Goal: Transaction & Acquisition: Obtain resource

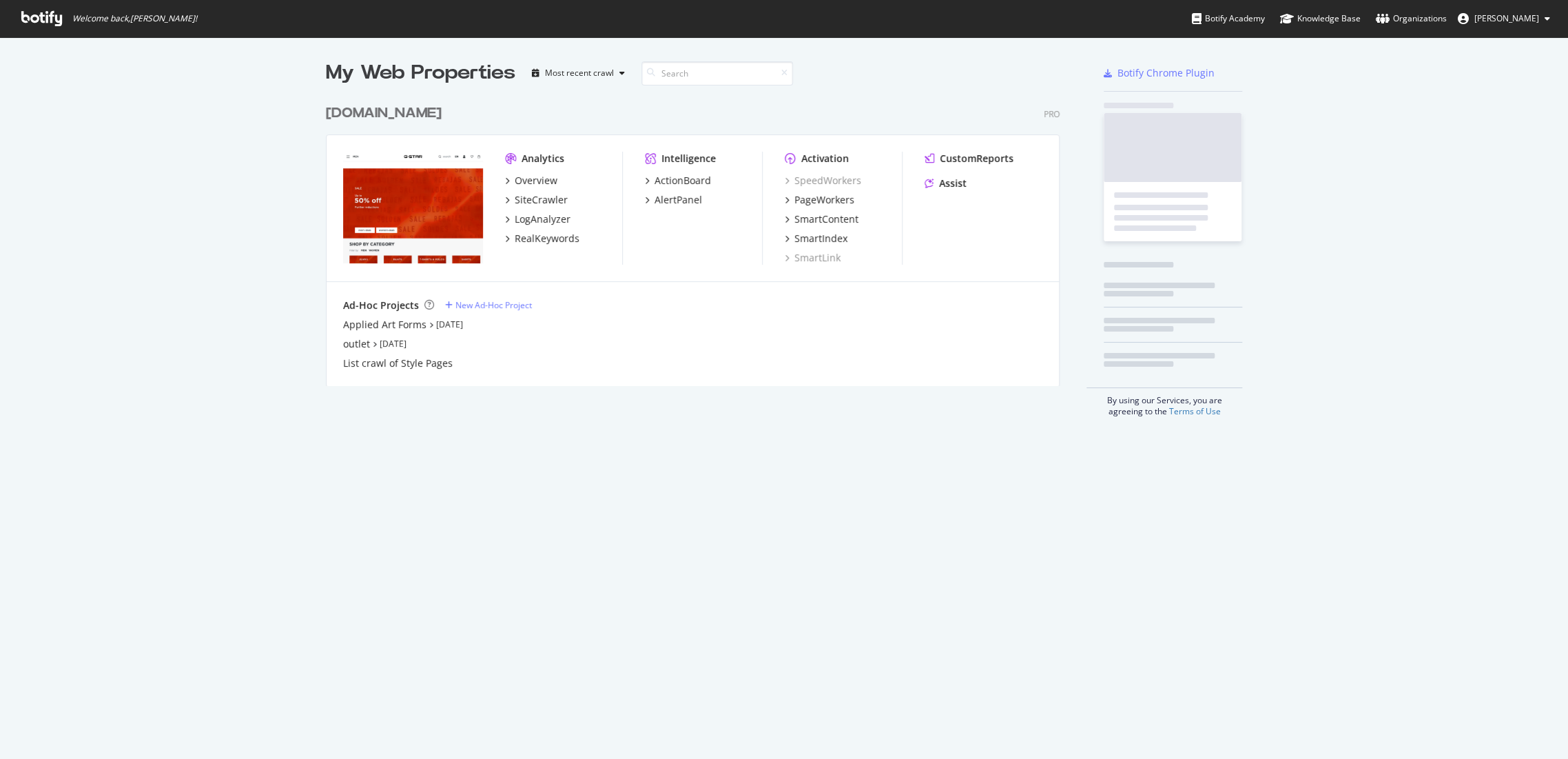
scroll to position [747, 1544]
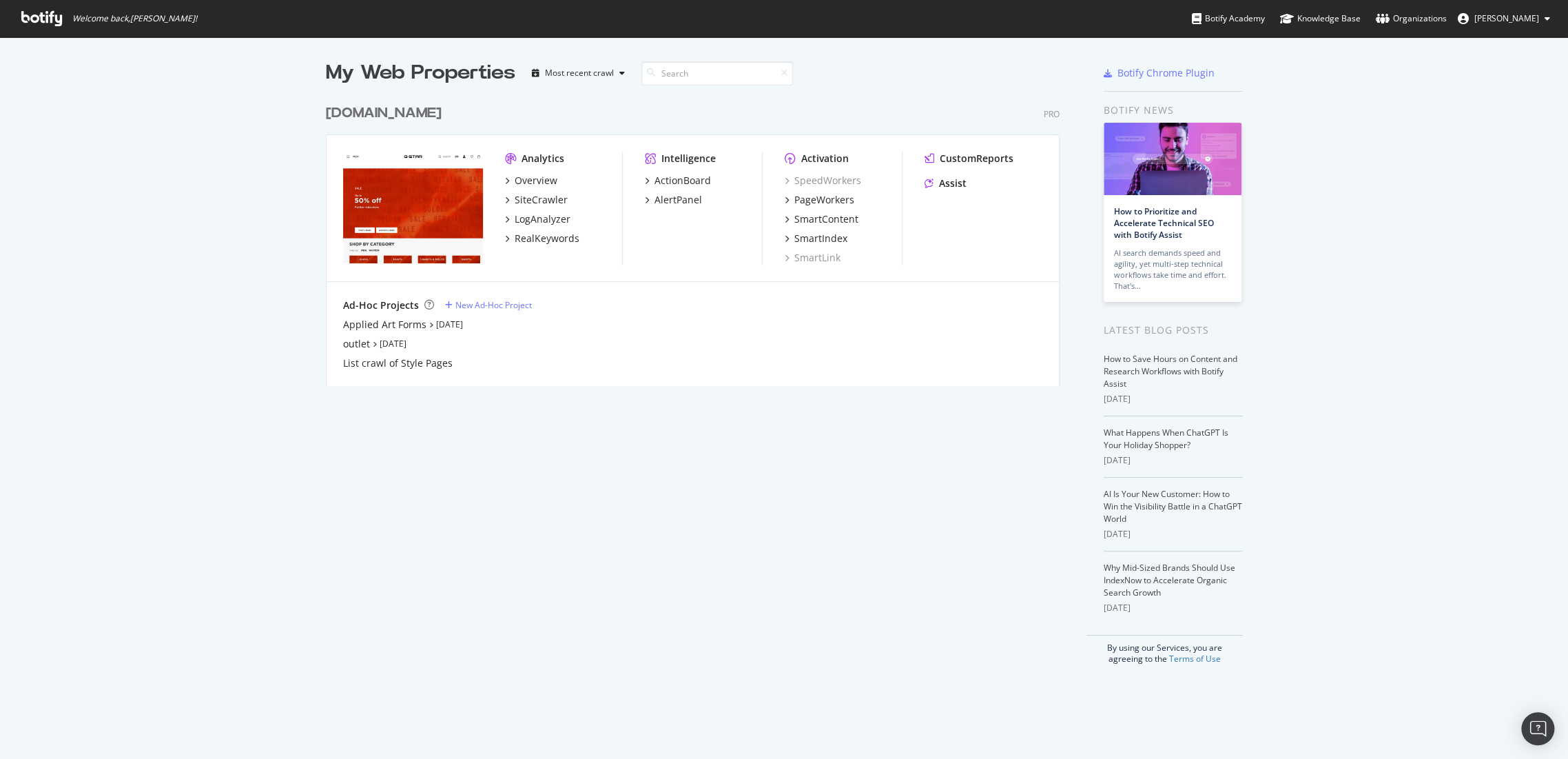
click at [407, 115] on div "[DOMAIN_NAME]" at bounding box center [384, 113] width 116 height 20
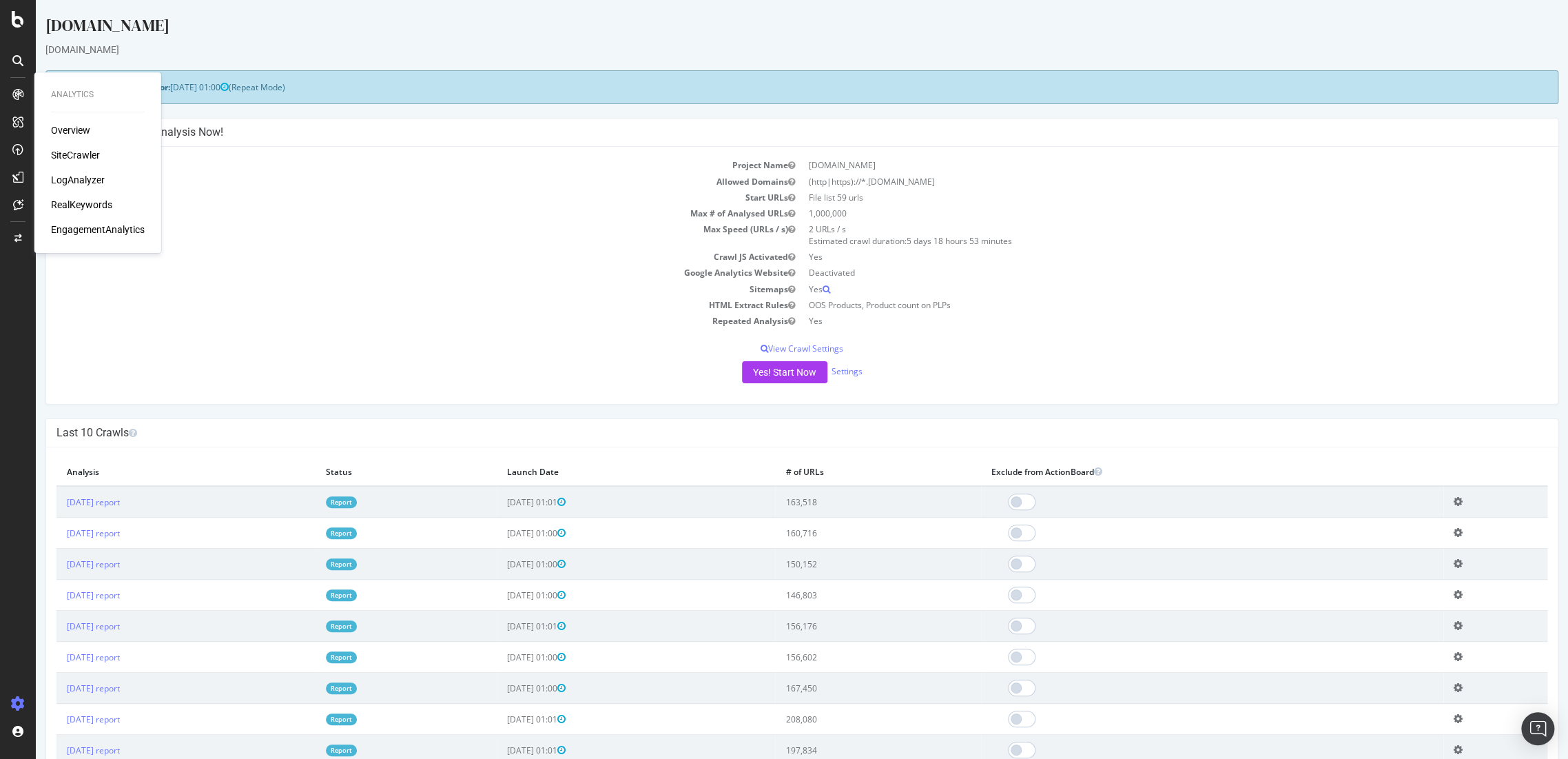
click at [71, 125] on div "Overview" at bounding box center [71, 130] width 39 height 14
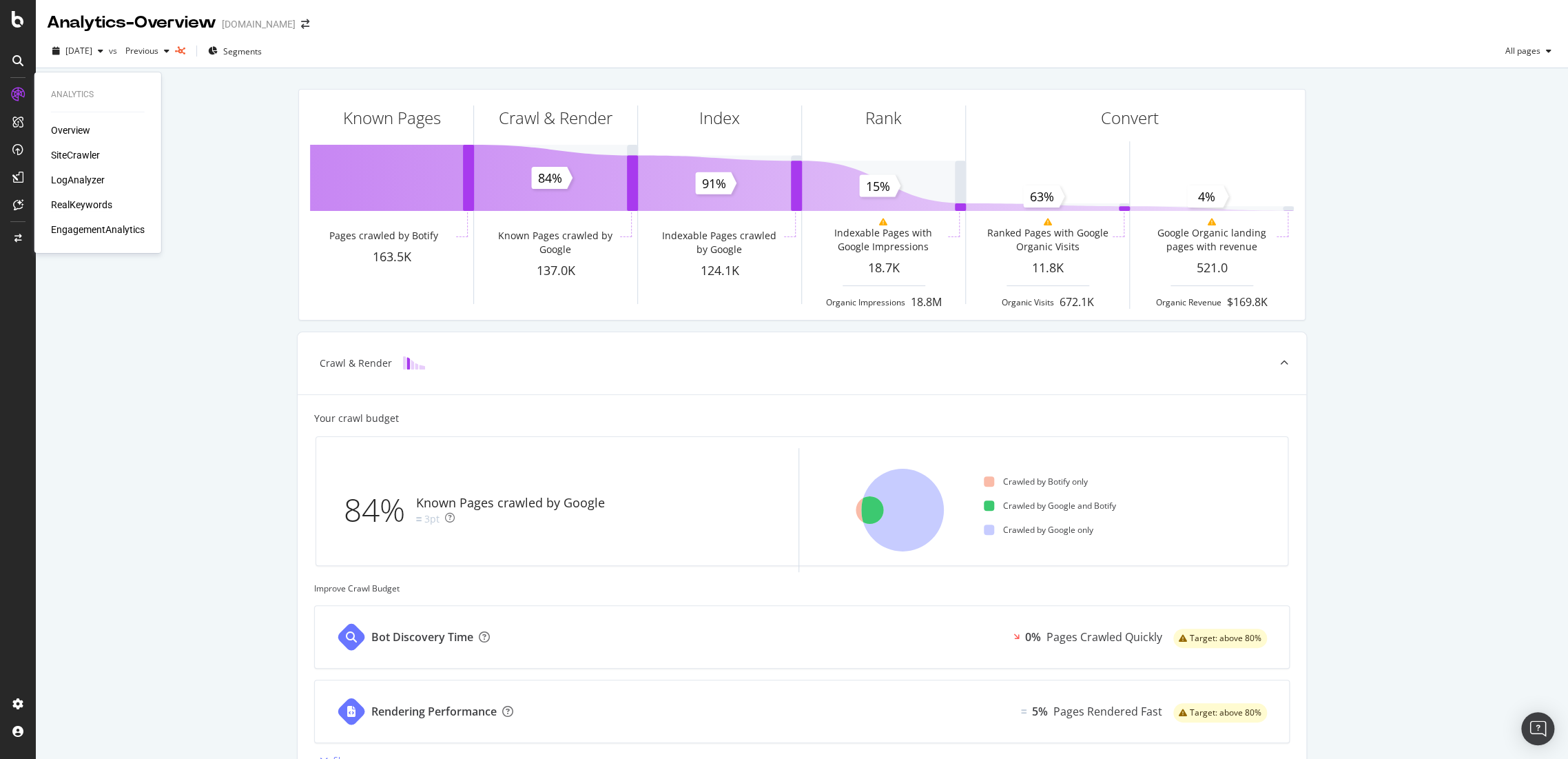
click at [65, 200] on div "RealKeywords" at bounding box center [82, 204] width 62 height 14
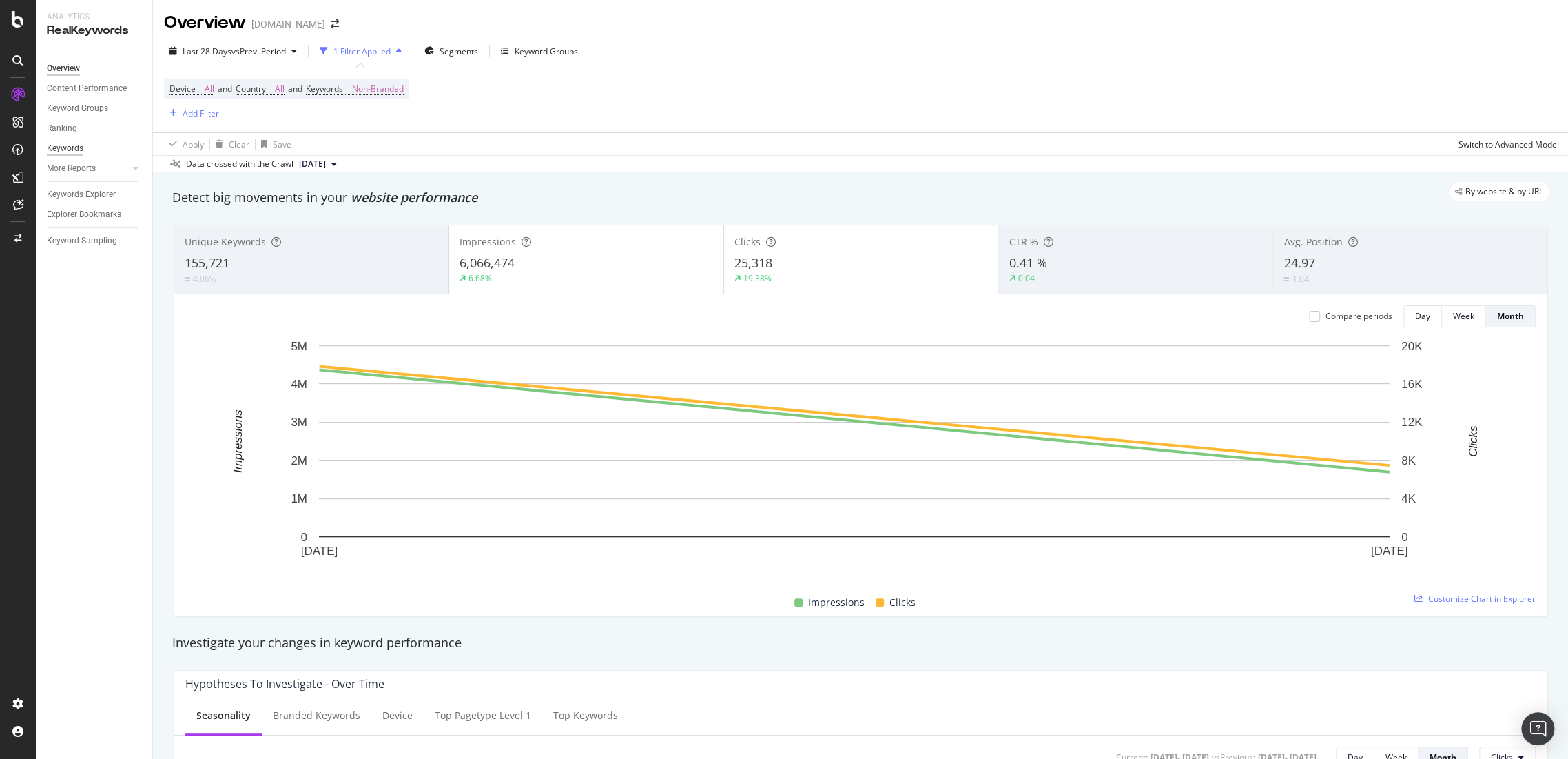
click at [67, 146] on div "Keywords" at bounding box center [64, 148] width 36 height 15
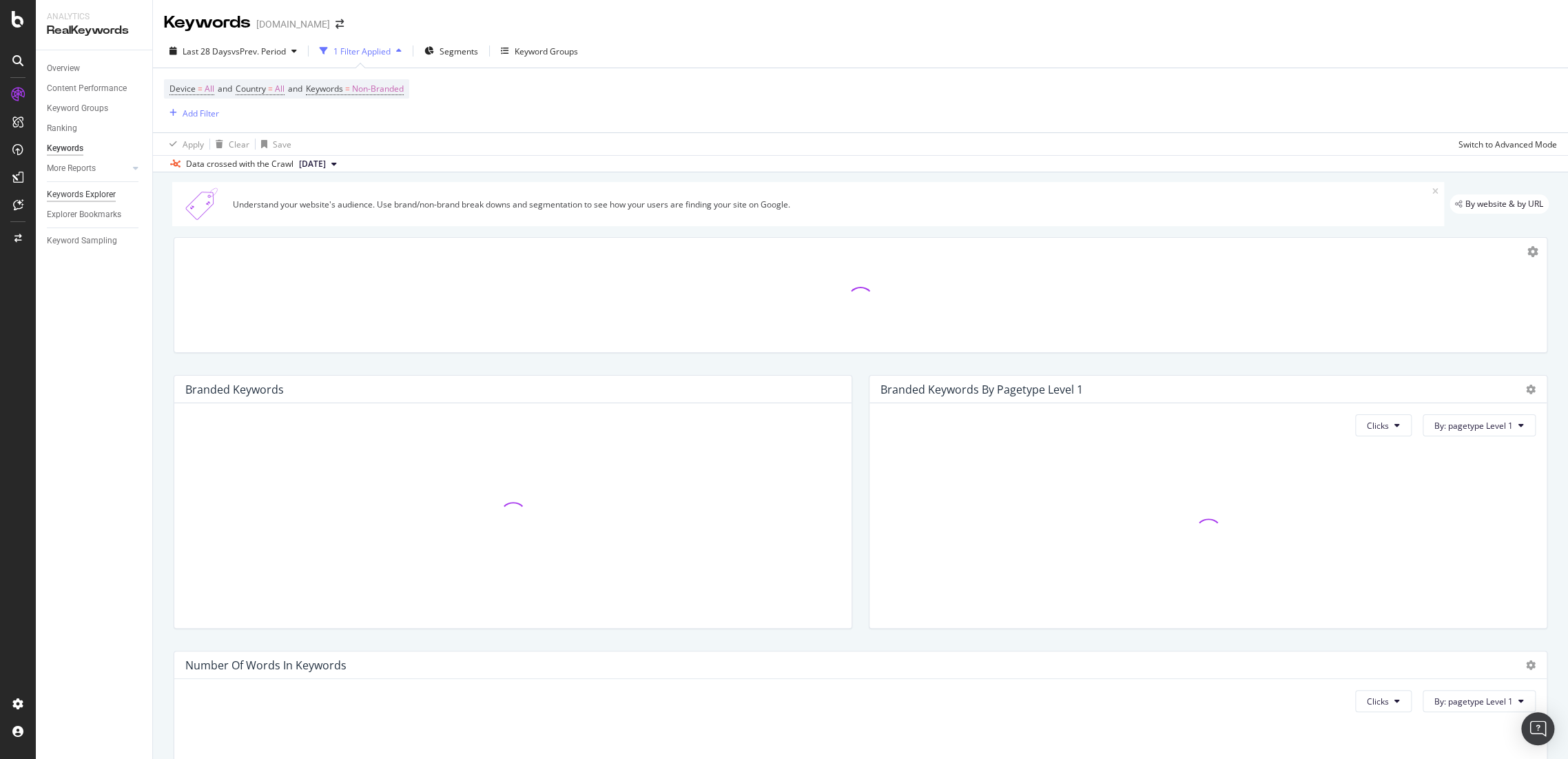
click at [77, 193] on div "Keywords Explorer" at bounding box center [81, 195] width 69 height 15
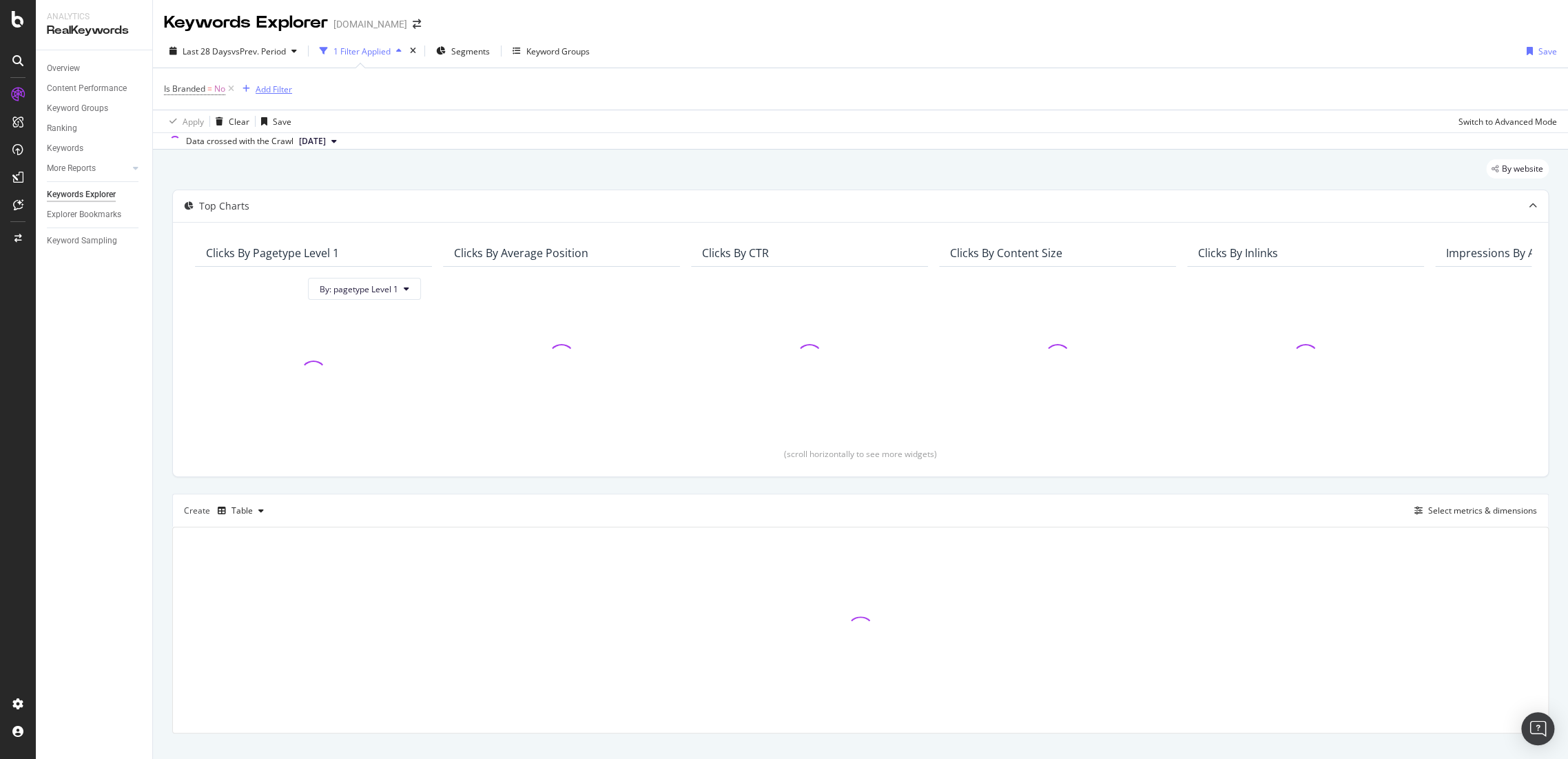
click at [237, 85] on div "button" at bounding box center [246, 89] width 19 height 8
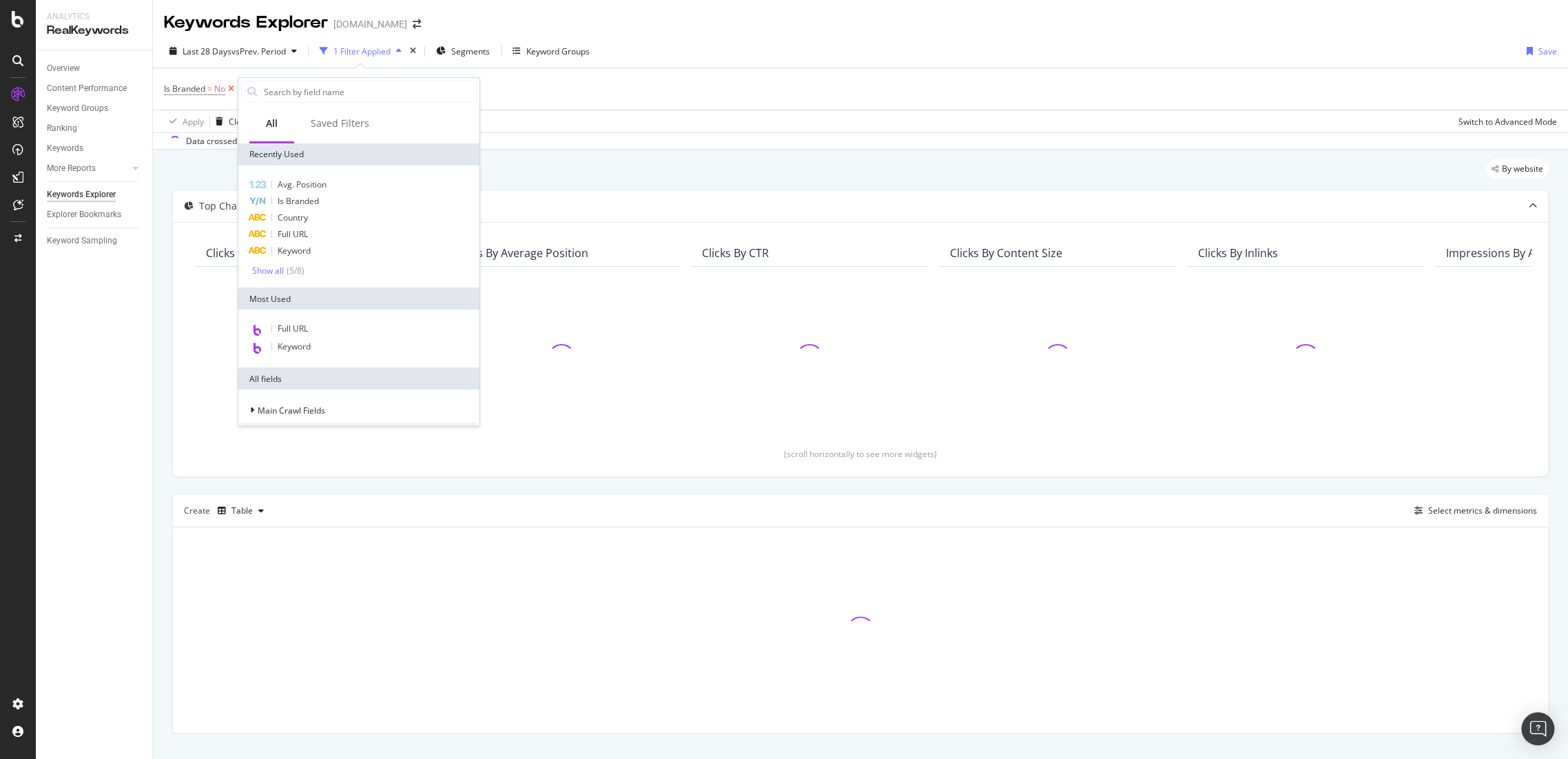
click at [230, 88] on icon at bounding box center [231, 89] width 12 height 14
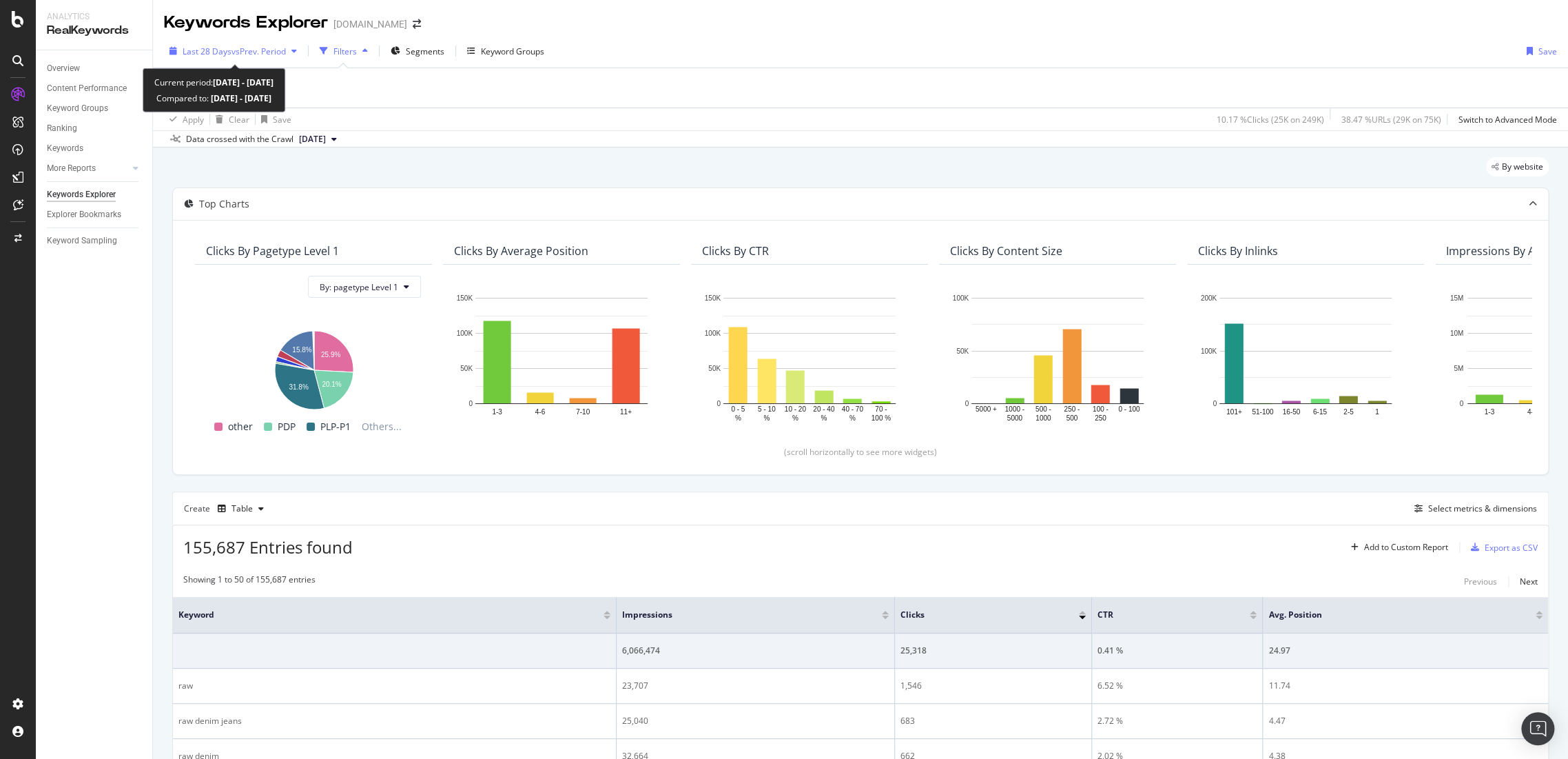
click at [268, 54] on span "vs Prev. Period" at bounding box center [259, 51] width 54 height 12
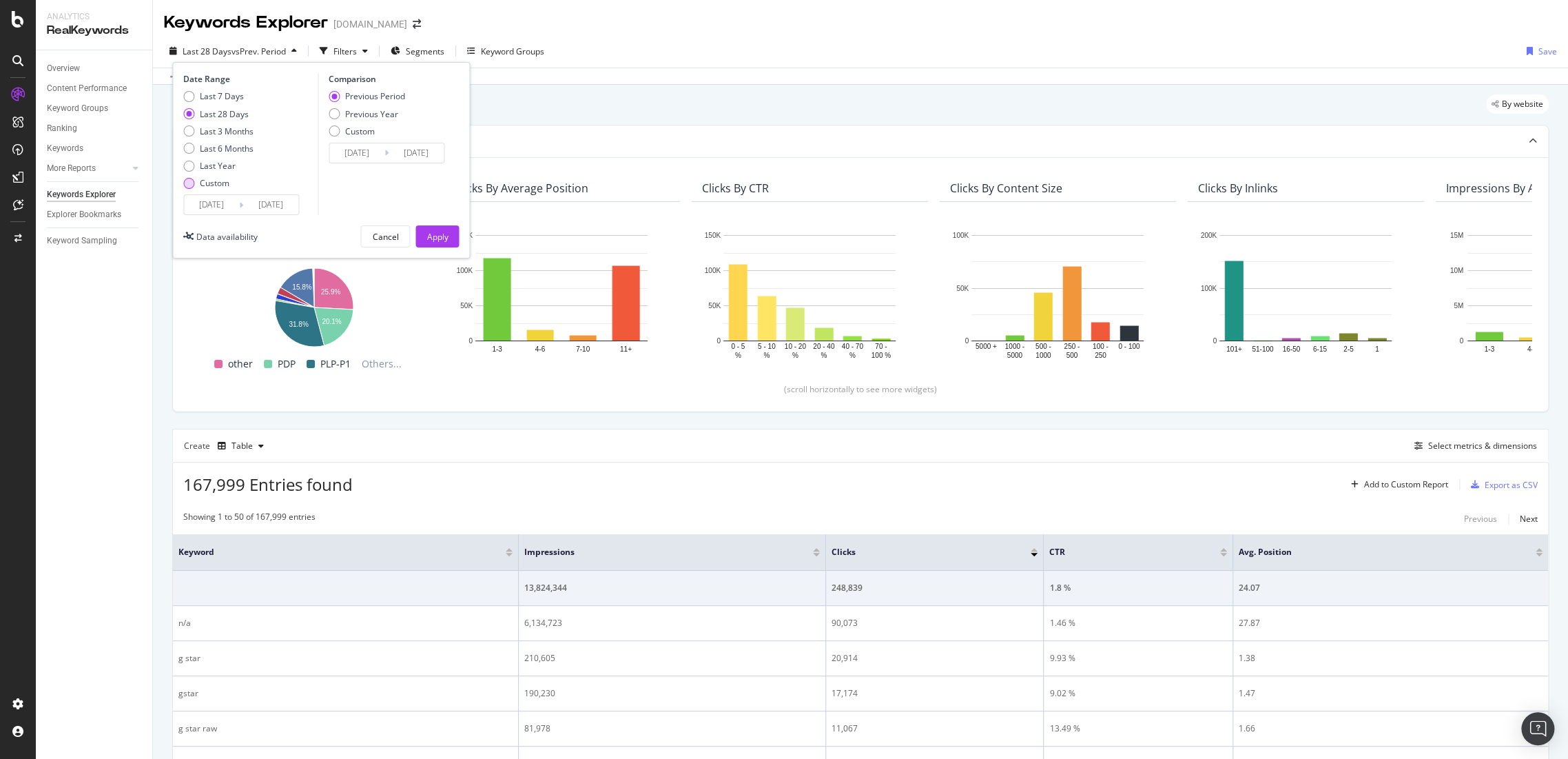
click at [213, 188] on div "Custom" at bounding box center [215, 183] width 30 height 12
click at [201, 219] on div "Date Range Last 7 Days Last 28 Days Last 3 Months Last 6 Months Last Year Custo…" at bounding box center [321, 160] width 298 height 196
click at [222, 203] on input "2025/08/12" at bounding box center [211, 204] width 55 height 20
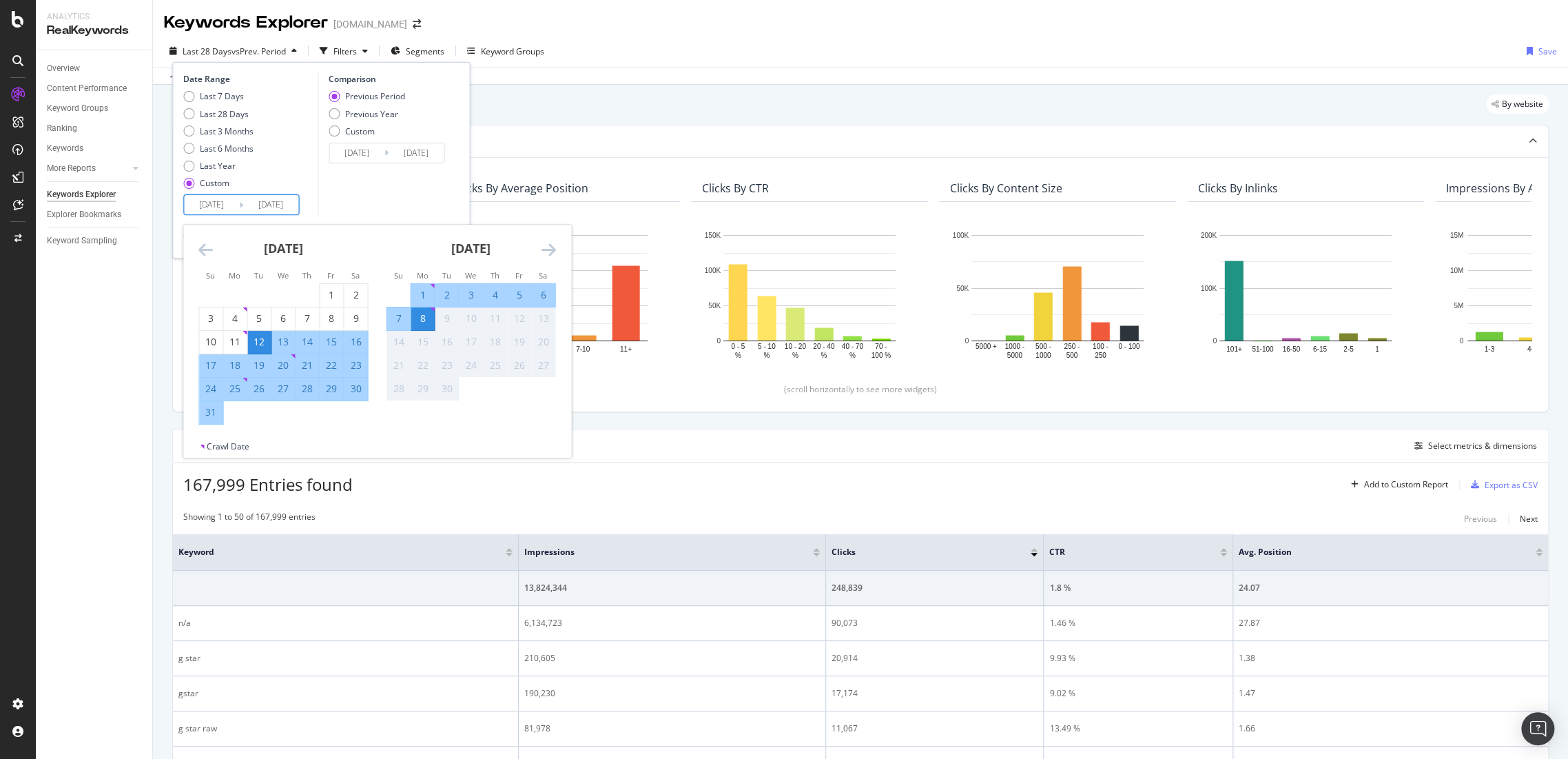
click at [193, 247] on div "August 2025 1 2 3 4 5 6 7 8 9 10 11 12 13 14 15 16 17 18 19 20 21 22 23 24 25 2…" at bounding box center [283, 325] width 188 height 200
click at [202, 248] on icon "Move backward to switch to the previous month." at bounding box center [206, 249] width 15 height 17
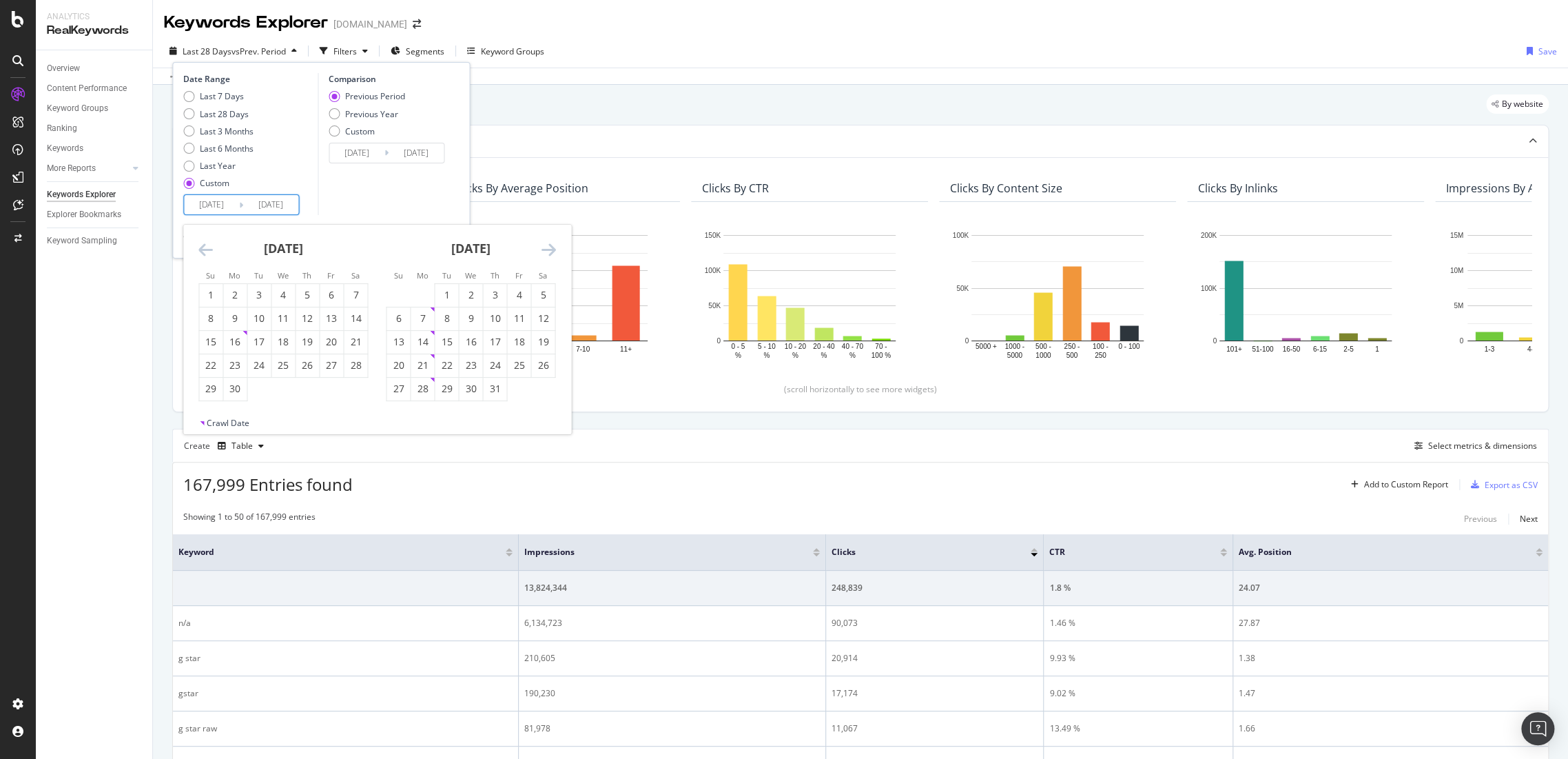
click at [202, 248] on icon "Move backward to switch to the previous month." at bounding box center [206, 249] width 15 height 17
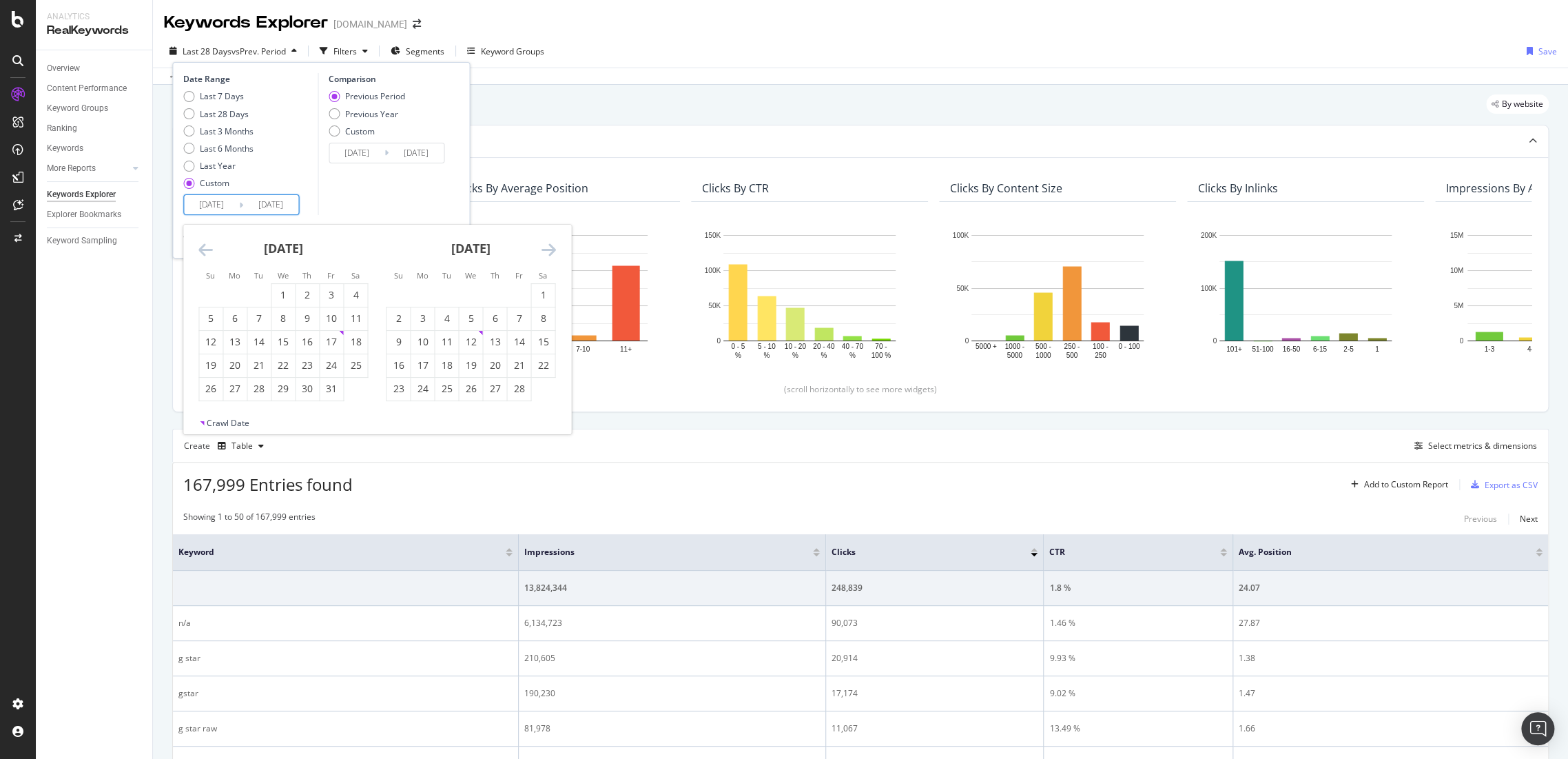
click at [202, 248] on icon "Move backward to switch to the previous month." at bounding box center [206, 249] width 15 height 17
click at [449, 294] on div "1" at bounding box center [446, 295] width 23 height 14
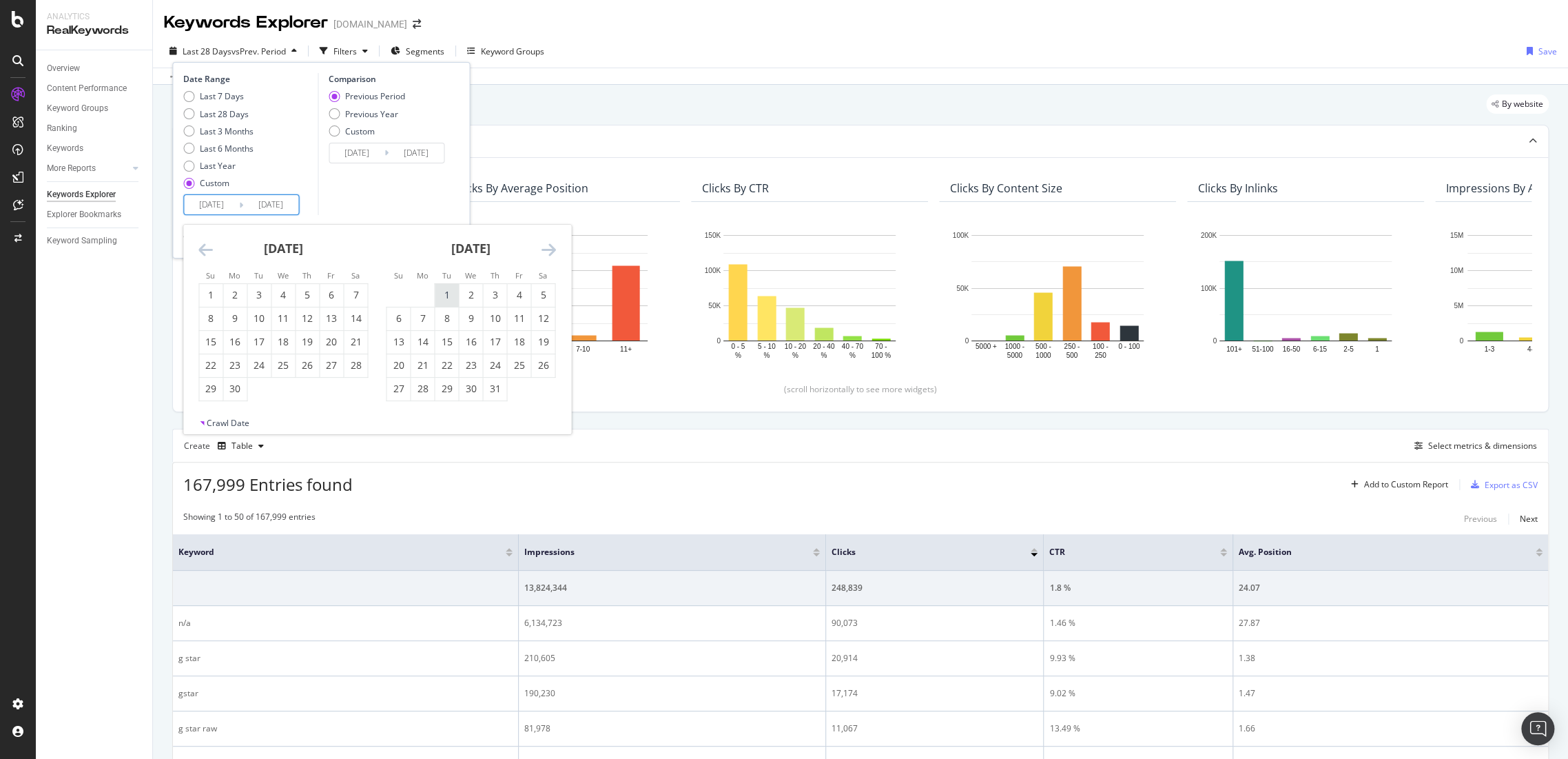
type input "2024/10/01"
type input "2023/10/24"
type input "2024/09/30"
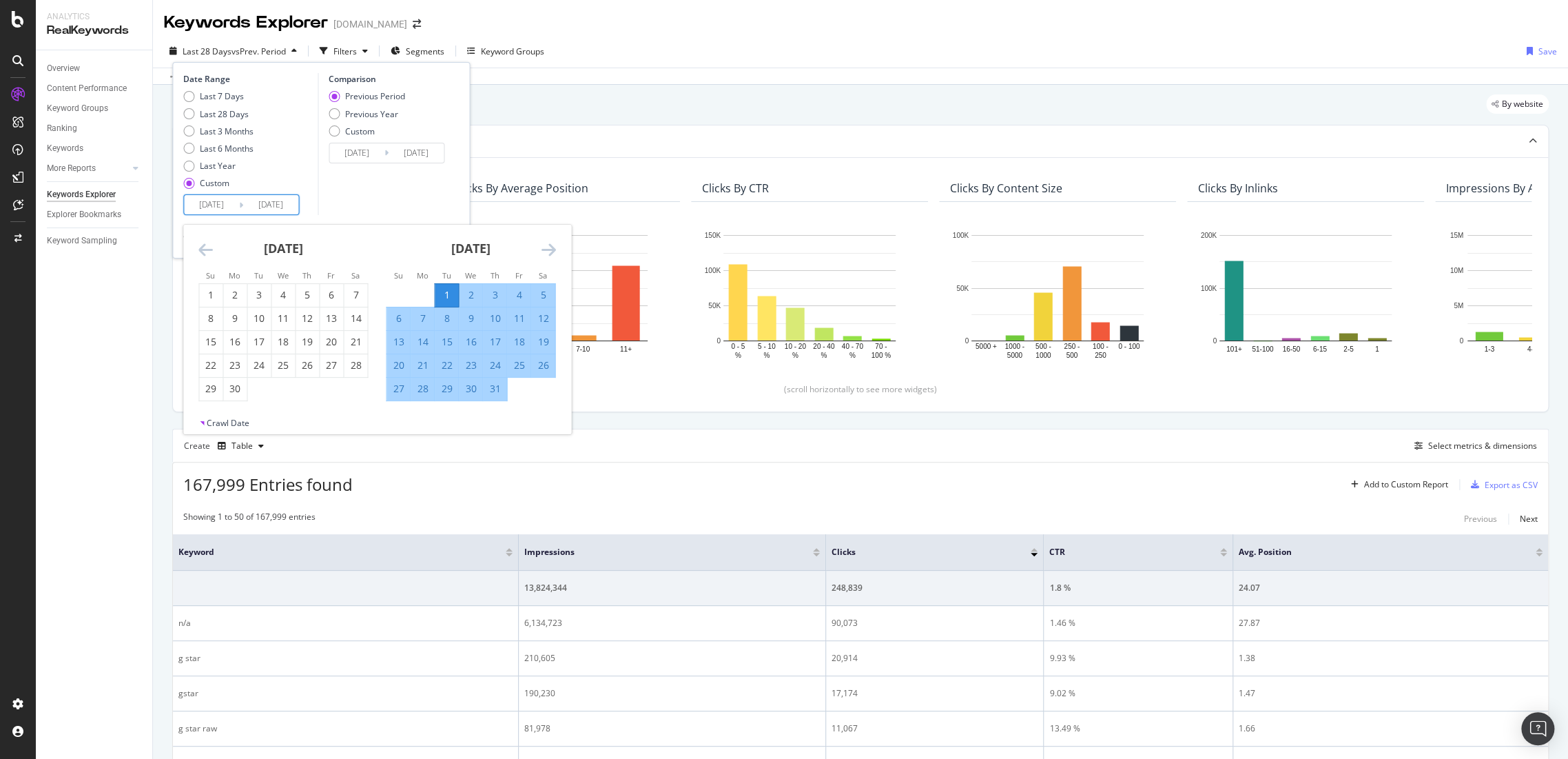
click at [551, 248] on icon "Move forward to switch to the next month." at bounding box center [548, 249] width 15 height 17
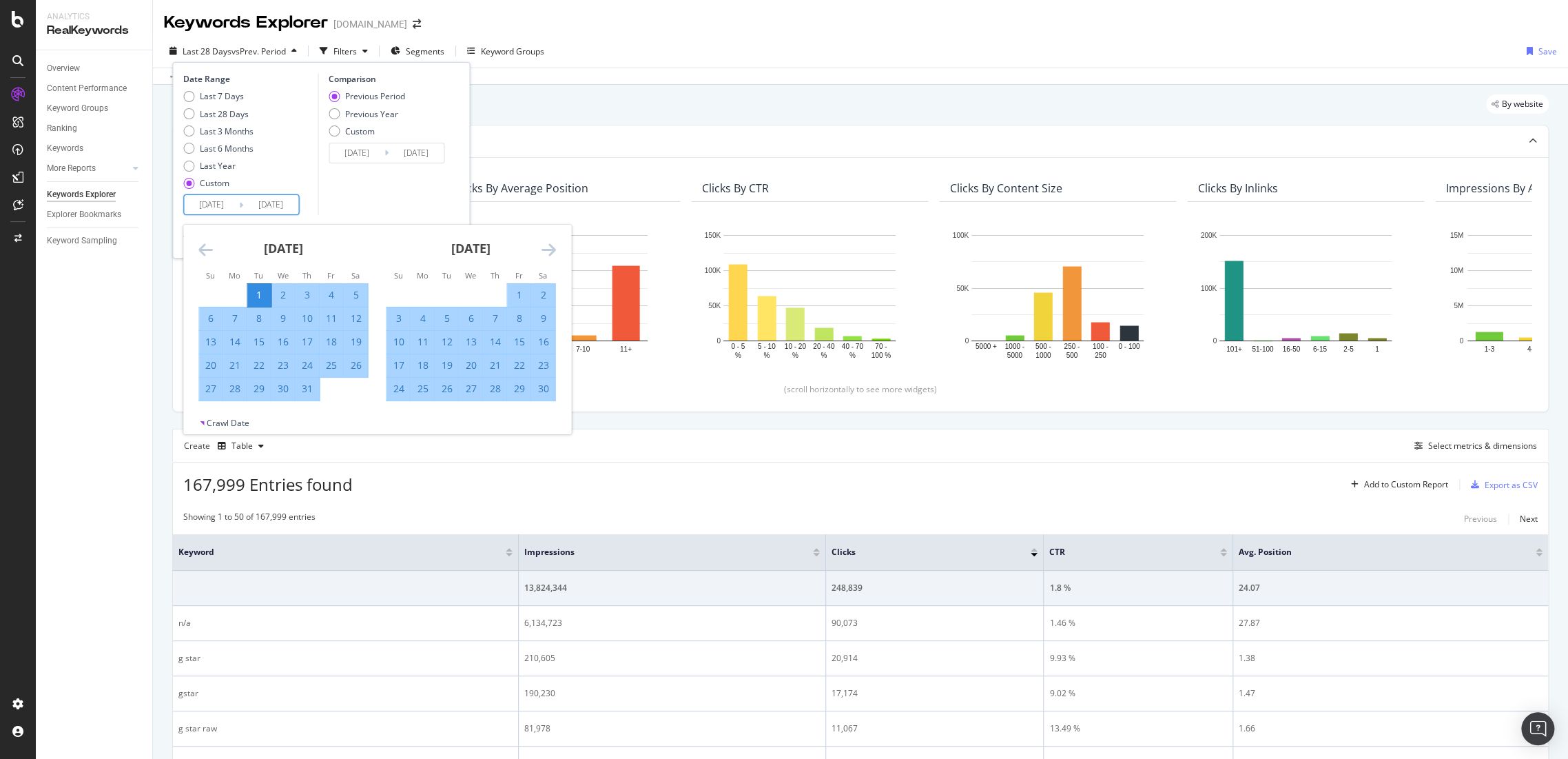
click at [551, 248] on icon "Move forward to switch to the next month." at bounding box center [548, 249] width 15 height 17
click at [446, 385] on div "31" at bounding box center [446, 388] width 23 height 14
type input "2024/12/31"
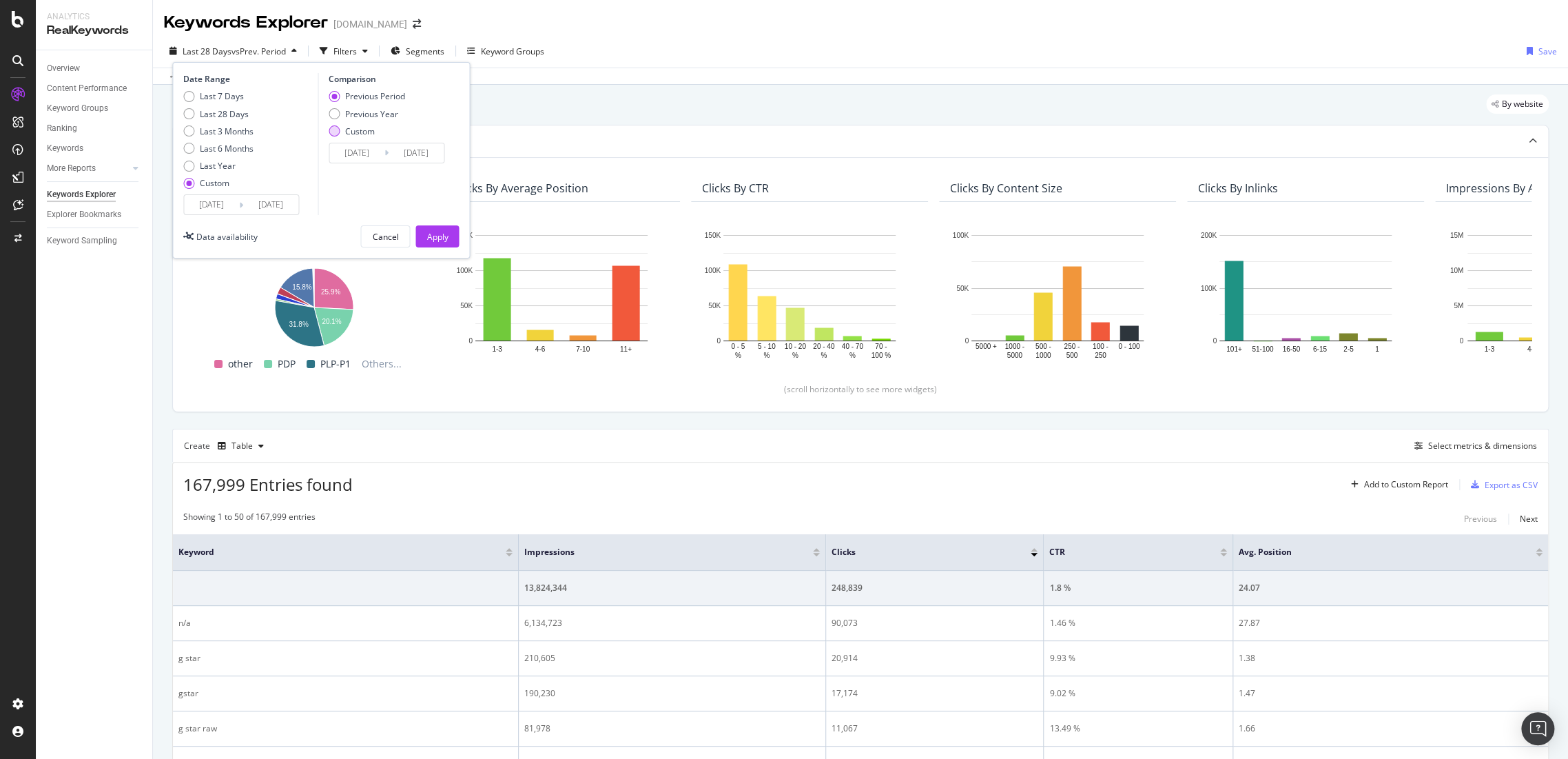
drag, startPoint x: 342, startPoint y: 112, endPoint x: 360, endPoint y: 131, distance: 26.2
click at [342, 112] on div "Previous Year" at bounding box center [367, 114] width 77 height 12
type input "2023/10/03"
type input "2024/01/02"
click at [356, 157] on input "2023/10/03" at bounding box center [357, 153] width 55 height 20
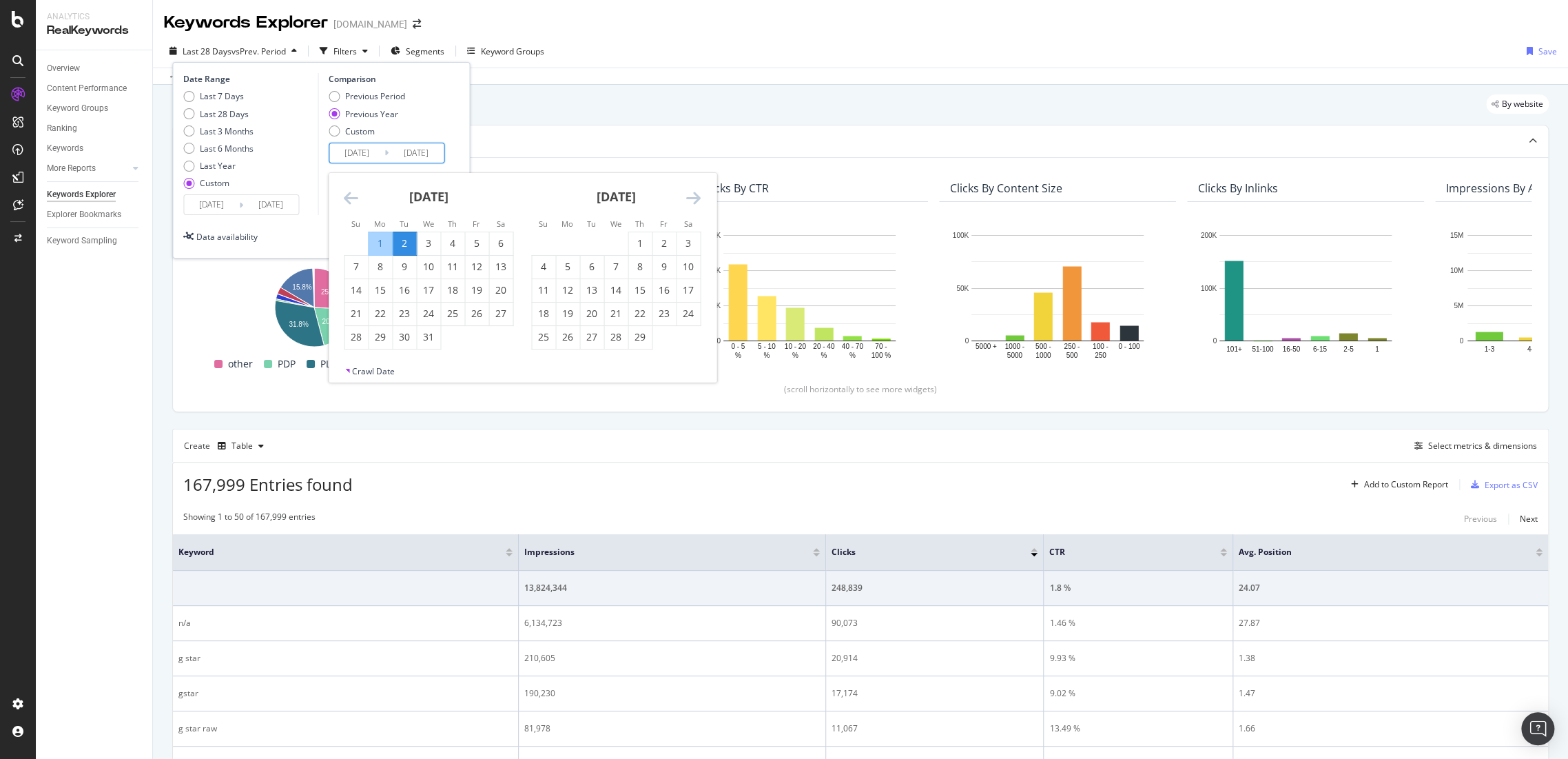
click at [356, 200] on icon "Move backward to switch to the previous month." at bounding box center [351, 198] width 15 height 17
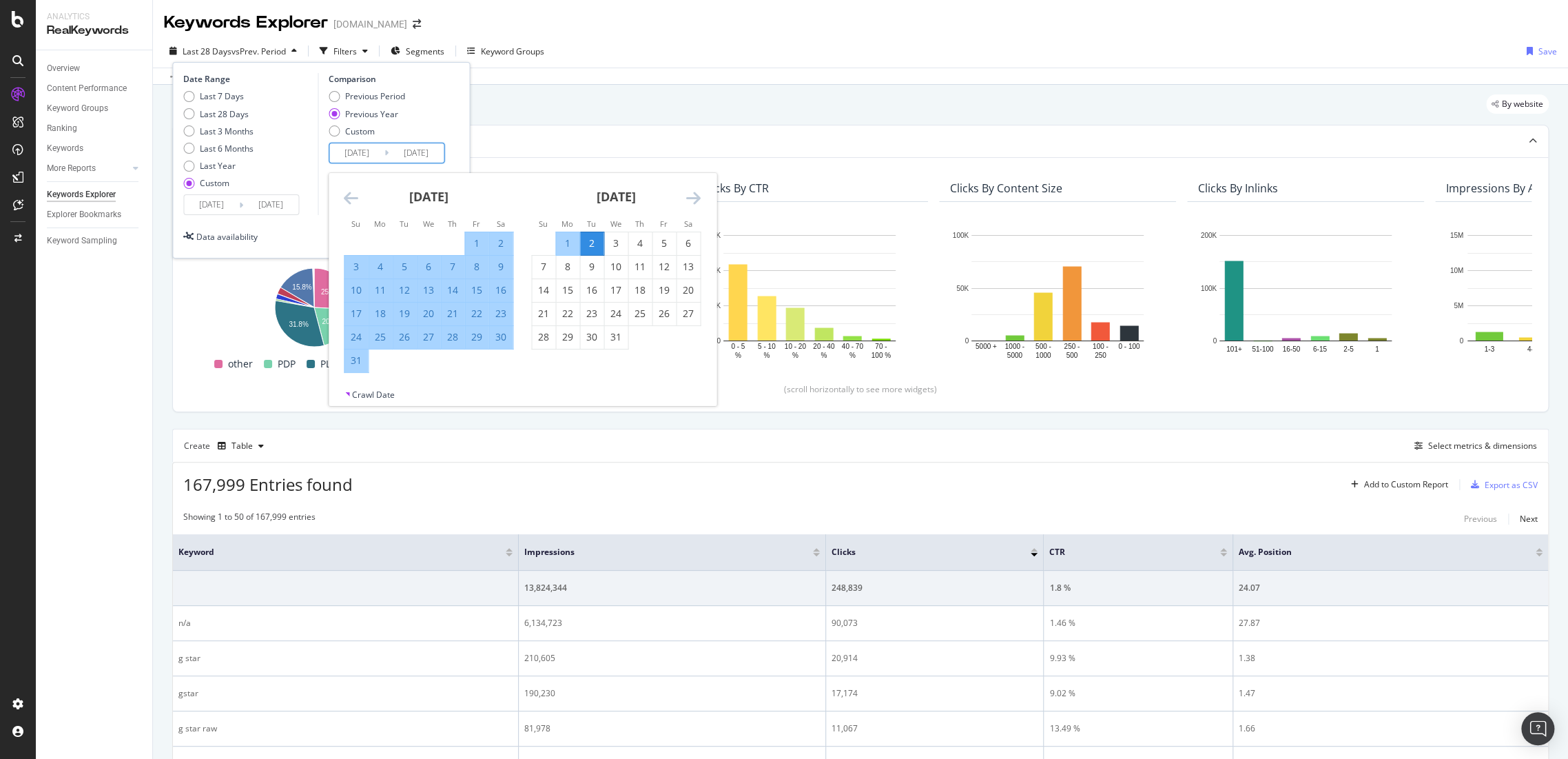
click at [356, 200] on icon "Move backward to switch to the previous month." at bounding box center [351, 198] width 15 height 17
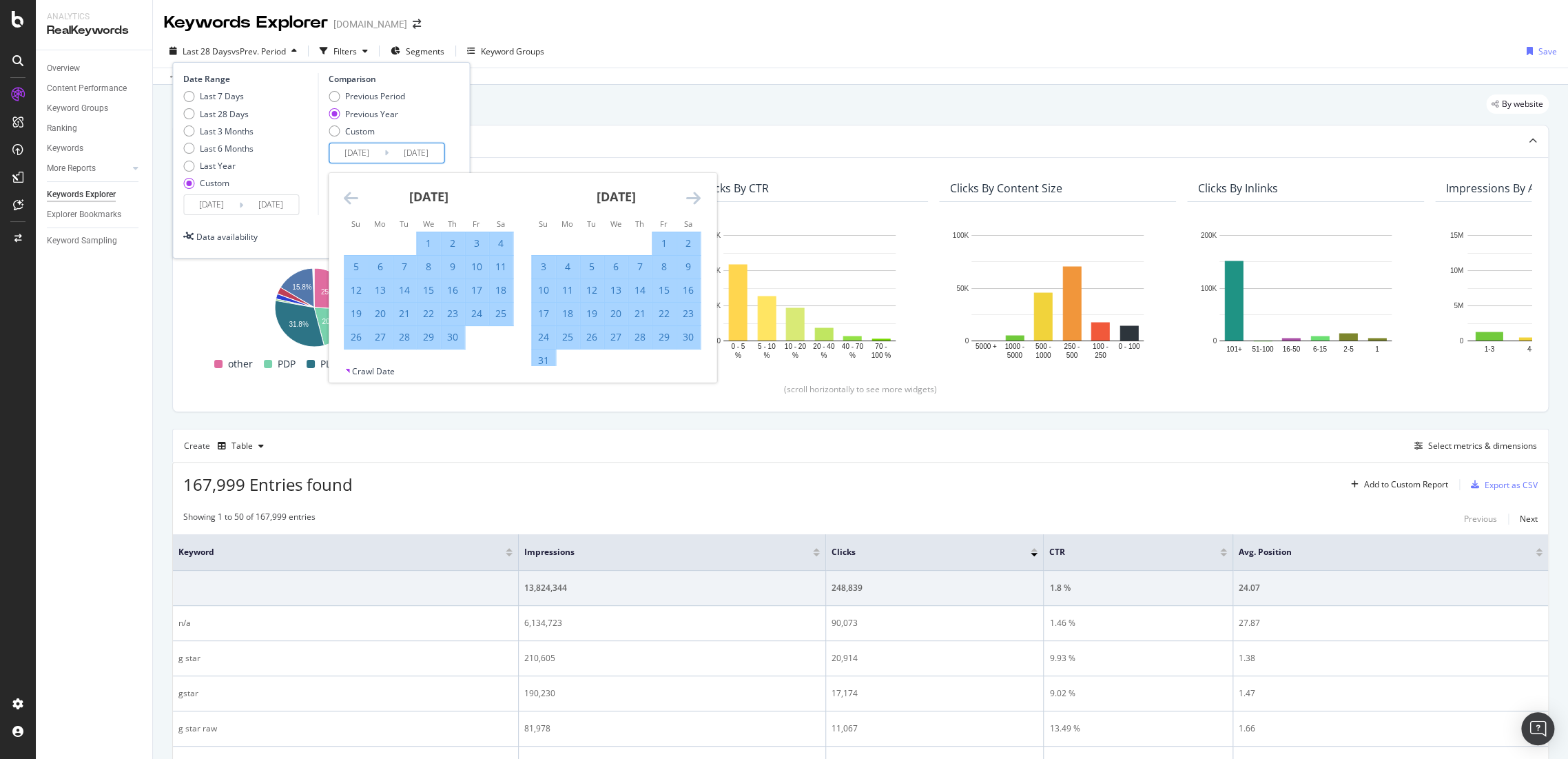
click at [356, 200] on icon "Move backward to switch to the previous month." at bounding box center [351, 198] width 15 height 17
click at [362, 246] on div "1" at bounding box center [356, 243] width 23 height 14
type input "2023/10/01"
click at [689, 204] on icon "Move forward to switch to the next month." at bounding box center [693, 198] width 15 height 17
click at [545, 354] on div "31" at bounding box center [543, 360] width 23 height 14
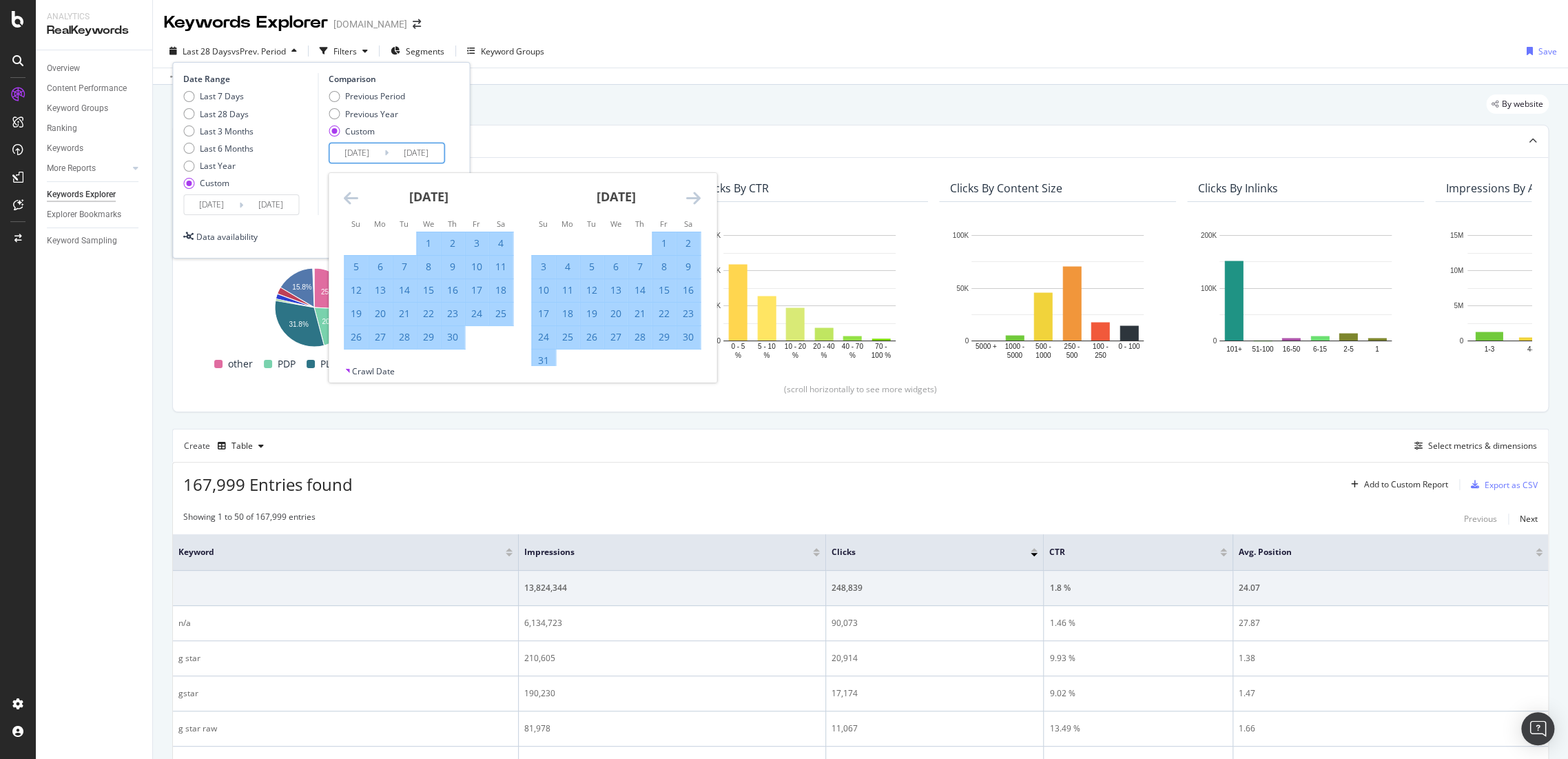
type input "2023/12/31"
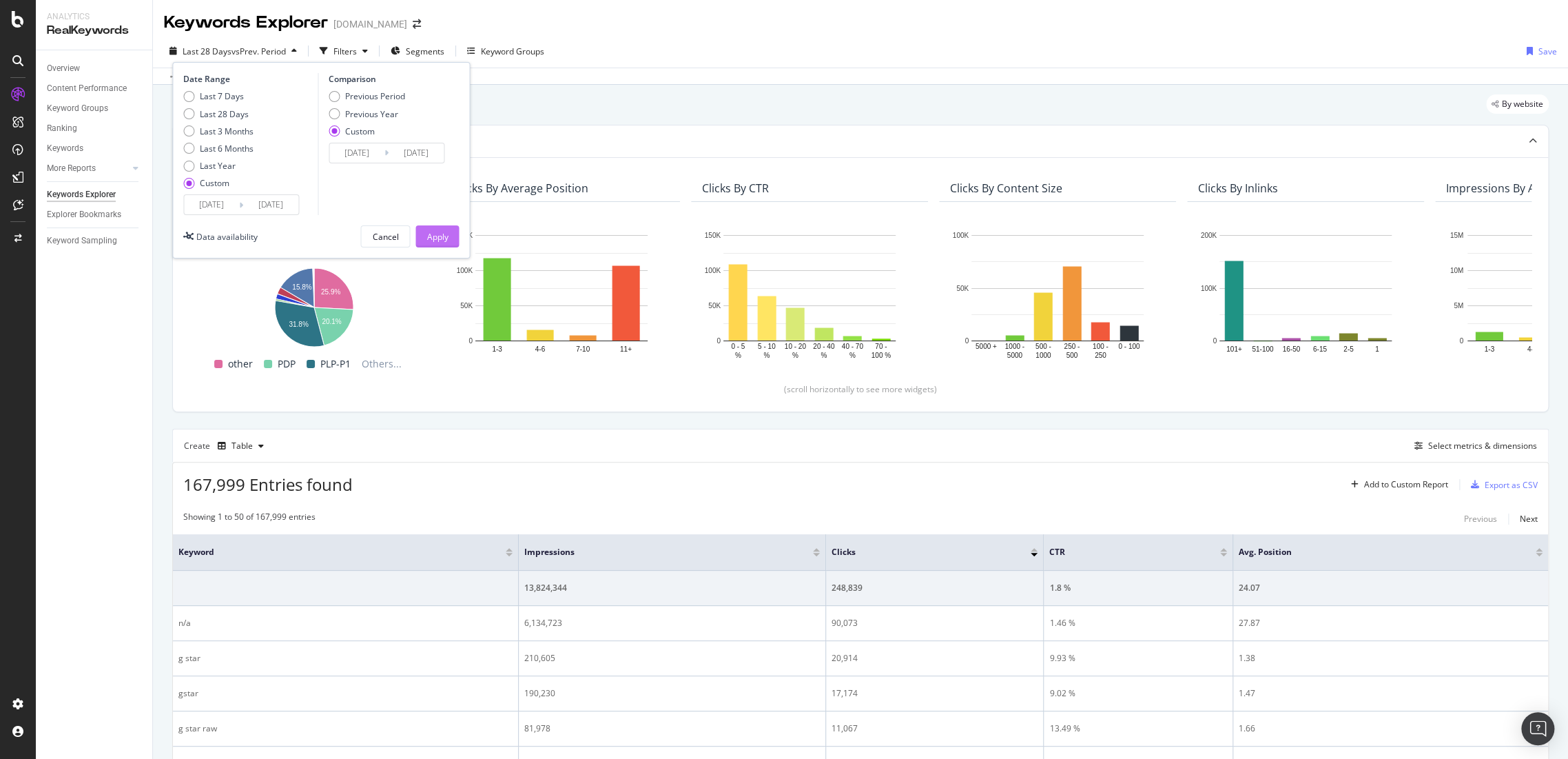
click at [441, 232] on div "Apply" at bounding box center [437, 236] width 21 height 12
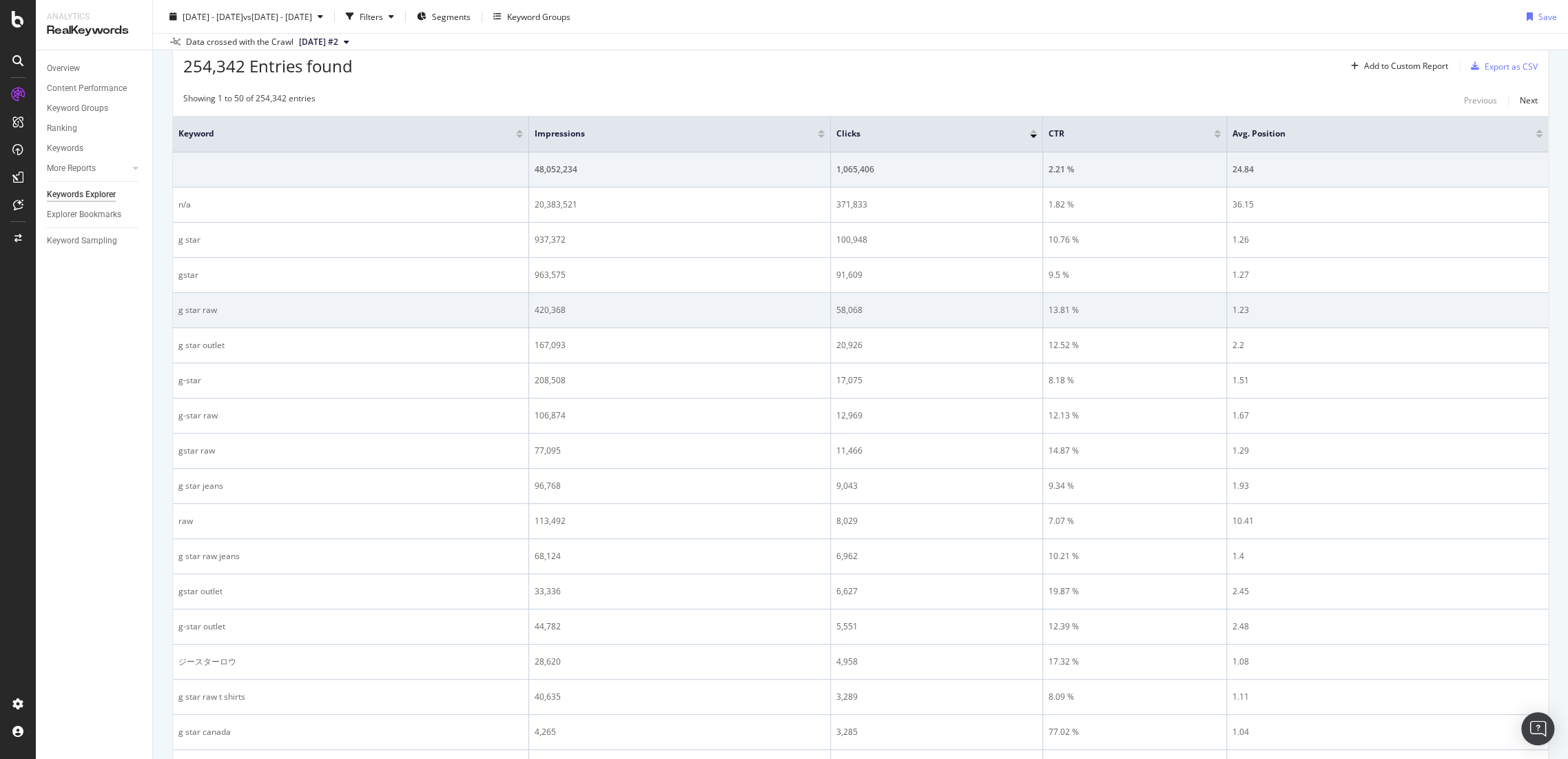
scroll to position [536, 0]
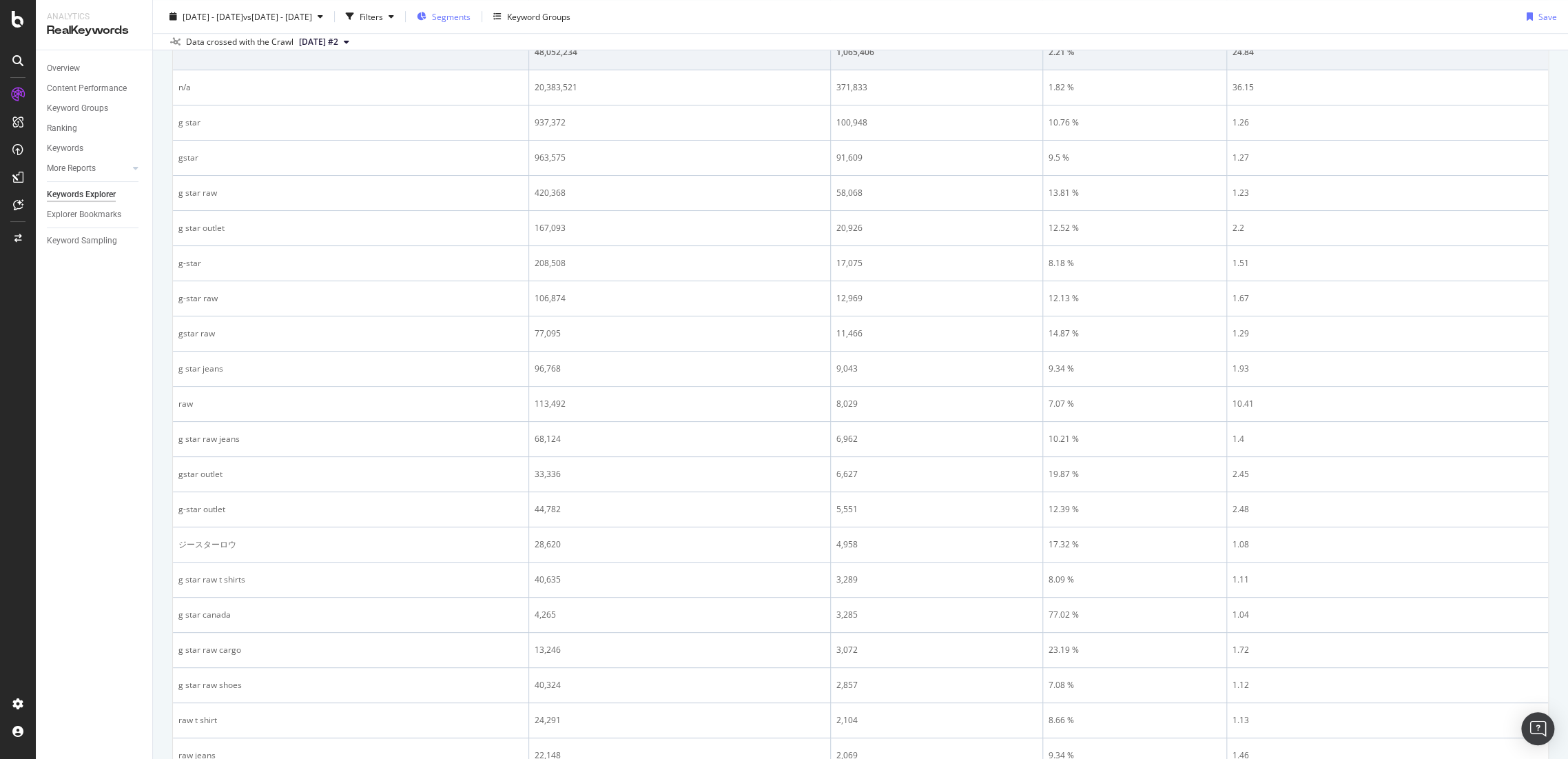
click at [470, 8] on div "Segments" at bounding box center [444, 17] width 54 height 21
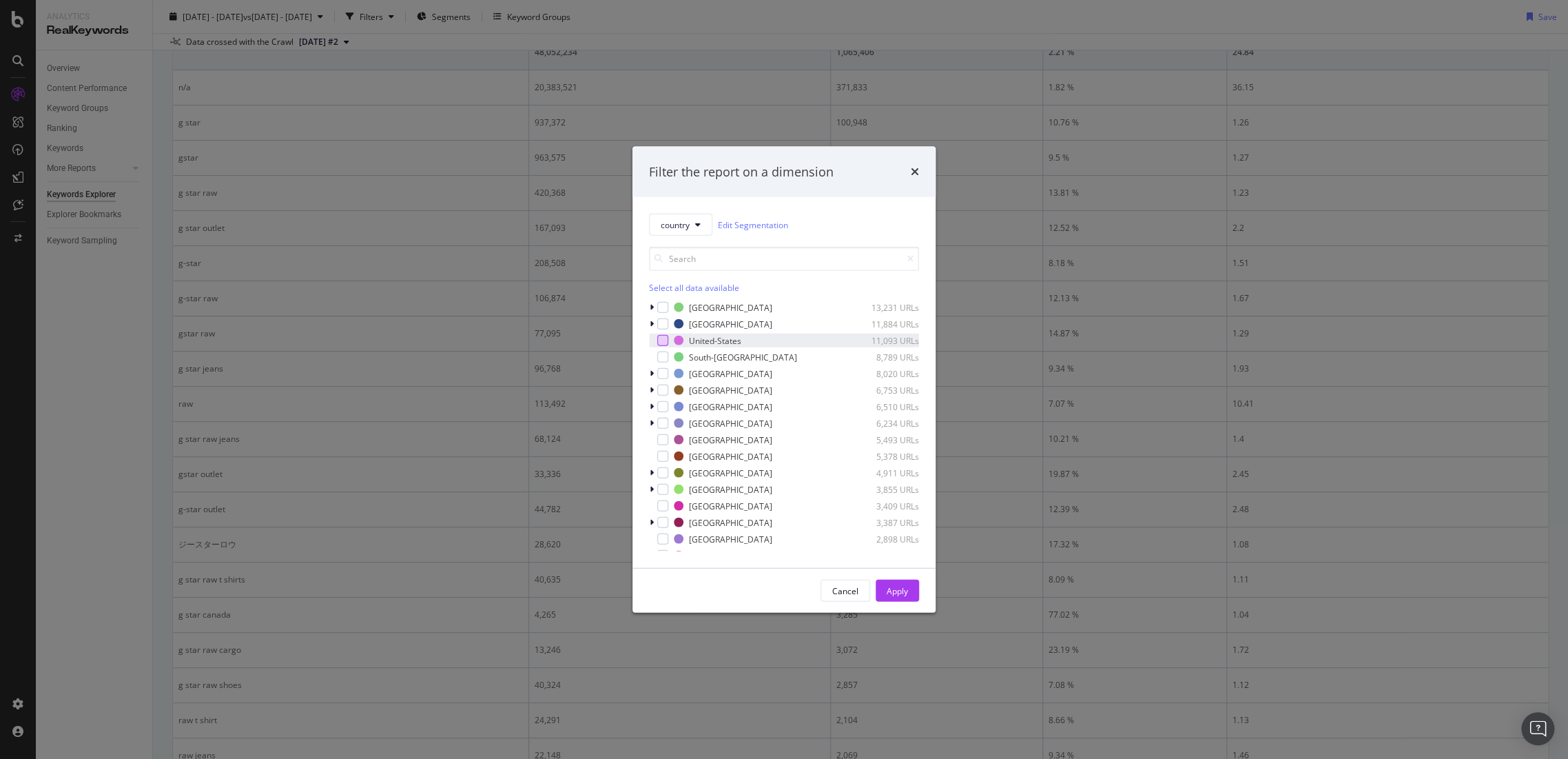
click at [666, 338] on div "modal" at bounding box center [663, 341] width 11 height 11
click at [662, 309] on div "modal" at bounding box center [663, 307] width 11 height 11
click at [890, 593] on div "Apply" at bounding box center [897, 590] width 21 height 12
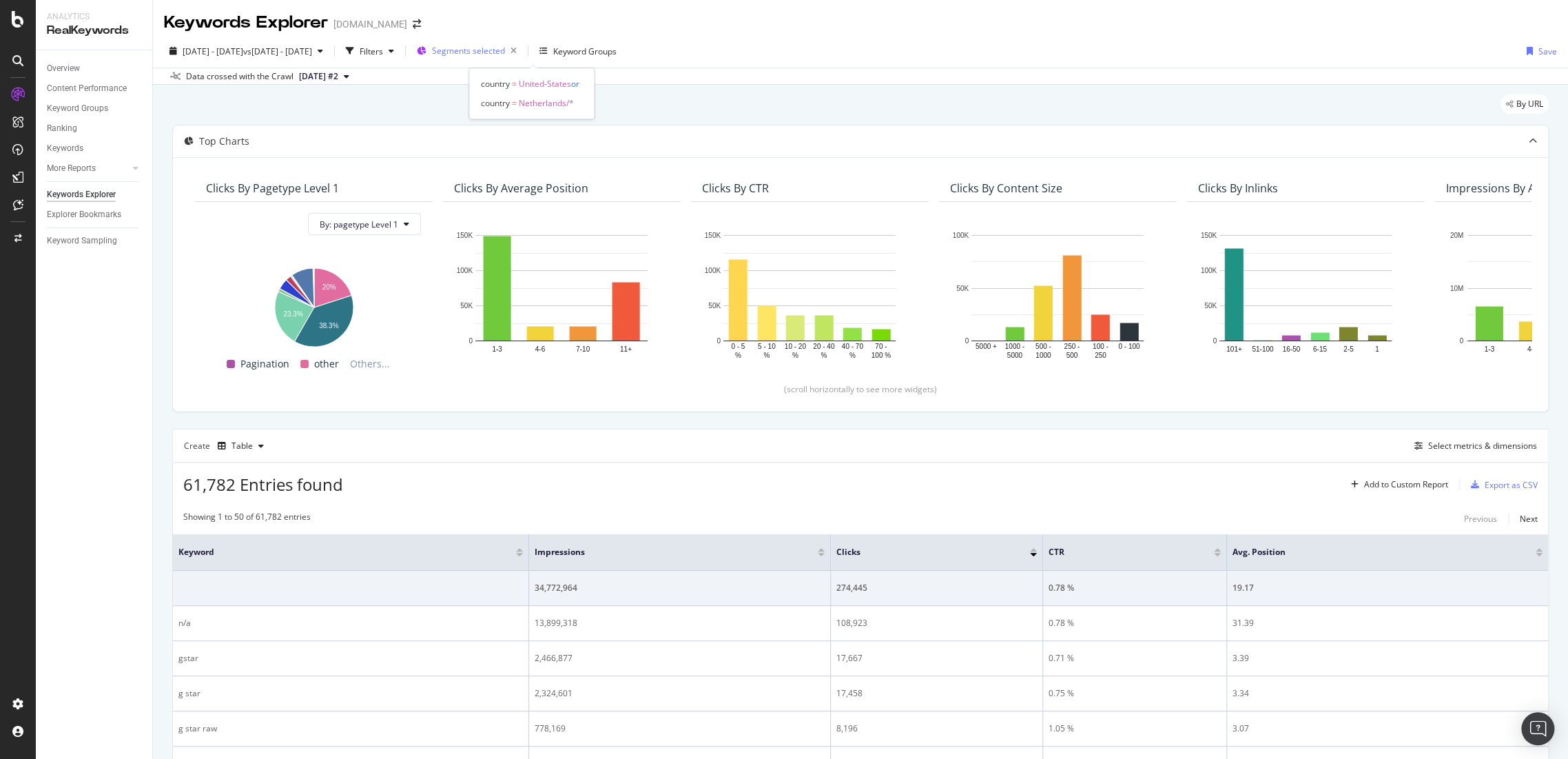
click at [505, 45] on span "Segments selected" at bounding box center [469, 50] width 73 height 12
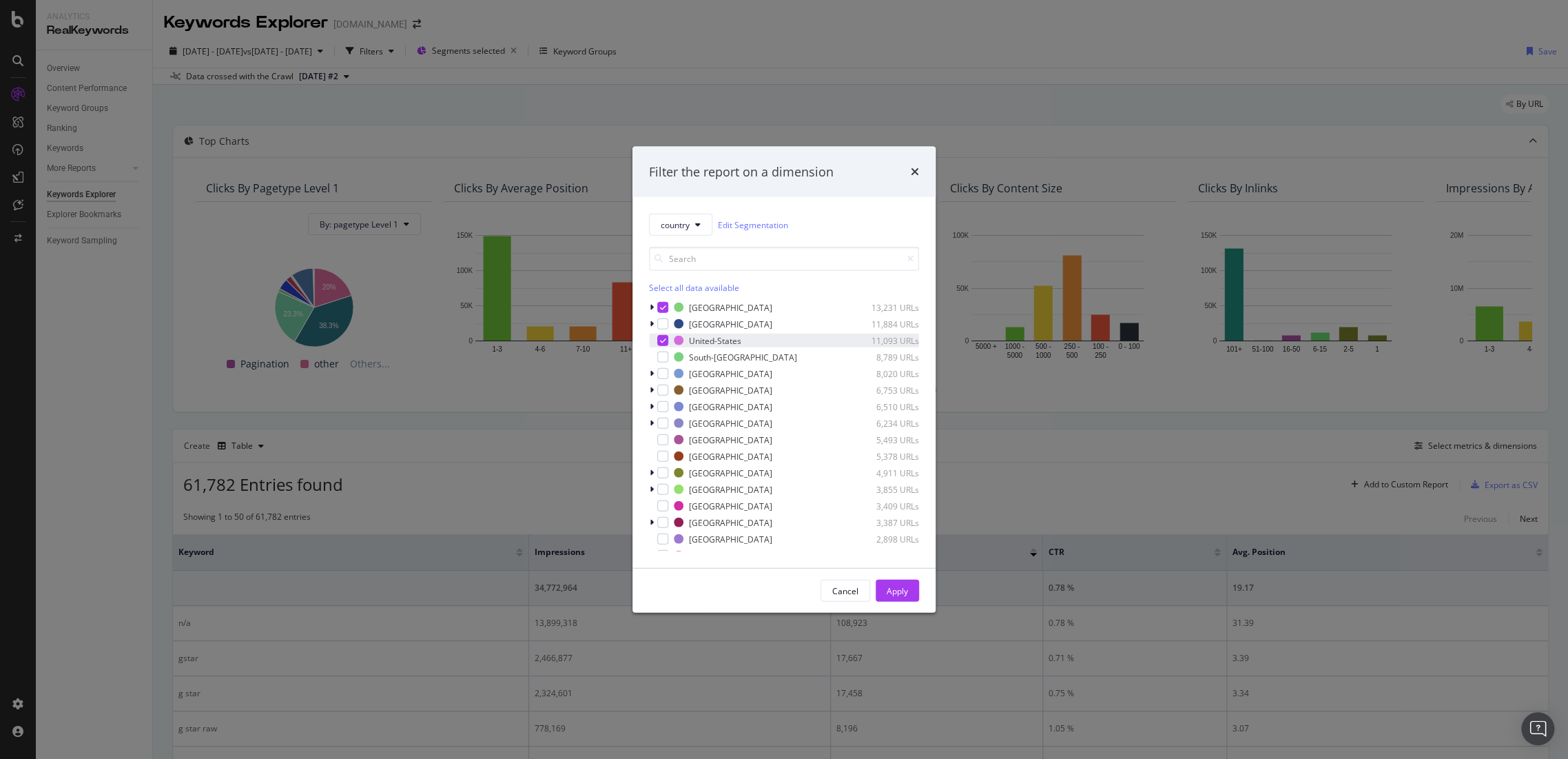
click at [665, 341] on div "modal" at bounding box center [663, 341] width 11 height 11
click at [905, 584] on div "Apply" at bounding box center [897, 590] width 21 height 12
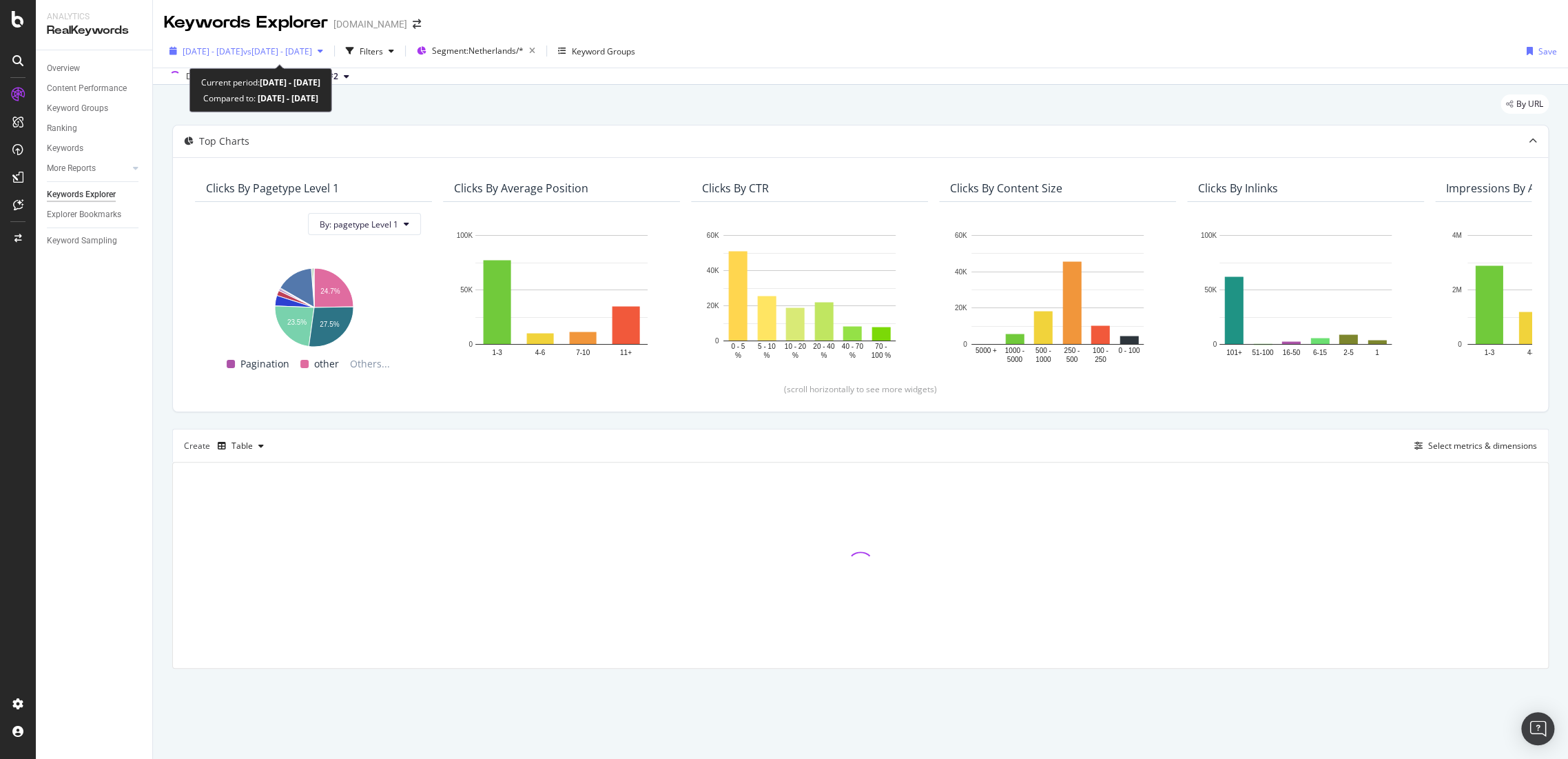
click at [312, 51] on span "vs 2023 Oct. 1st - Dec. 31st" at bounding box center [278, 51] width 69 height 12
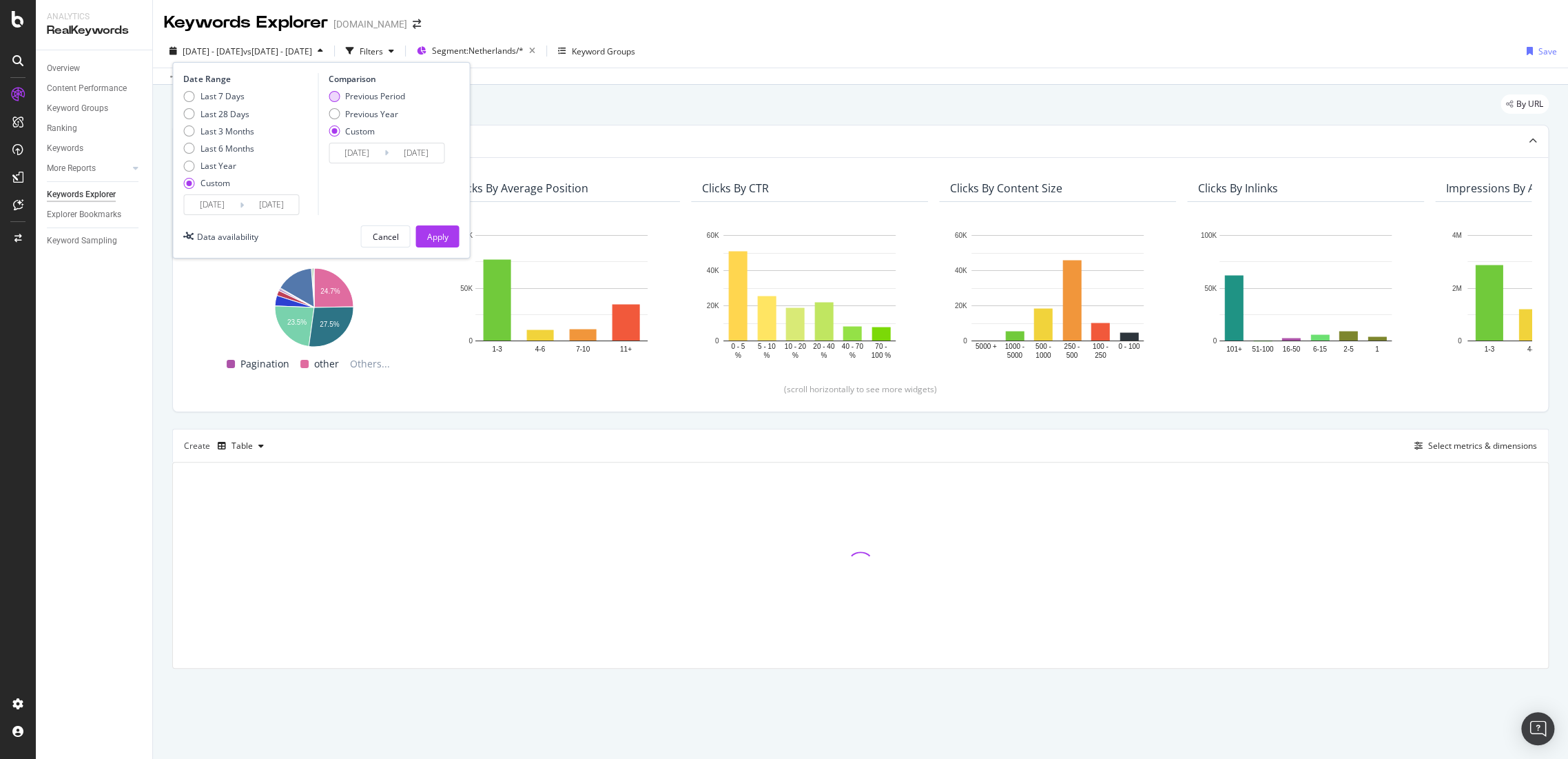
click at [339, 92] on div "Previous Period" at bounding box center [367, 96] width 77 height 12
type input "2024/07/01"
type input "2024/09/30"
click at [437, 245] on div "Apply" at bounding box center [437, 236] width 21 height 21
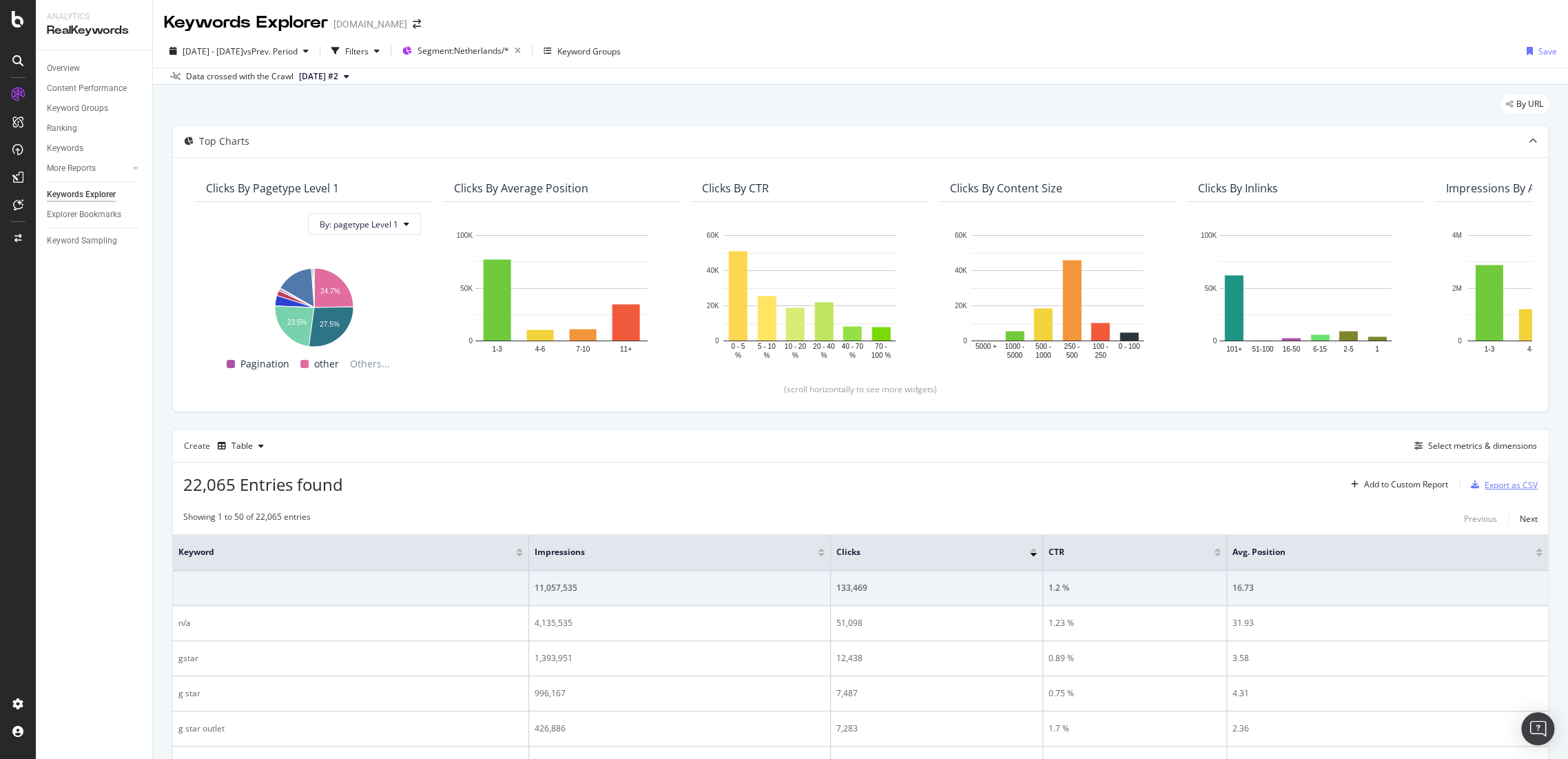
click at [1501, 488] on div "Export as CSV" at bounding box center [1511, 485] width 53 height 12
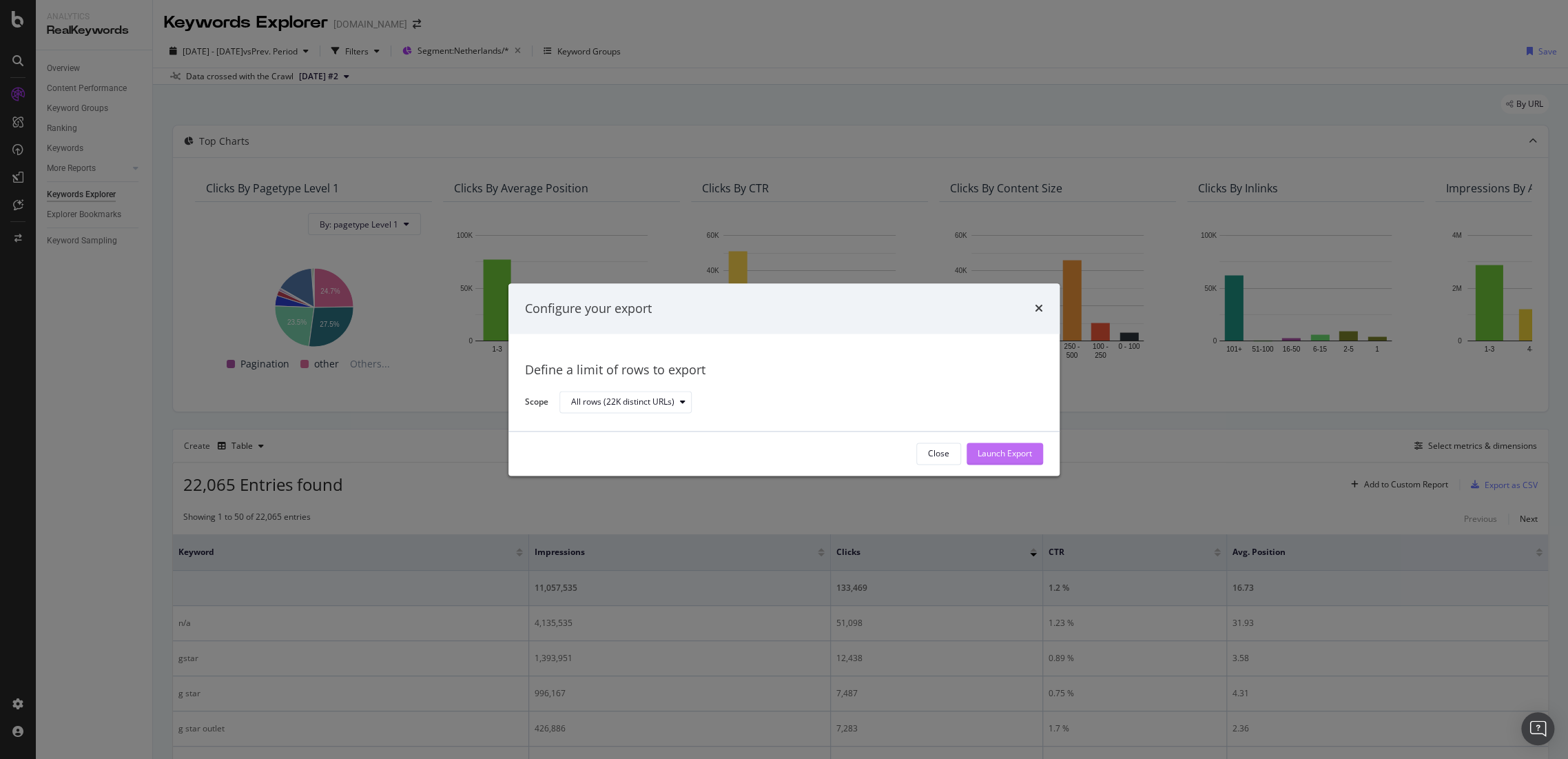
click at [1004, 457] on div "Launch Export" at bounding box center [1004, 454] width 54 height 12
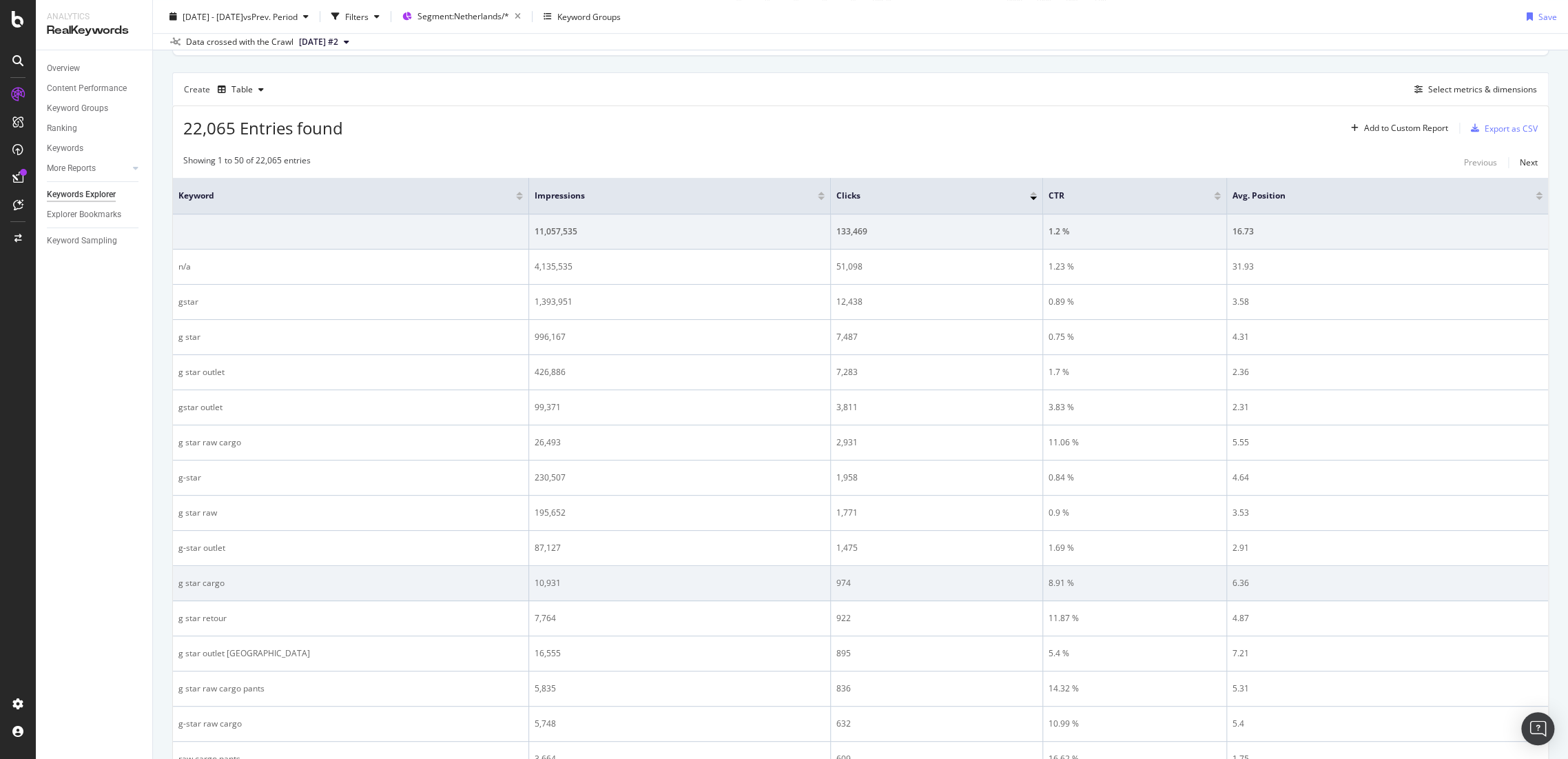
scroll to position [383, 0]
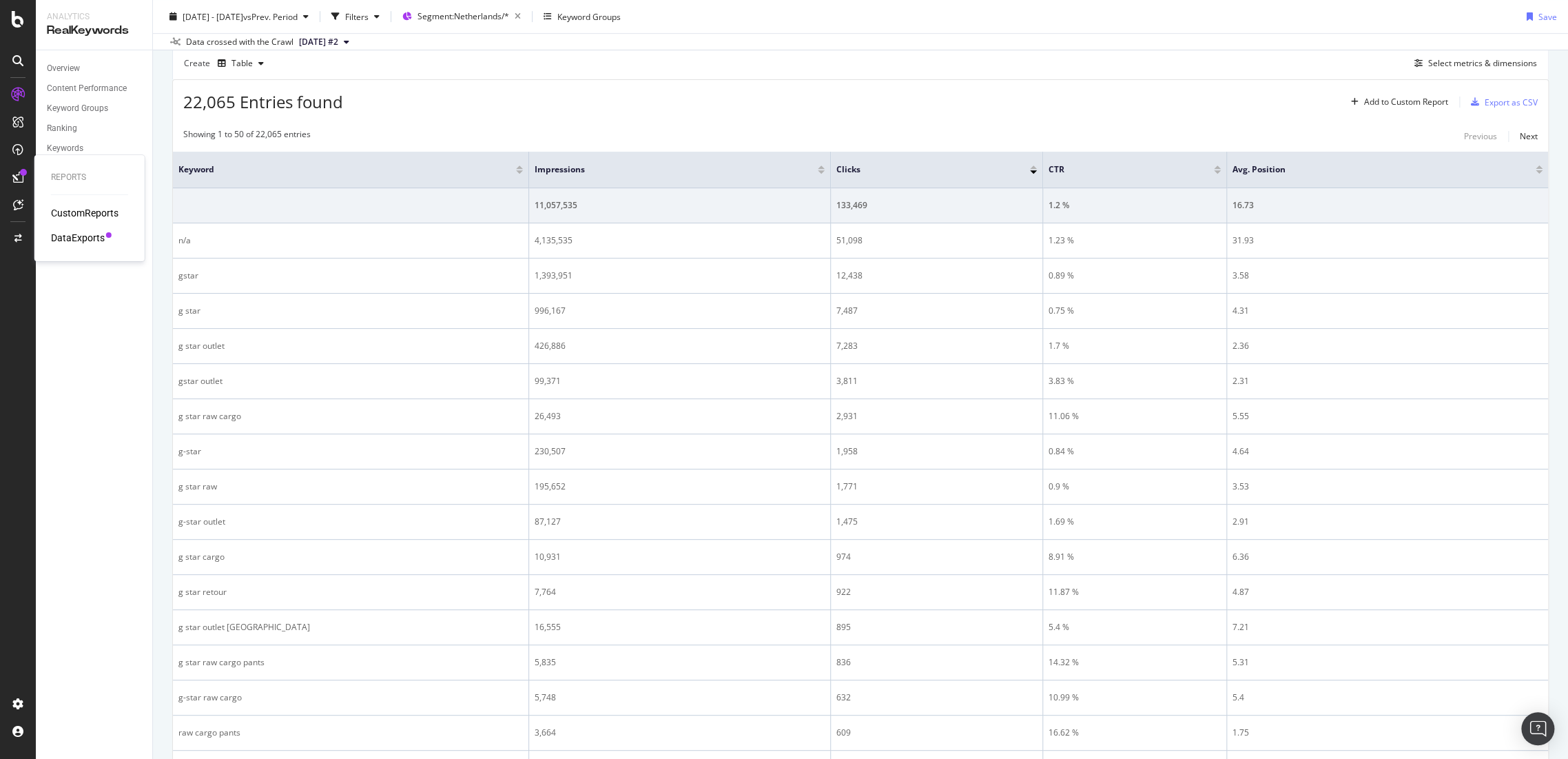
drag, startPoint x: 60, startPoint y: 212, endPoint x: 49, endPoint y: 252, distance: 41.5
click at [49, 252] on div "Reports CustomReports DataExports" at bounding box center [90, 208] width 99 height 101
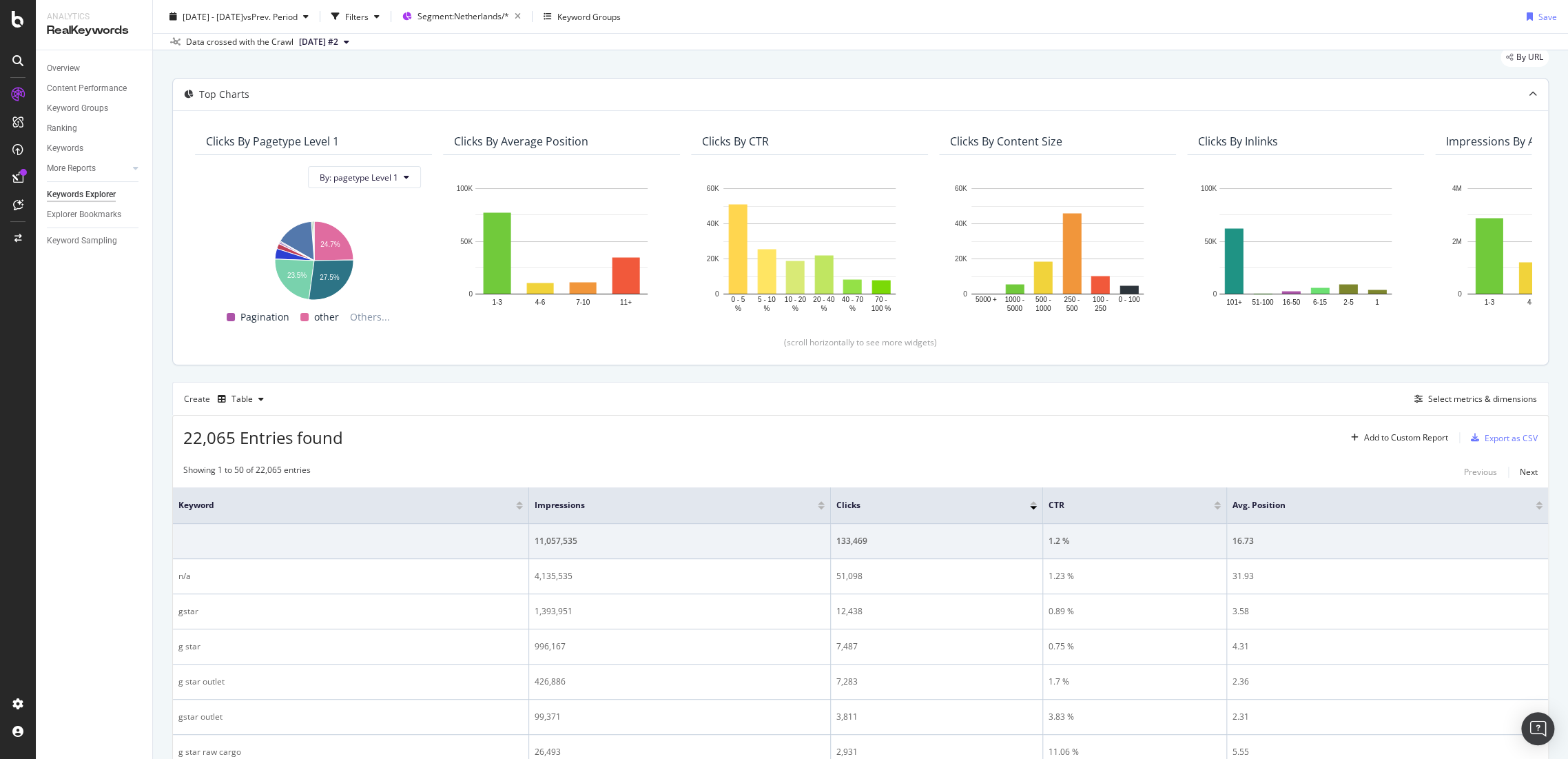
scroll to position [0, 0]
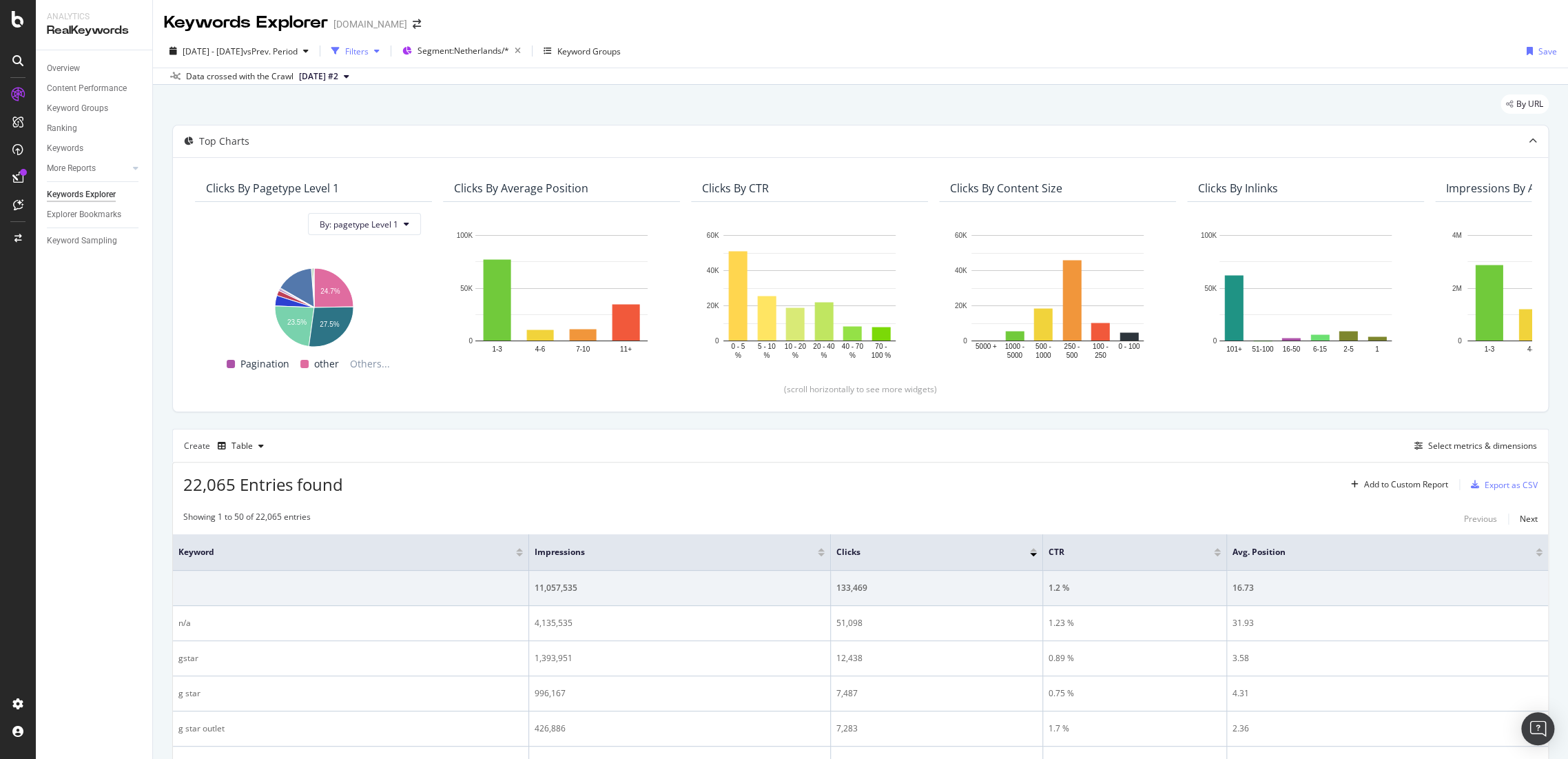
click at [385, 43] on div "Filters" at bounding box center [355, 51] width 59 height 21
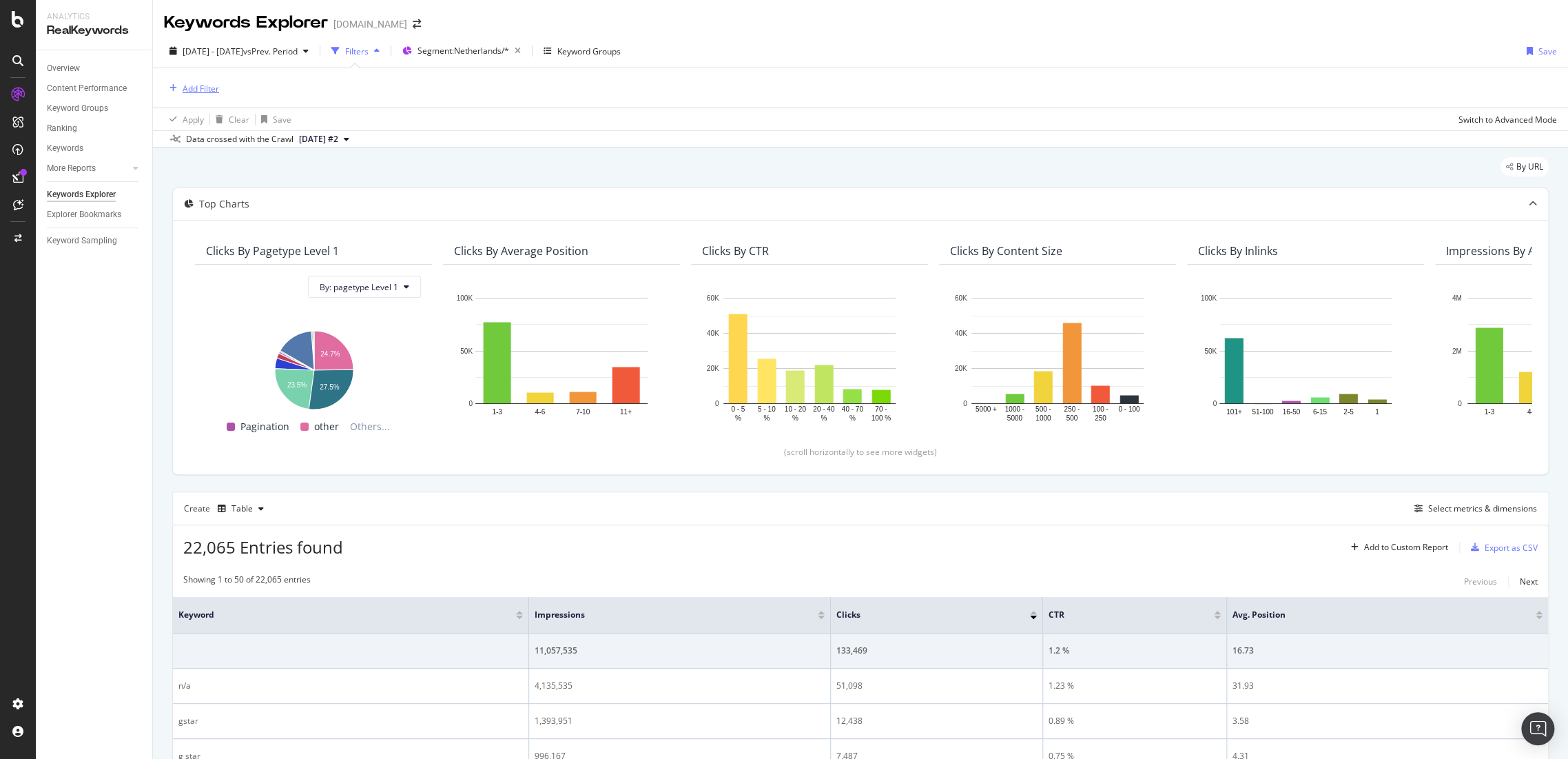
click at [194, 86] on div "Add Filter" at bounding box center [201, 89] width 36 height 12
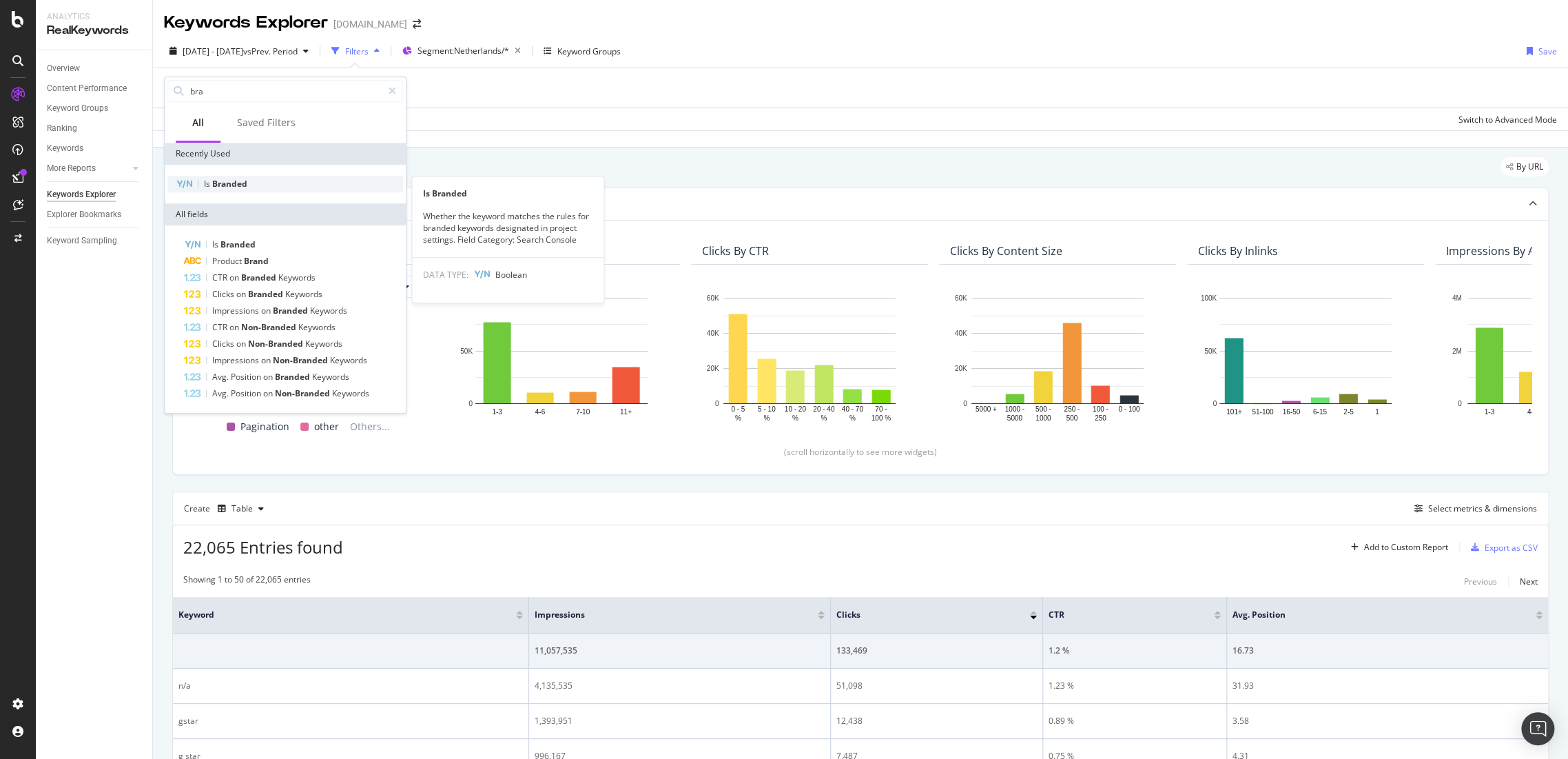
type input "bra"
click at [237, 187] on span "Branded" at bounding box center [230, 183] width 35 height 12
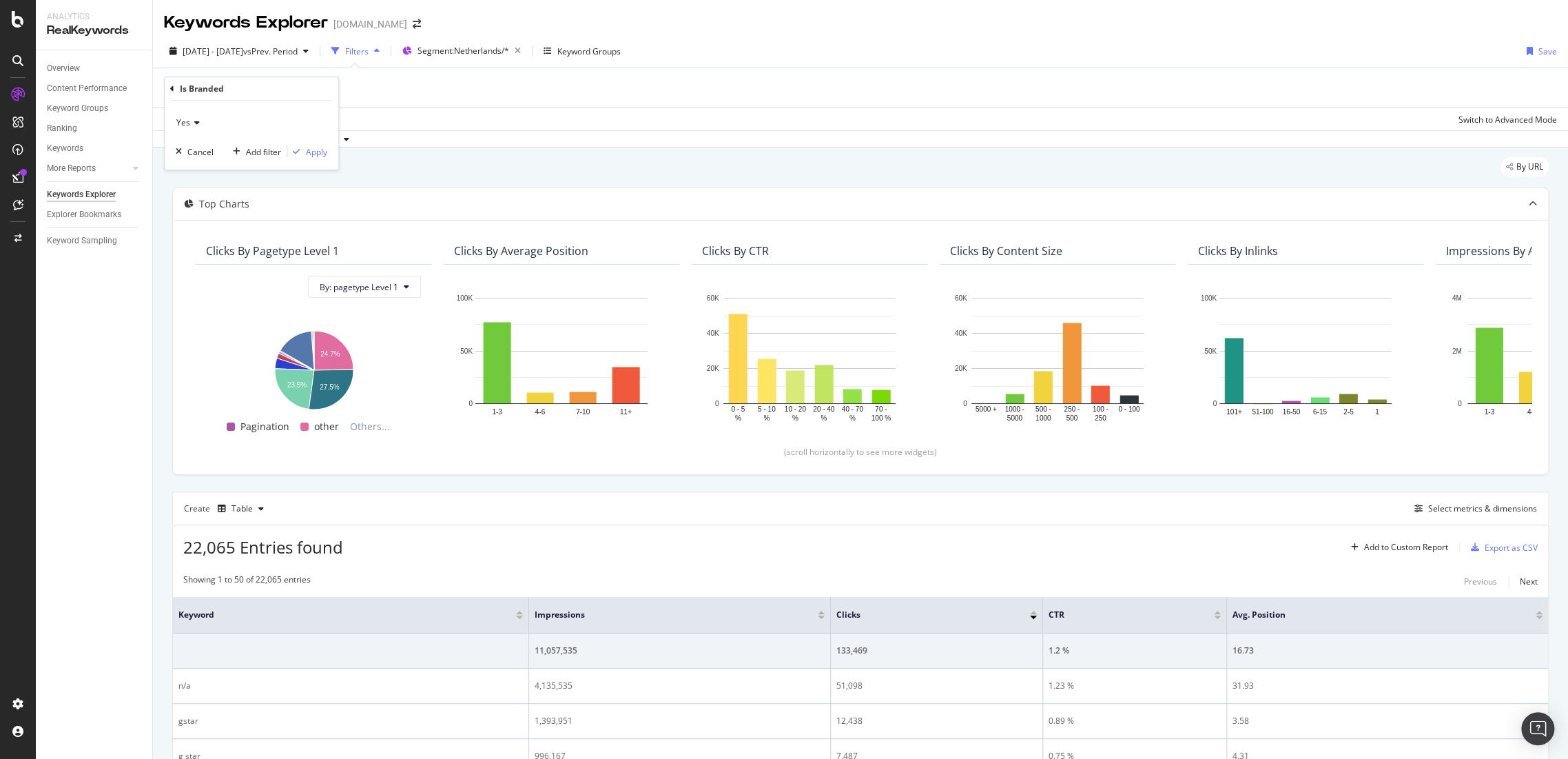
click at [208, 121] on div "Yes" at bounding box center [251, 123] width 151 height 22
click at [205, 169] on div "No" at bounding box center [253, 168] width 147 height 18
click at [315, 148] on div "Apply" at bounding box center [316, 151] width 21 height 12
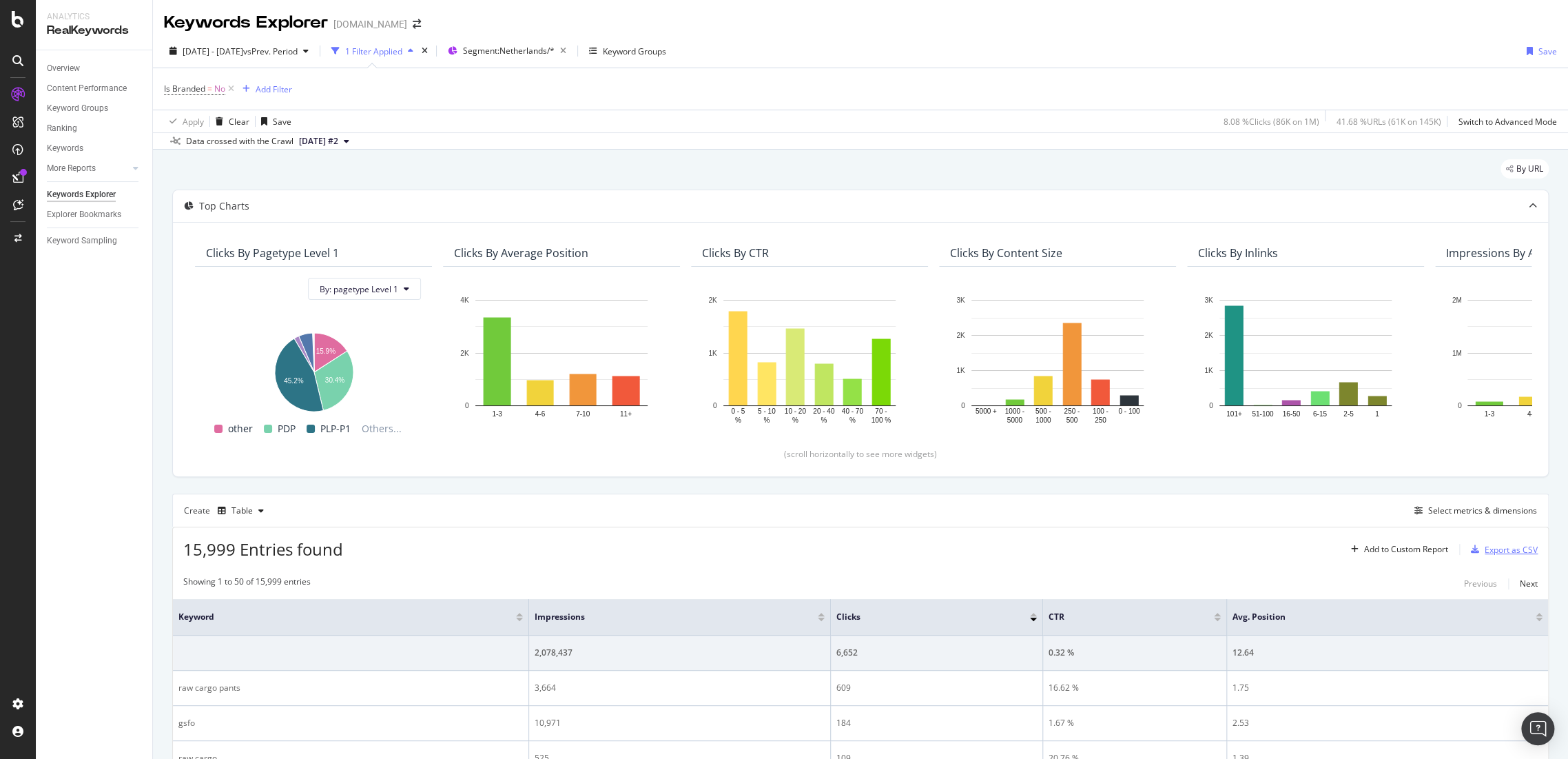
click at [1509, 544] on div "Export as CSV" at bounding box center [1511, 549] width 53 height 12
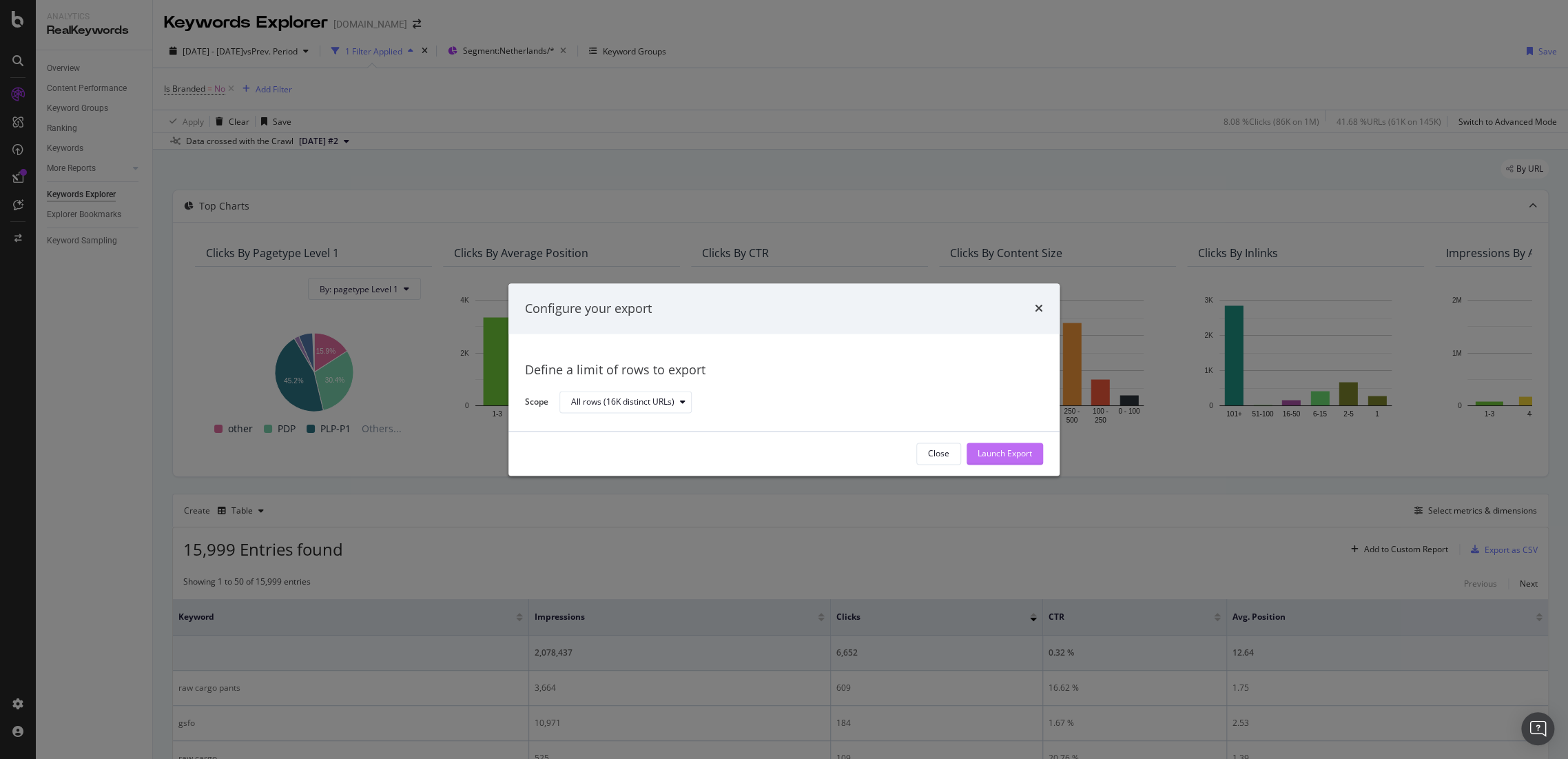
click at [1035, 457] on button "Launch Export" at bounding box center [1005, 454] width 77 height 22
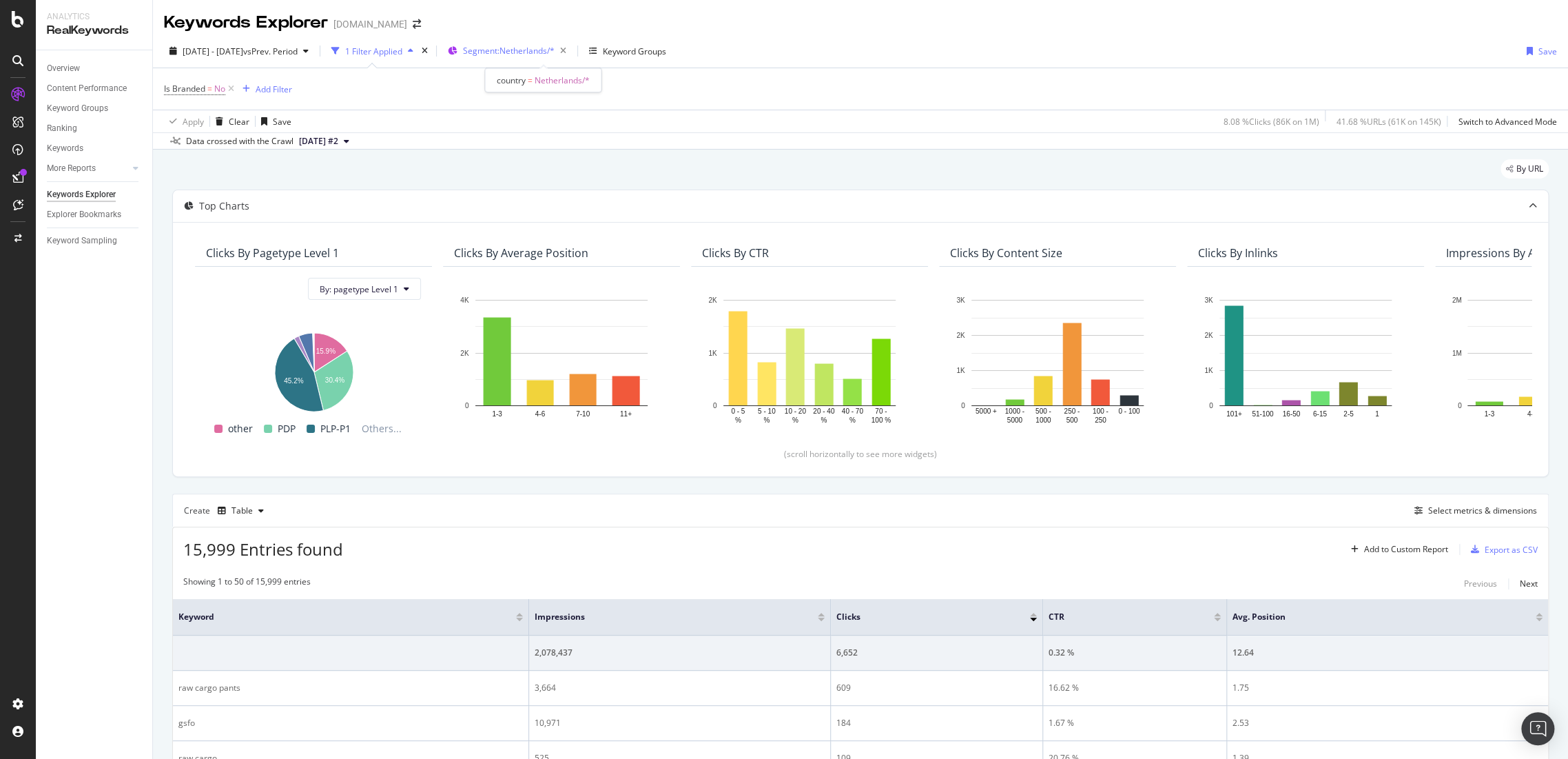
click at [517, 48] on span "Segment: Netherlands/*" at bounding box center [509, 50] width 91 height 12
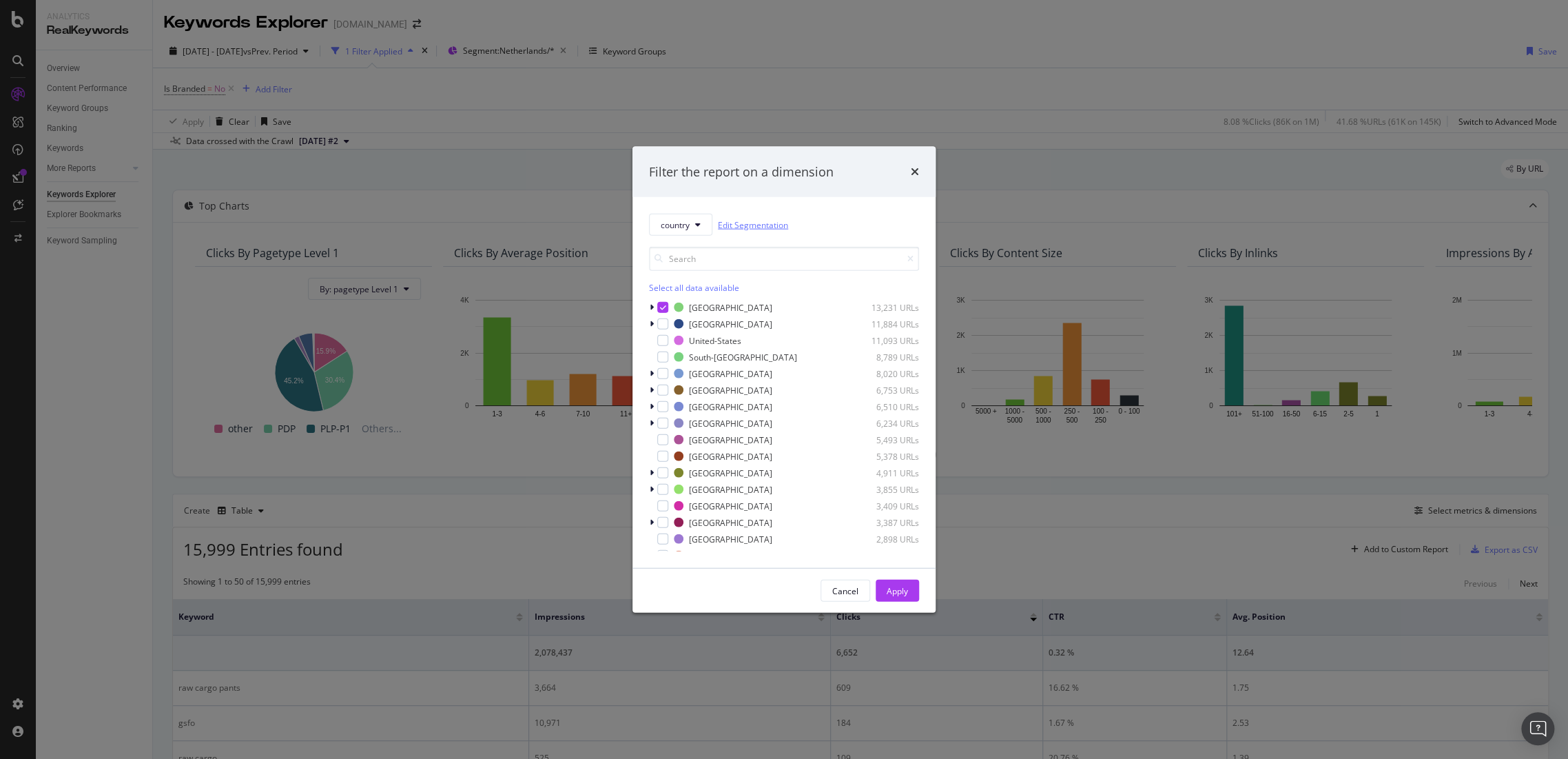
click at [749, 221] on link "Edit Segmentation" at bounding box center [752, 225] width 70 height 15
click at [701, 226] on button "country" at bounding box center [680, 225] width 63 height 22
click at [722, 273] on span "pagetype" at bounding box center [704, 274] width 89 height 12
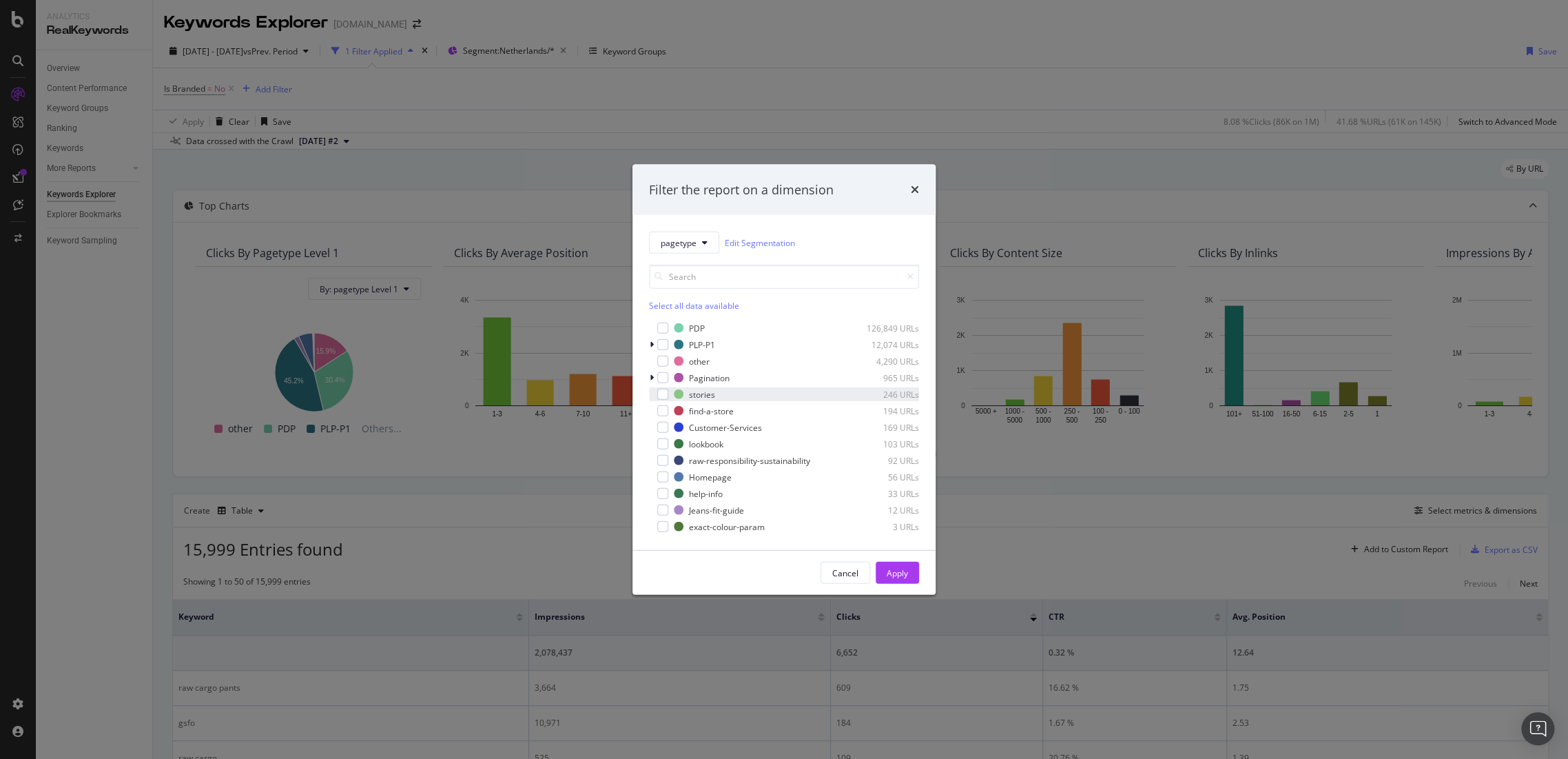
click at [672, 395] on div "stories 246 URLs" at bounding box center [783, 394] width 270 height 14
click at [888, 565] on div "Apply" at bounding box center [897, 572] width 21 height 21
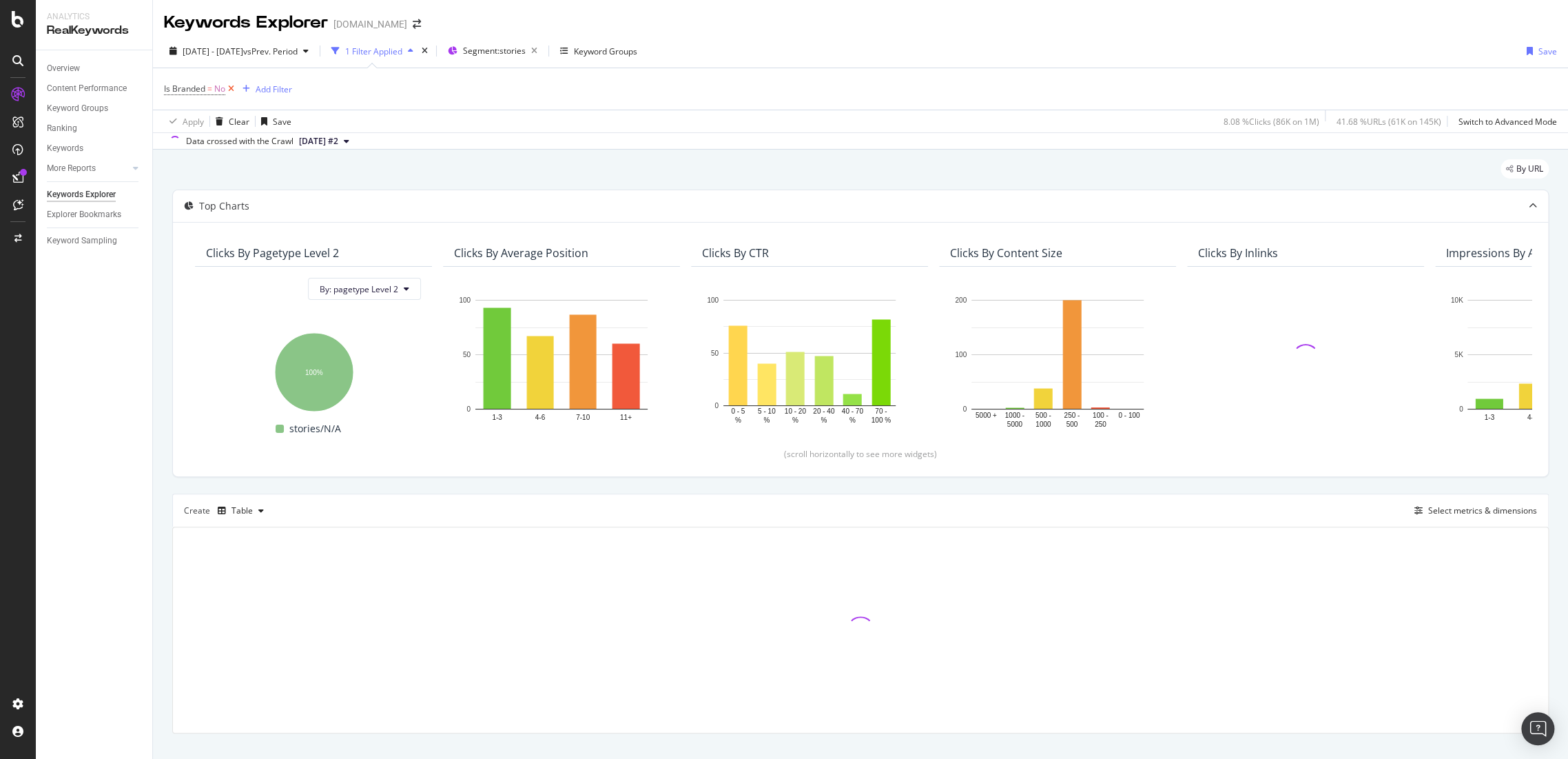
click at [228, 89] on icon at bounding box center [231, 89] width 12 height 14
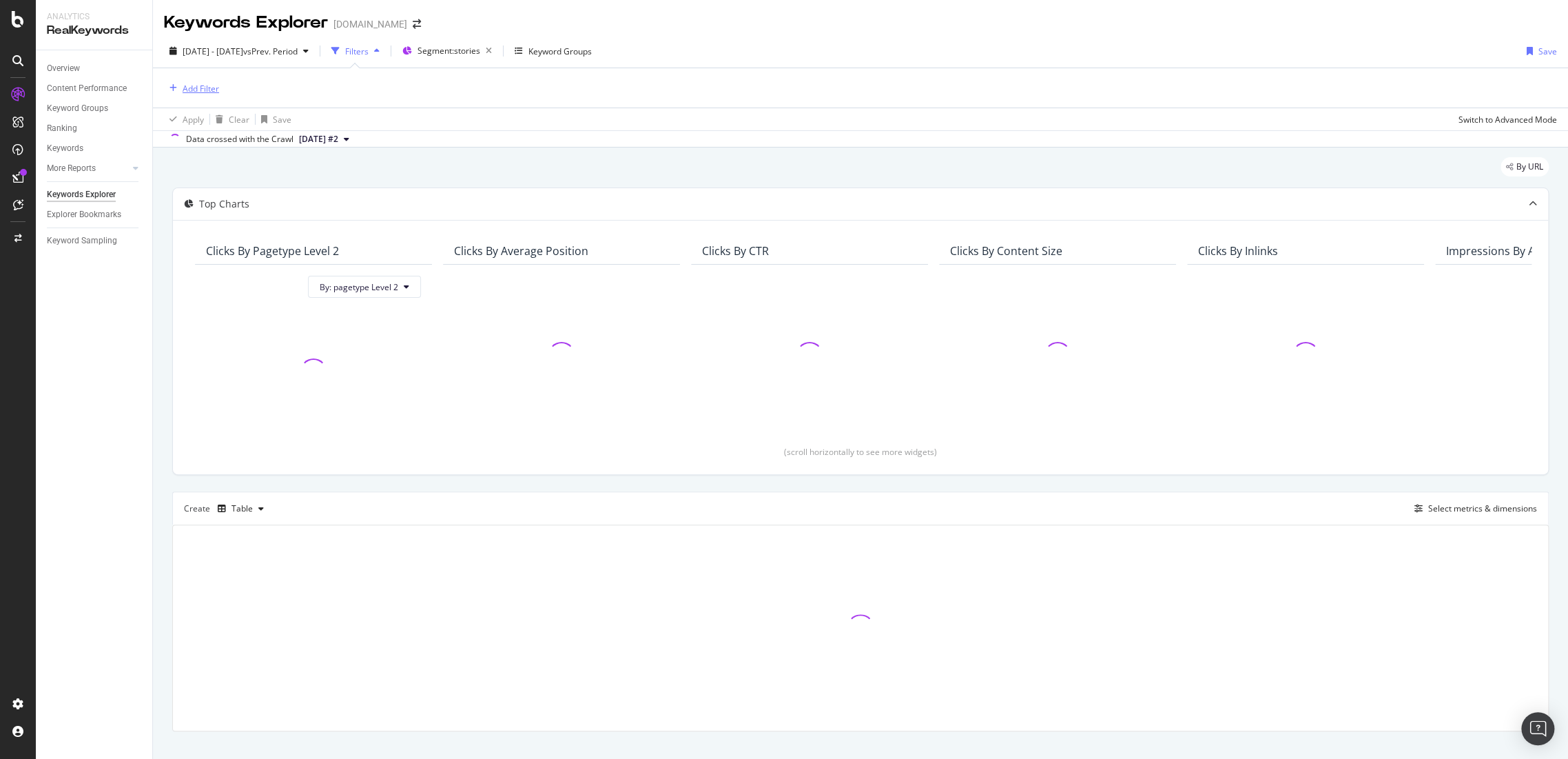
click at [195, 86] on div "Add Filter" at bounding box center [201, 89] width 36 height 12
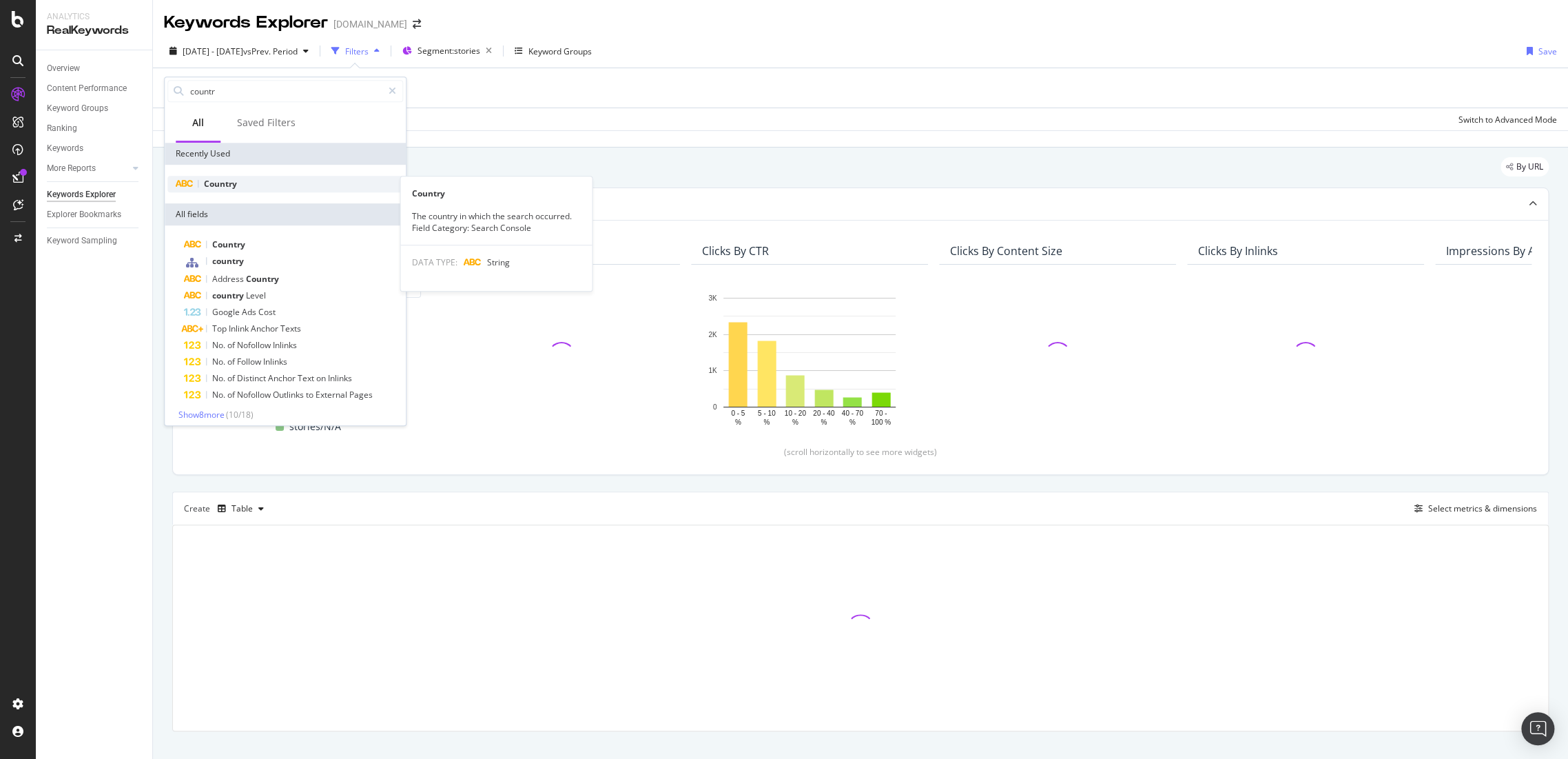
type input "countr"
click at [222, 182] on span "Country" at bounding box center [219, 183] width 33 height 12
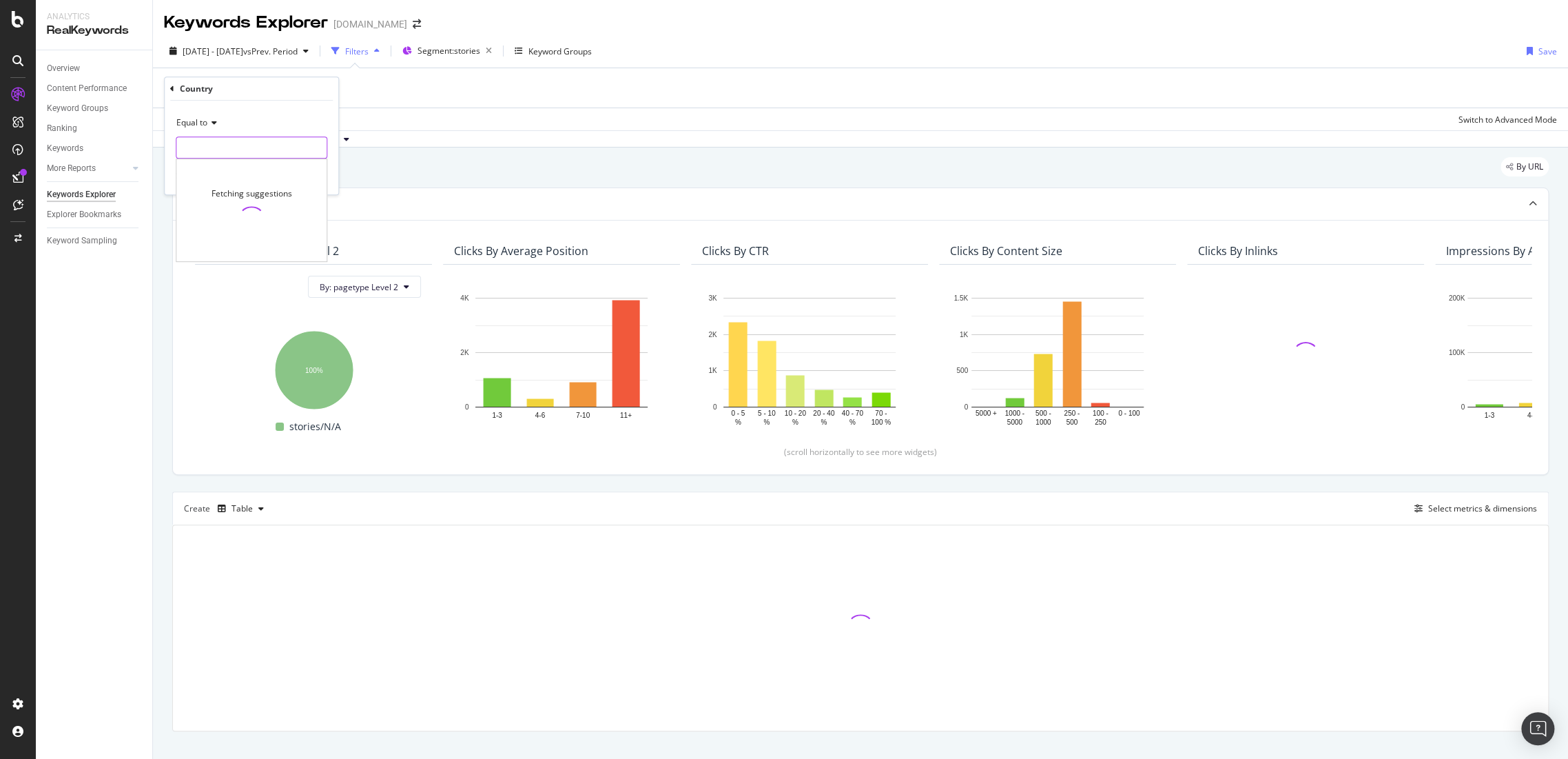
click at [212, 148] on input "text" at bounding box center [251, 148] width 150 height 22
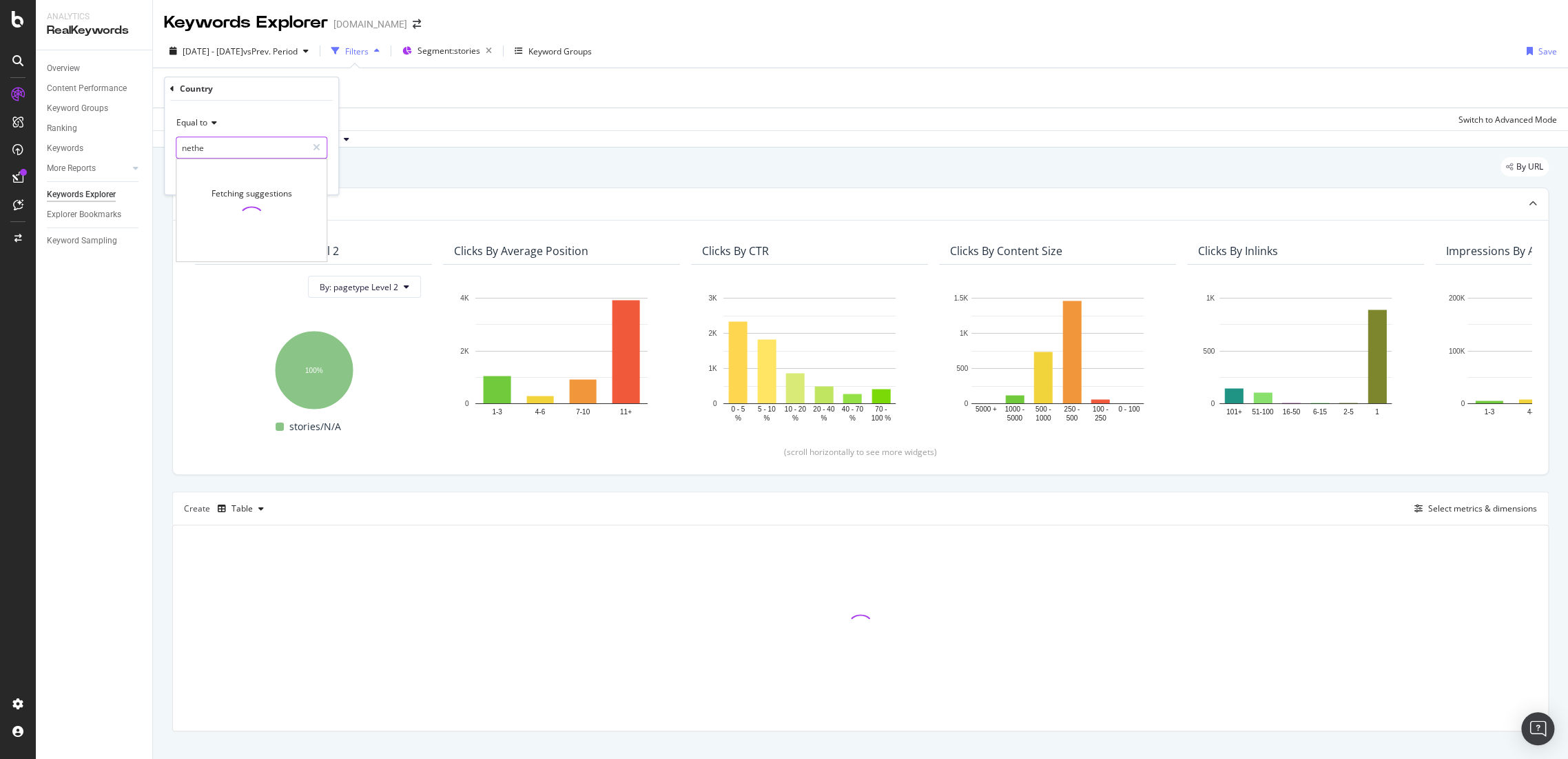
type input "nether"
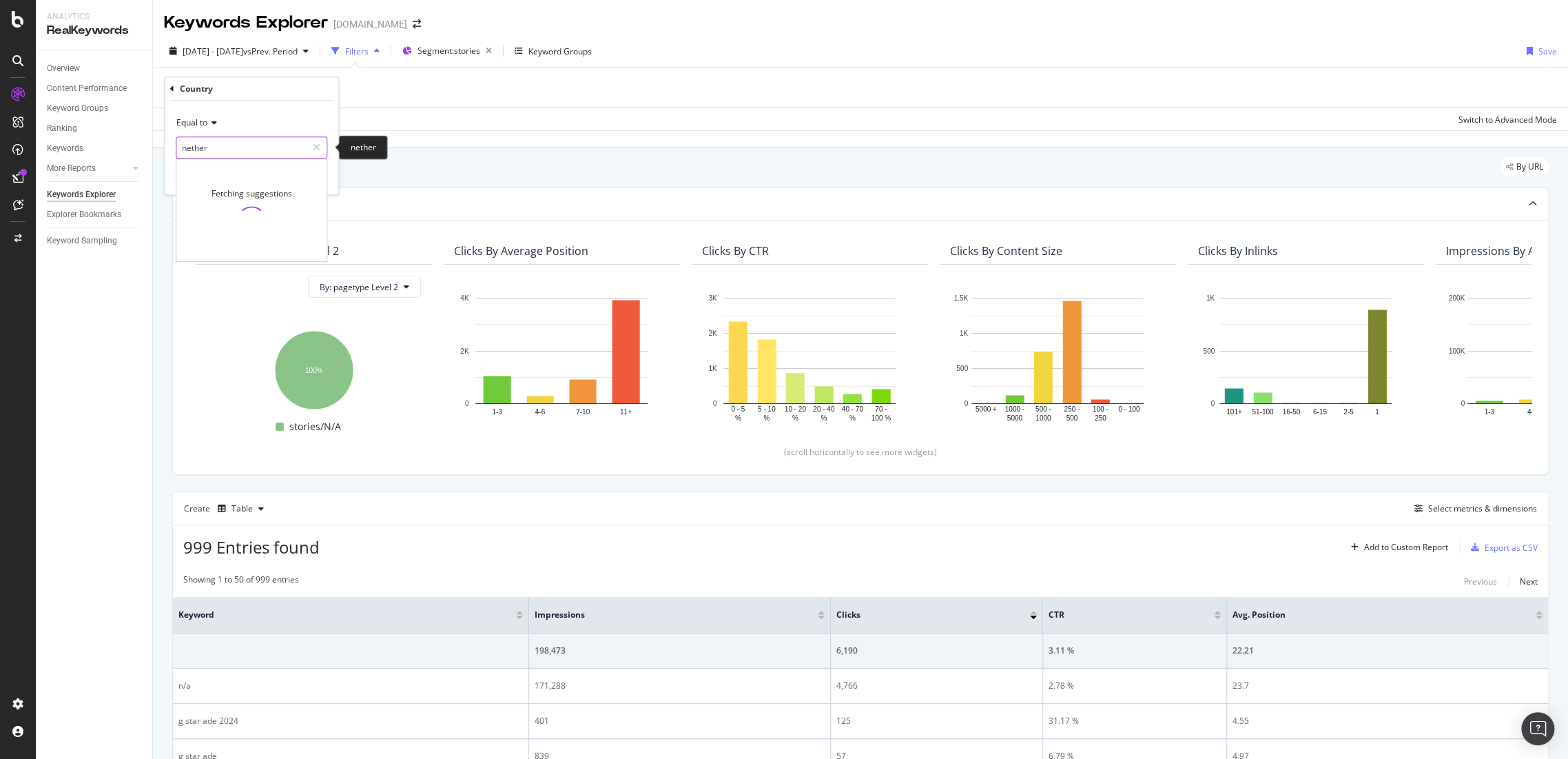
click at [225, 141] on input "nether" at bounding box center [242, 148] width 131 height 22
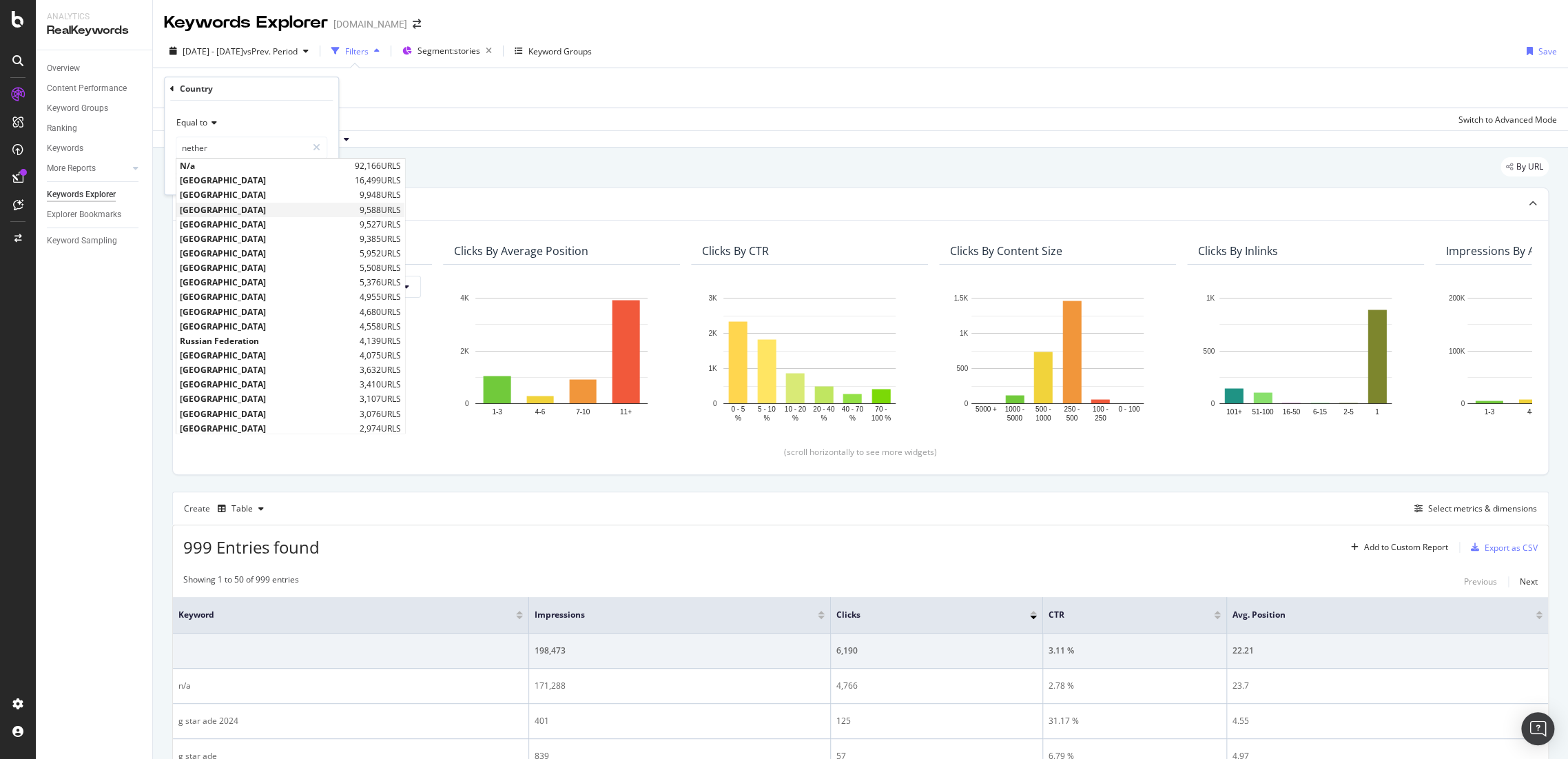
click at [224, 203] on div "Netherlands 9,588 URLS" at bounding box center [290, 210] width 228 height 15
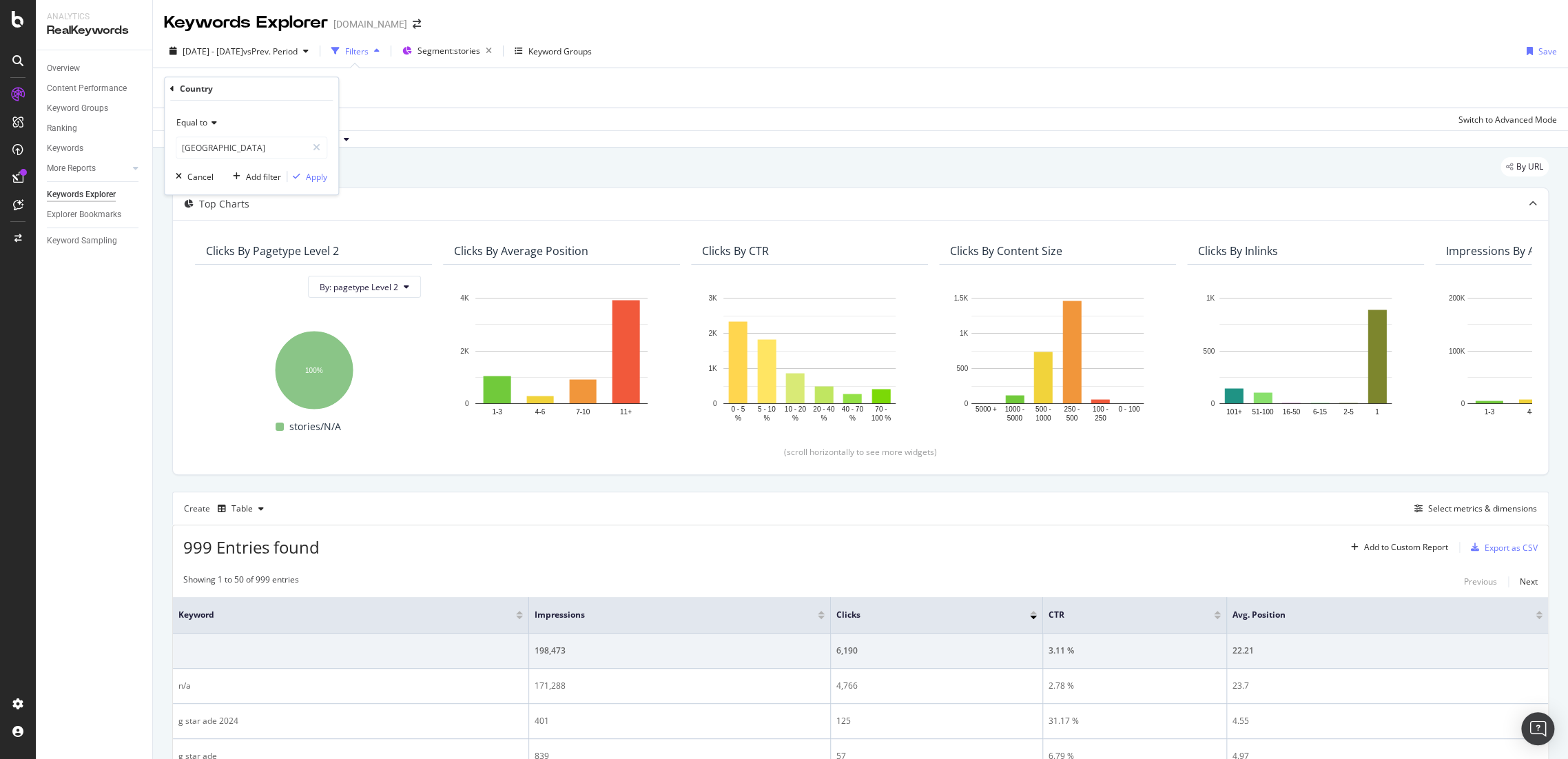
type input "Netherlands"
click at [306, 175] on div "Apply" at bounding box center [316, 176] width 21 height 12
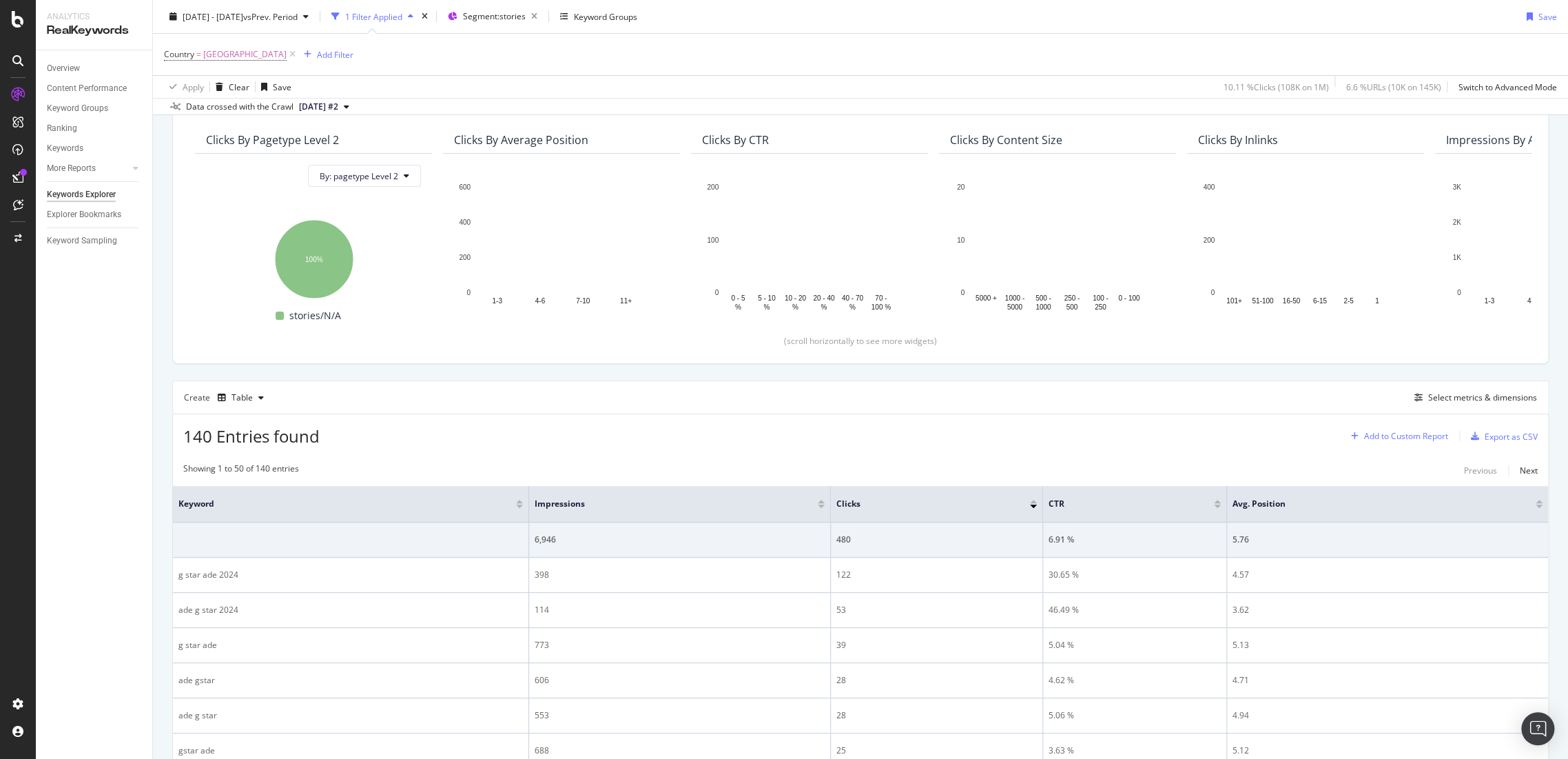
scroll to position [22, 0]
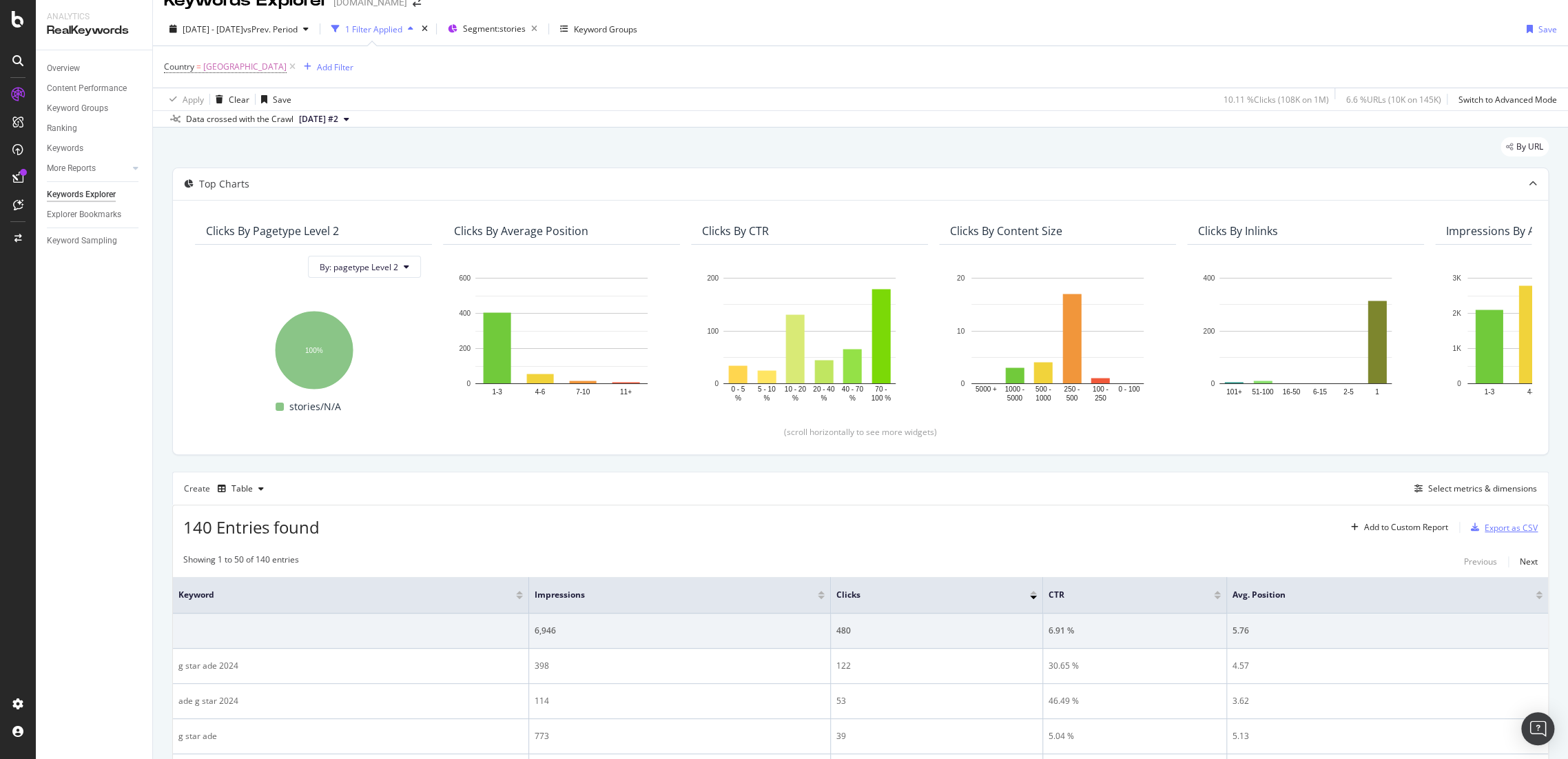
click at [1510, 523] on div "Export as CSV" at bounding box center [1511, 527] width 53 height 12
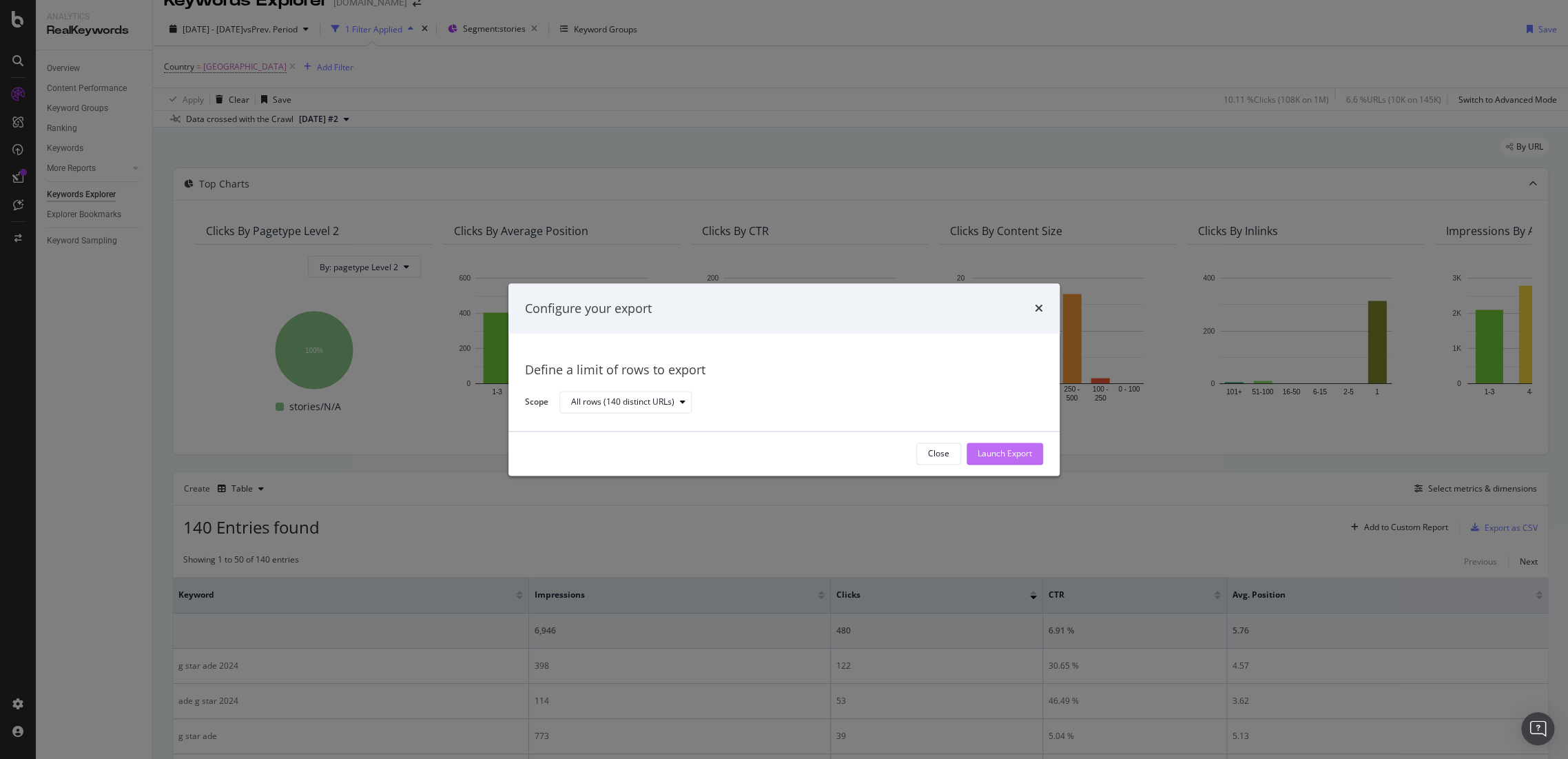
click at [1010, 457] on div "Launch Export" at bounding box center [1004, 454] width 54 height 12
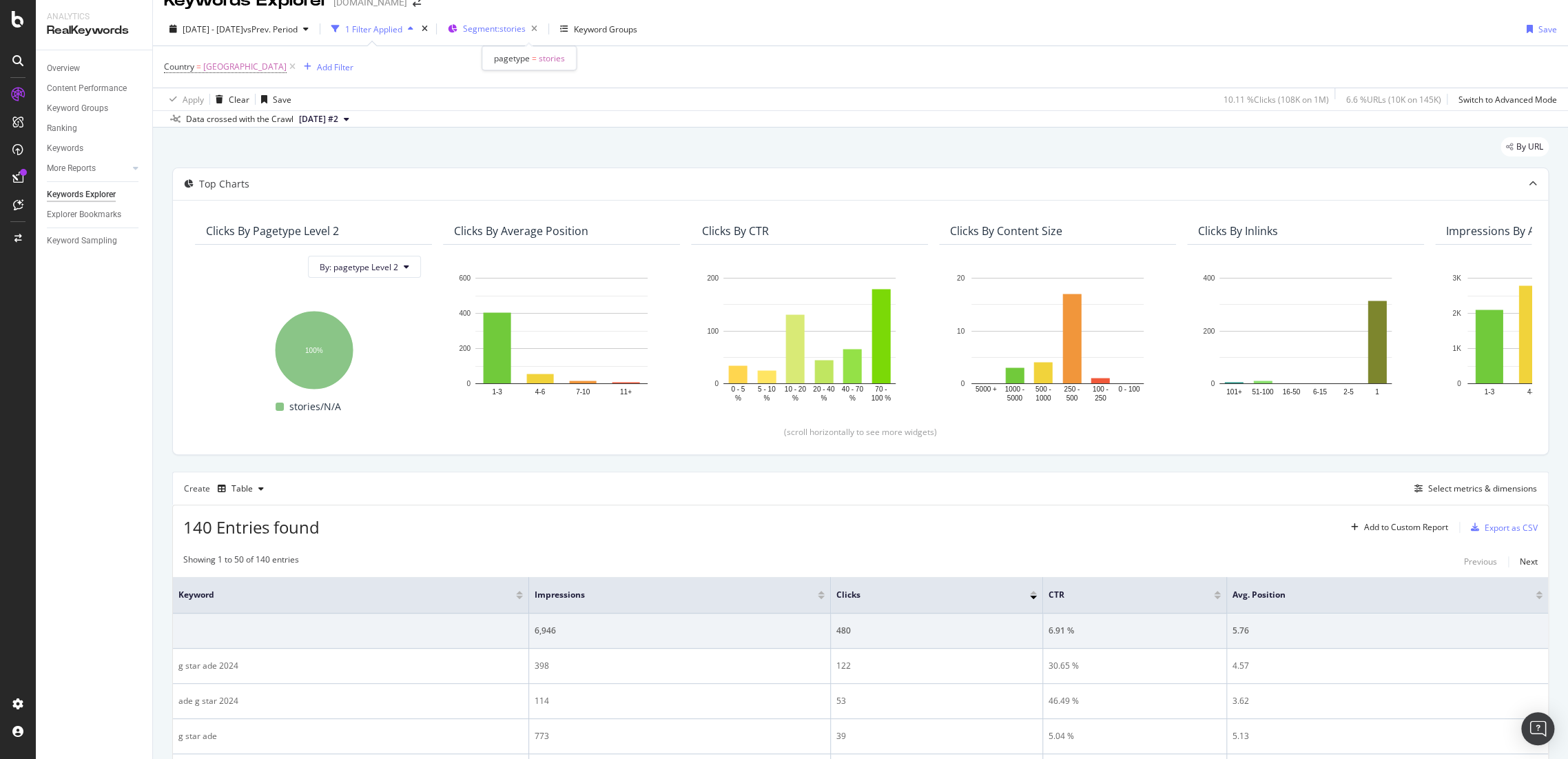
click at [518, 31] on span "Segment: stories" at bounding box center [494, 28] width 63 height 12
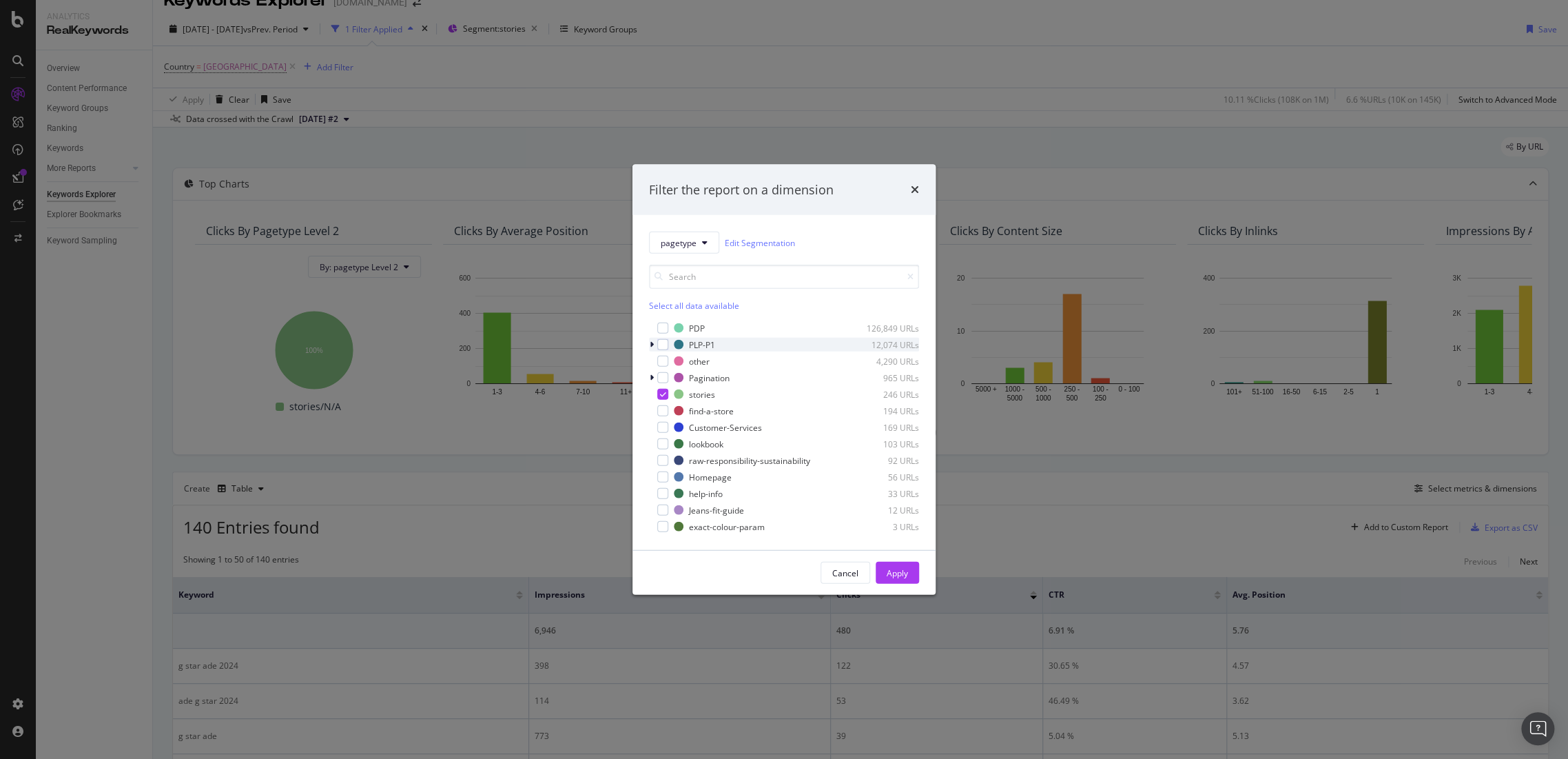
click at [656, 343] on div "modal" at bounding box center [652, 344] width 8 height 14
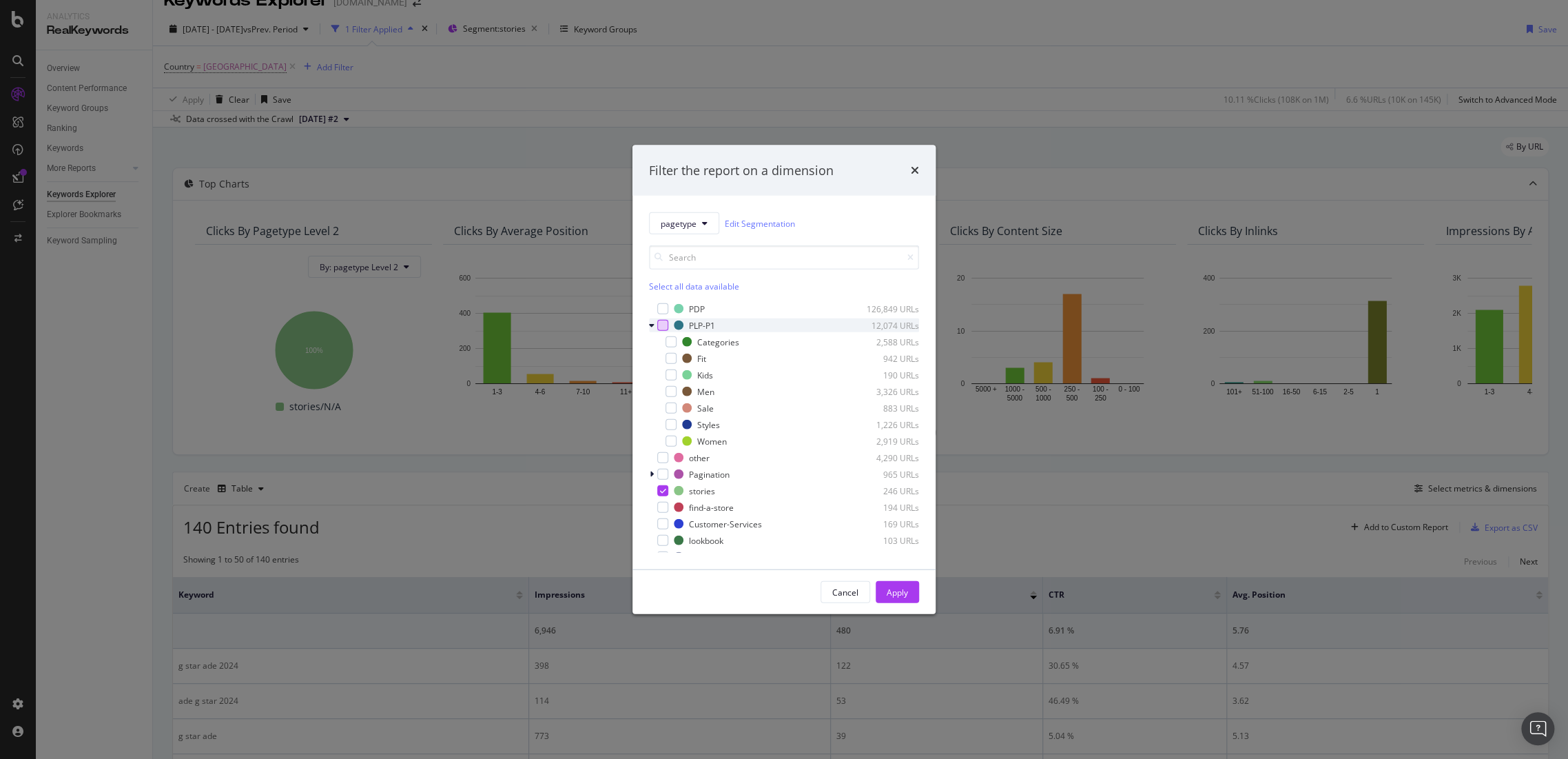
click at [664, 324] on div "modal" at bounding box center [663, 326] width 11 height 11
click at [663, 491] on icon "modal" at bounding box center [663, 490] width 7 height 7
click at [907, 591] on div "Apply" at bounding box center [897, 591] width 21 height 12
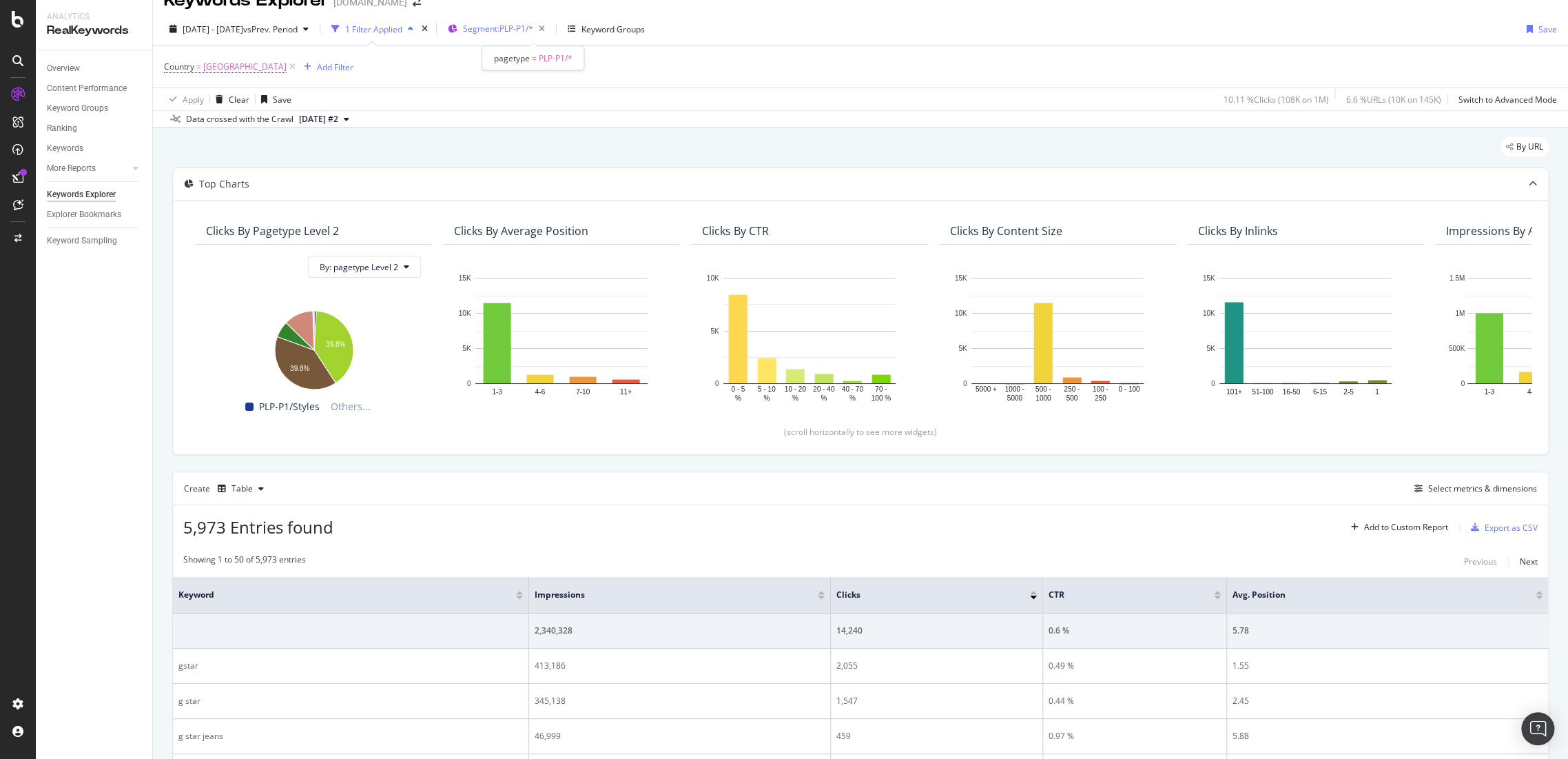
click at [535, 37] on div "Segment: PLP-P1/*" at bounding box center [507, 29] width 88 height 20
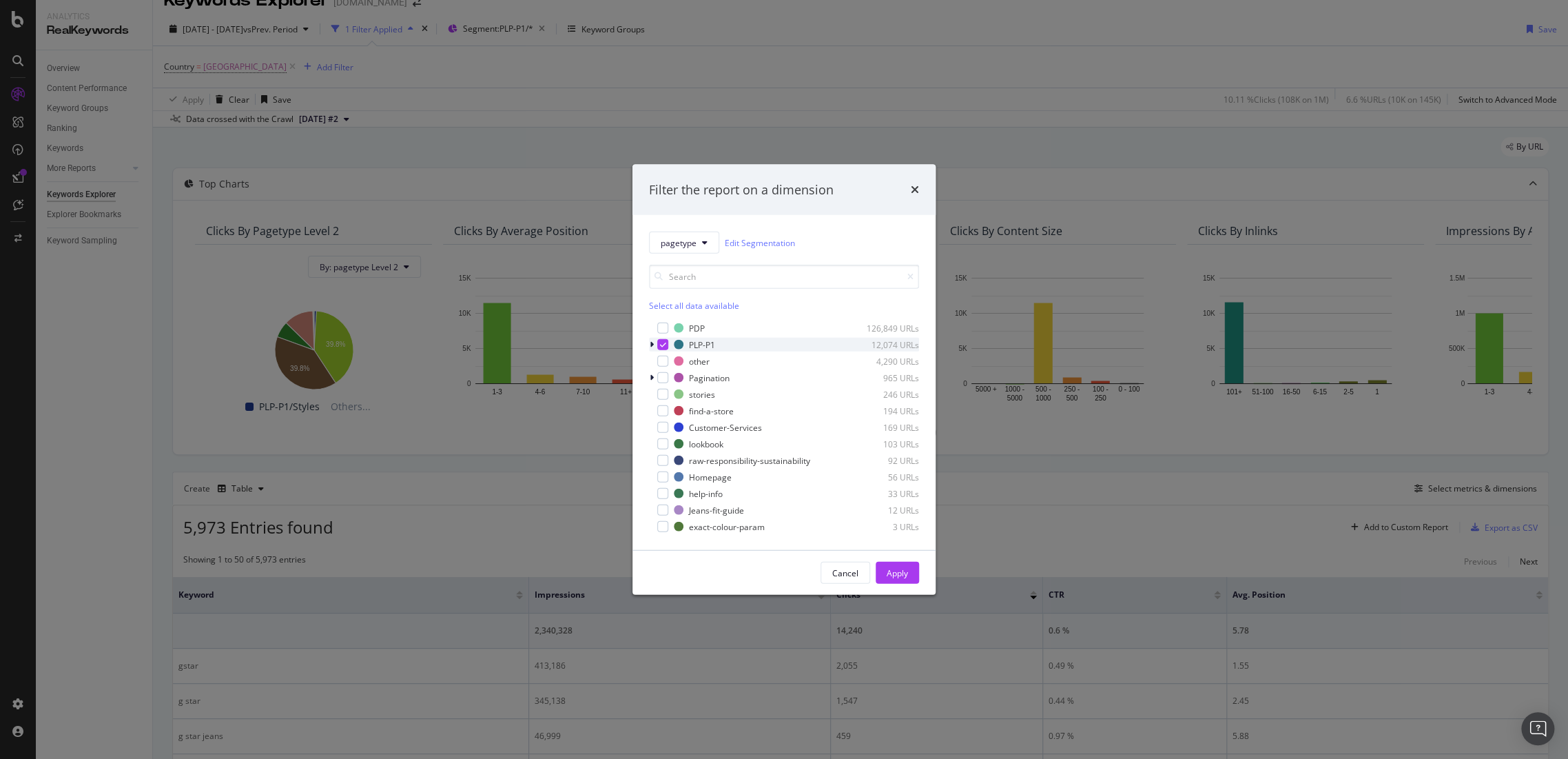
click at [649, 344] on div "modal" at bounding box center [652, 344] width 8 height 14
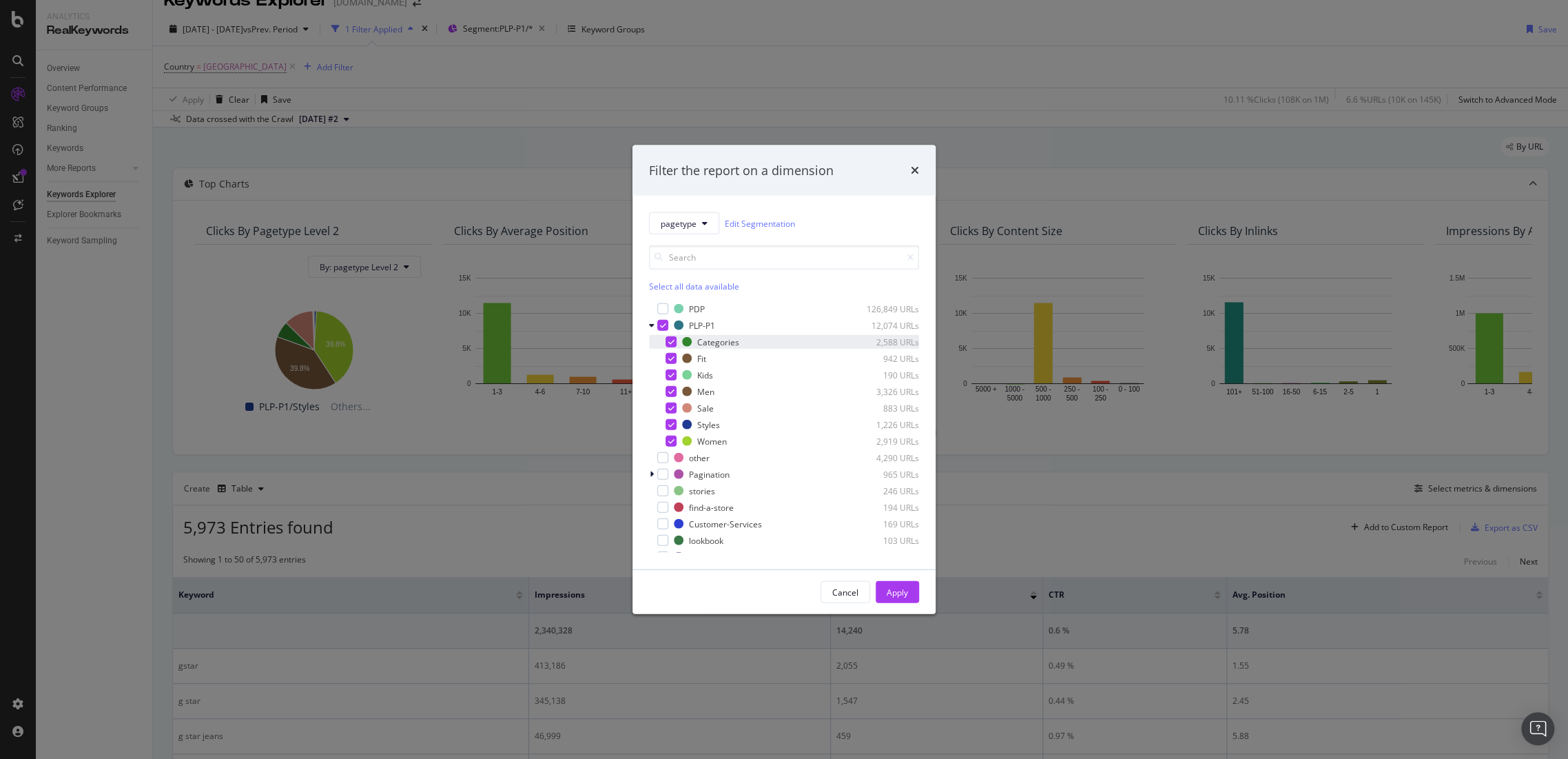
click at [671, 341] on icon "modal" at bounding box center [671, 341] width 7 height 7
click at [665, 325] on icon "modal" at bounding box center [663, 325] width 7 height 7
click at [672, 421] on icon "modal" at bounding box center [671, 424] width 7 height 7
click at [672, 409] on icon "modal" at bounding box center [671, 407] width 7 height 7
click at [672, 388] on icon "modal" at bounding box center [671, 391] width 7 height 7
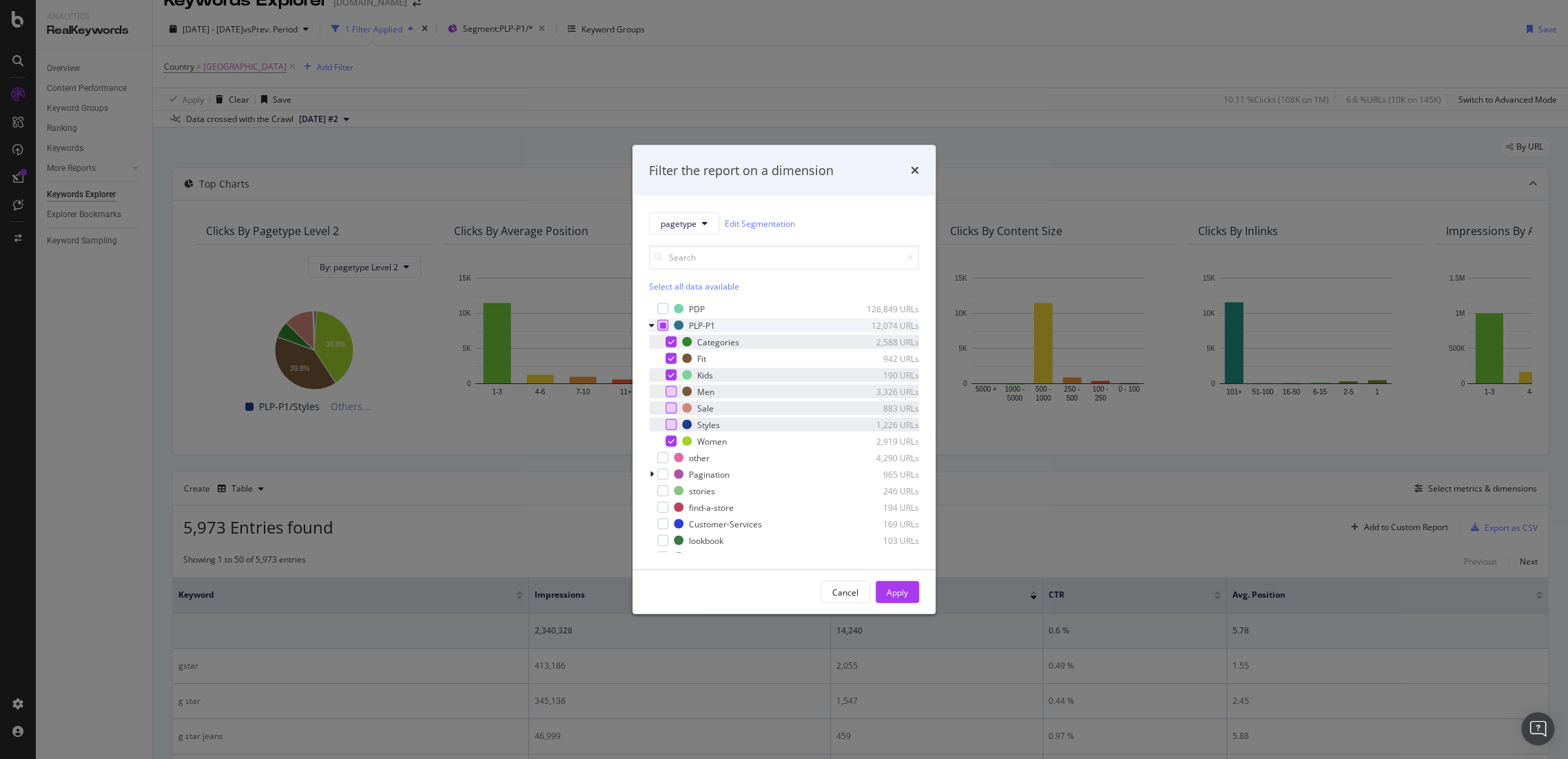
click at [672, 377] on icon "modal" at bounding box center [671, 374] width 7 height 7
click at [671, 359] on icon "modal" at bounding box center [671, 358] width 7 height 7
click at [672, 341] on icon "modal" at bounding box center [671, 341] width 7 height 7
click at [904, 588] on div "Apply" at bounding box center [897, 591] width 21 height 12
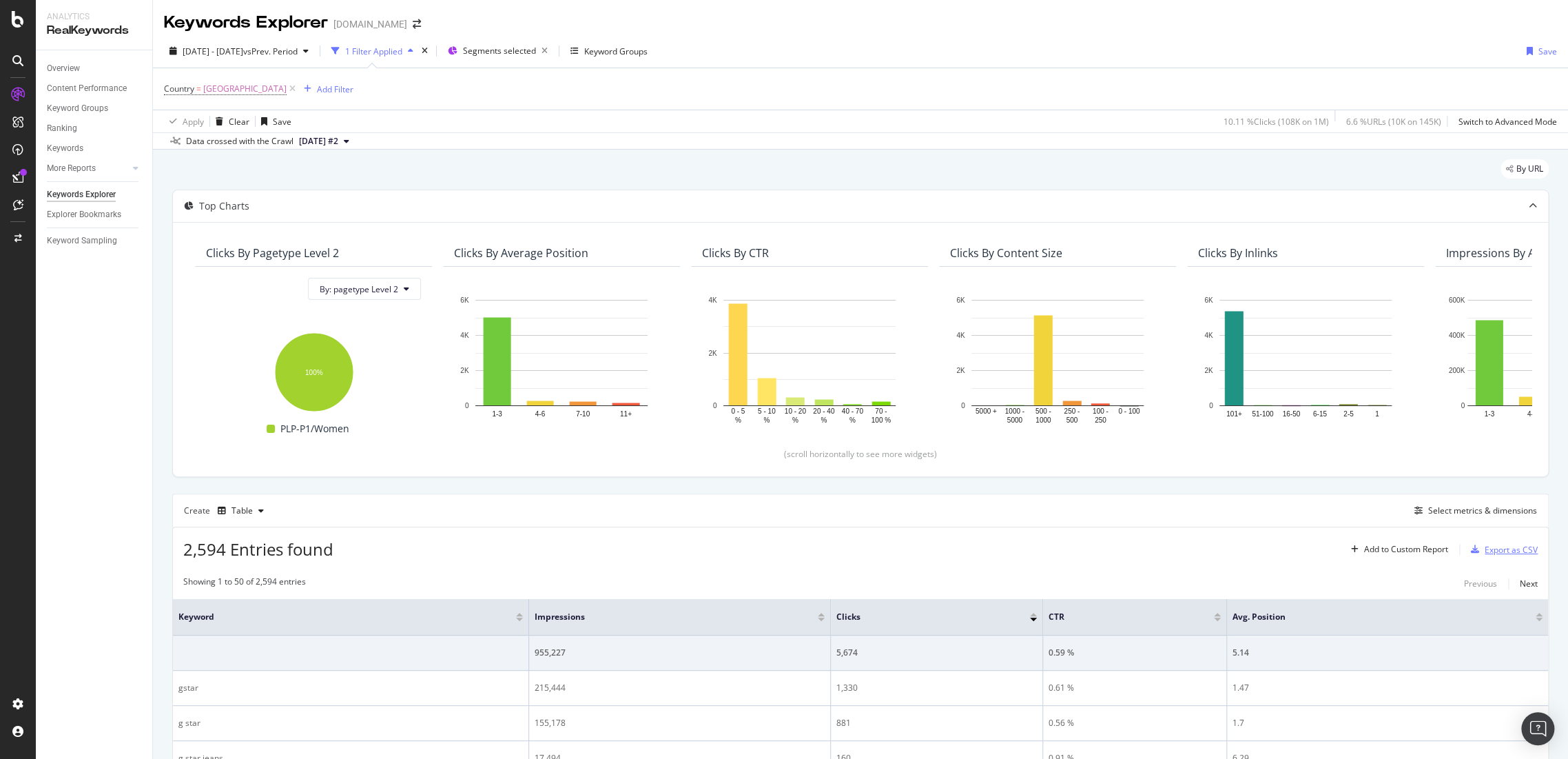
click at [1502, 548] on div "Export as CSV" at bounding box center [1511, 549] width 53 height 12
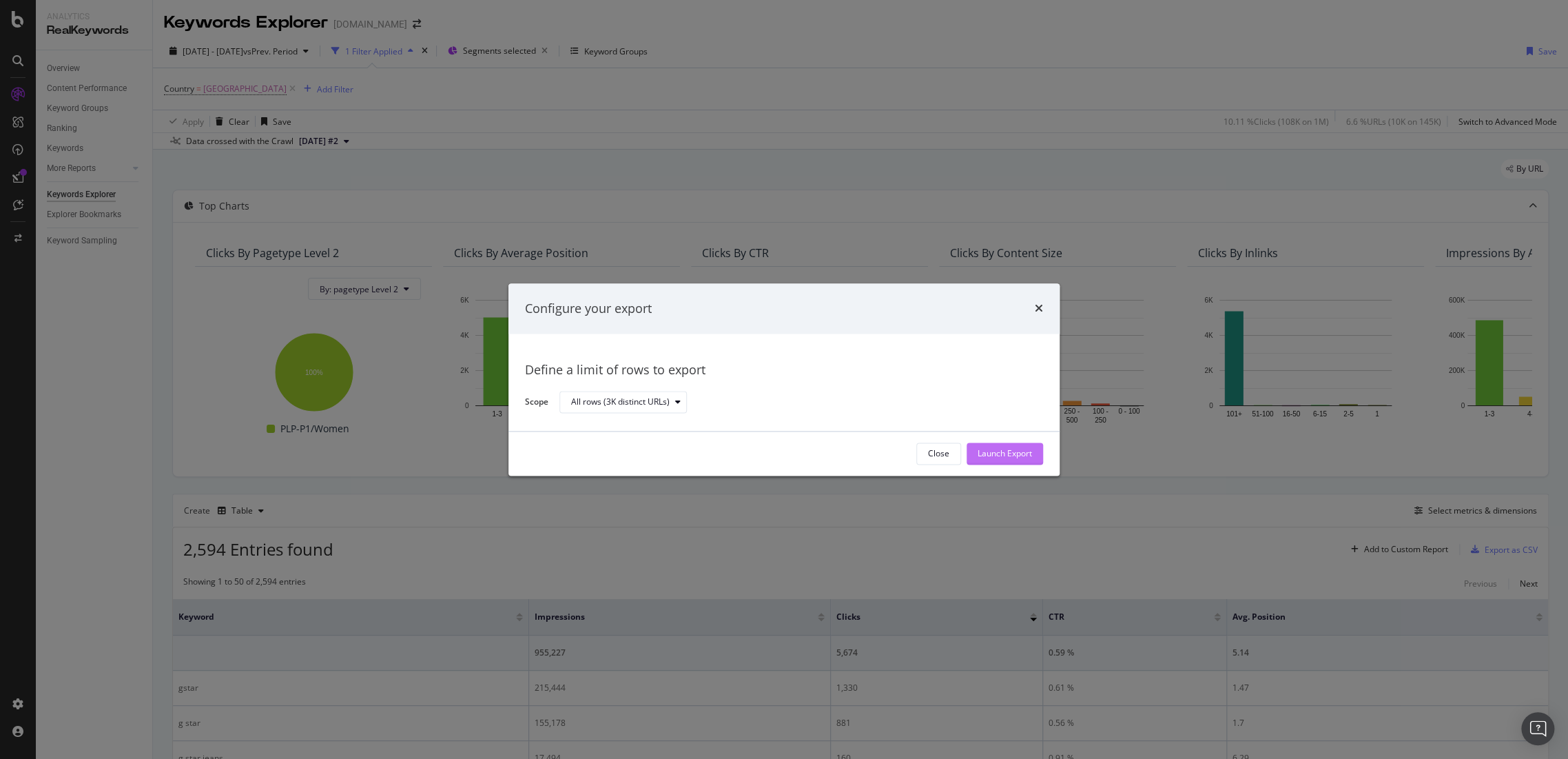
click at [1028, 453] on div "Launch Export" at bounding box center [1004, 454] width 54 height 12
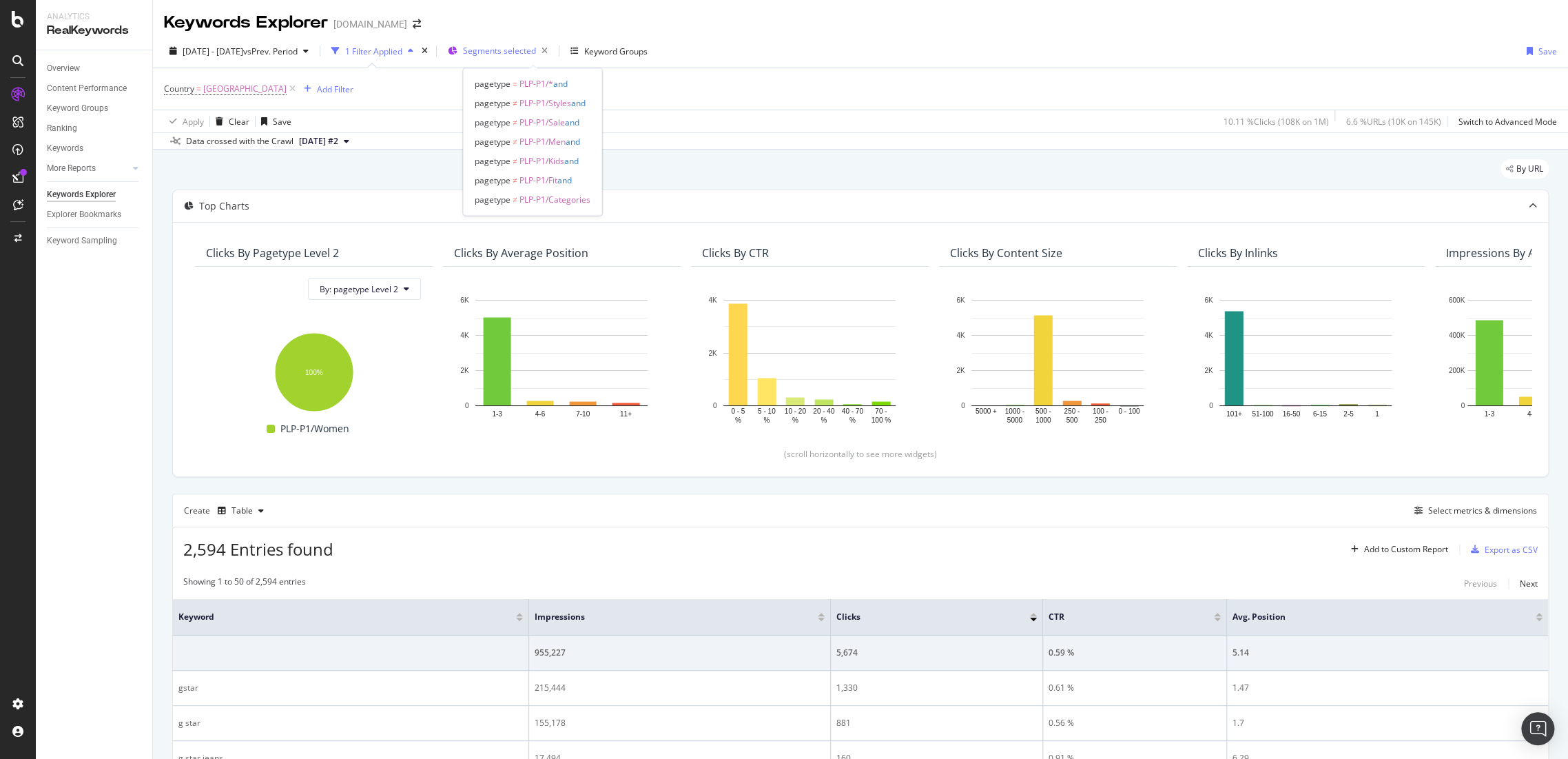
click at [515, 57] on div "Segments selected" at bounding box center [508, 50] width 91 height 20
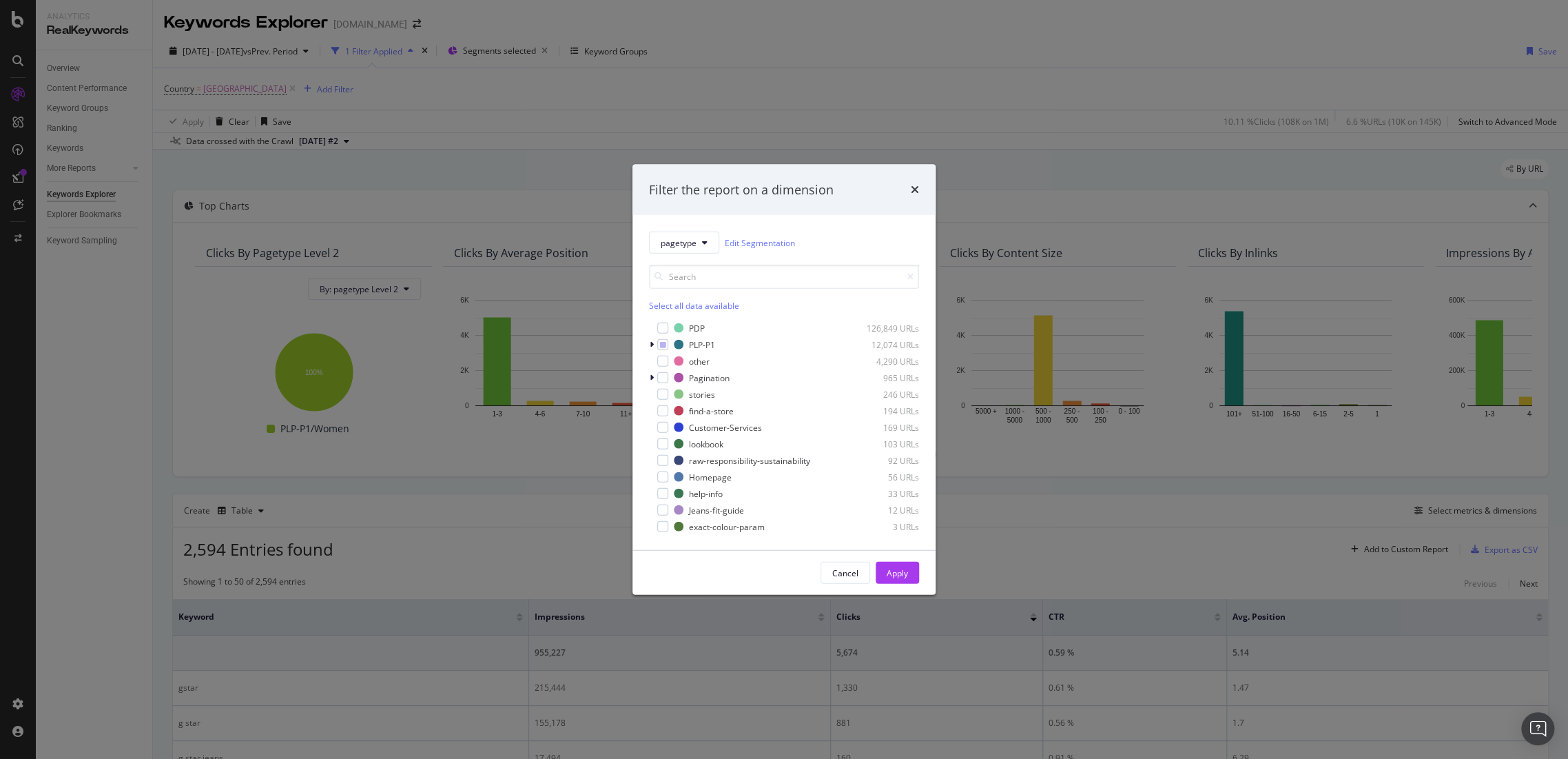
click at [907, 188] on div "Filter the report on a dimension" at bounding box center [783, 189] width 270 height 18
click at [913, 186] on icon "times" at bounding box center [915, 190] width 8 height 11
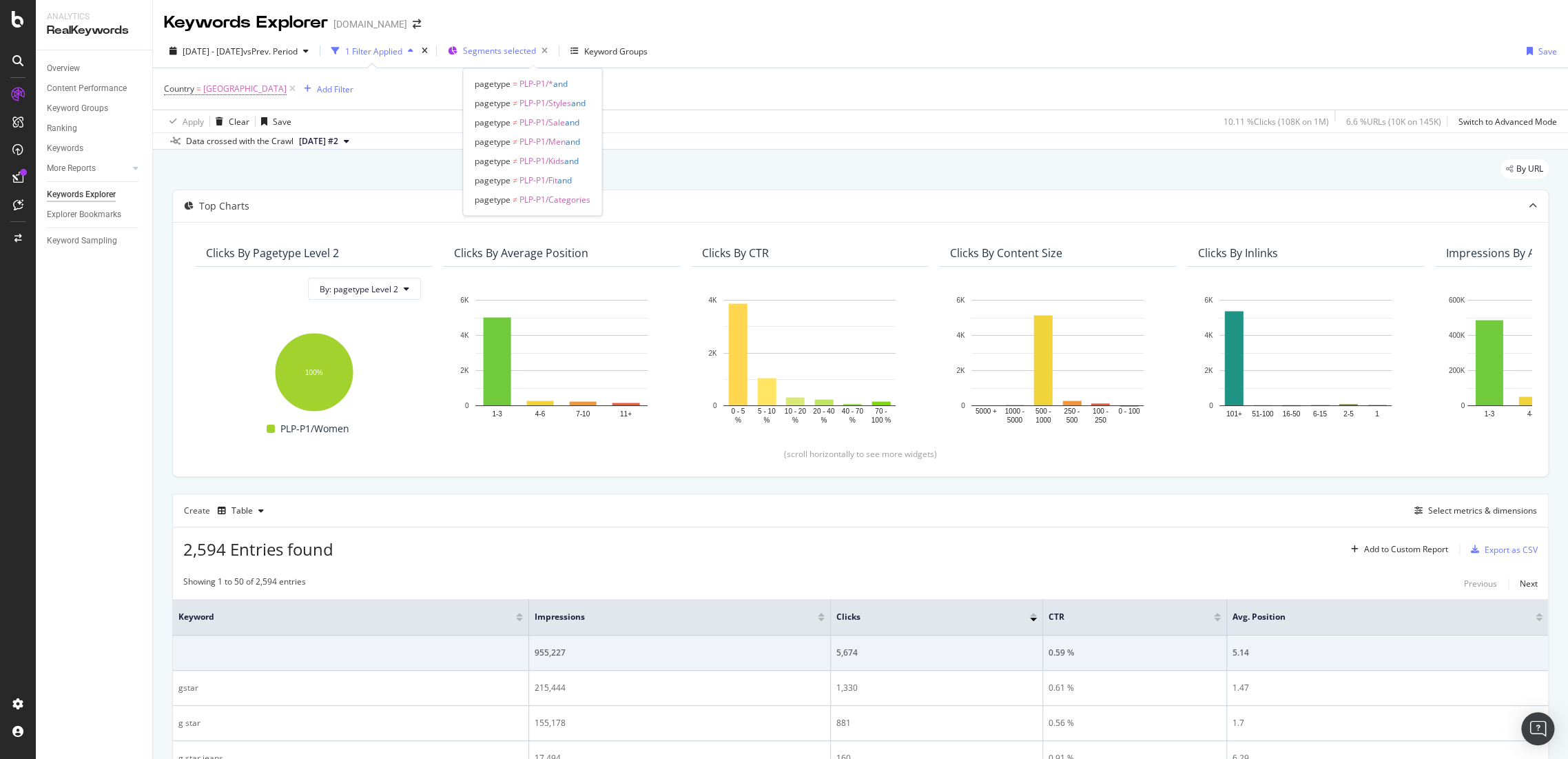
click at [514, 59] on div "Segments selected" at bounding box center [508, 50] width 91 height 20
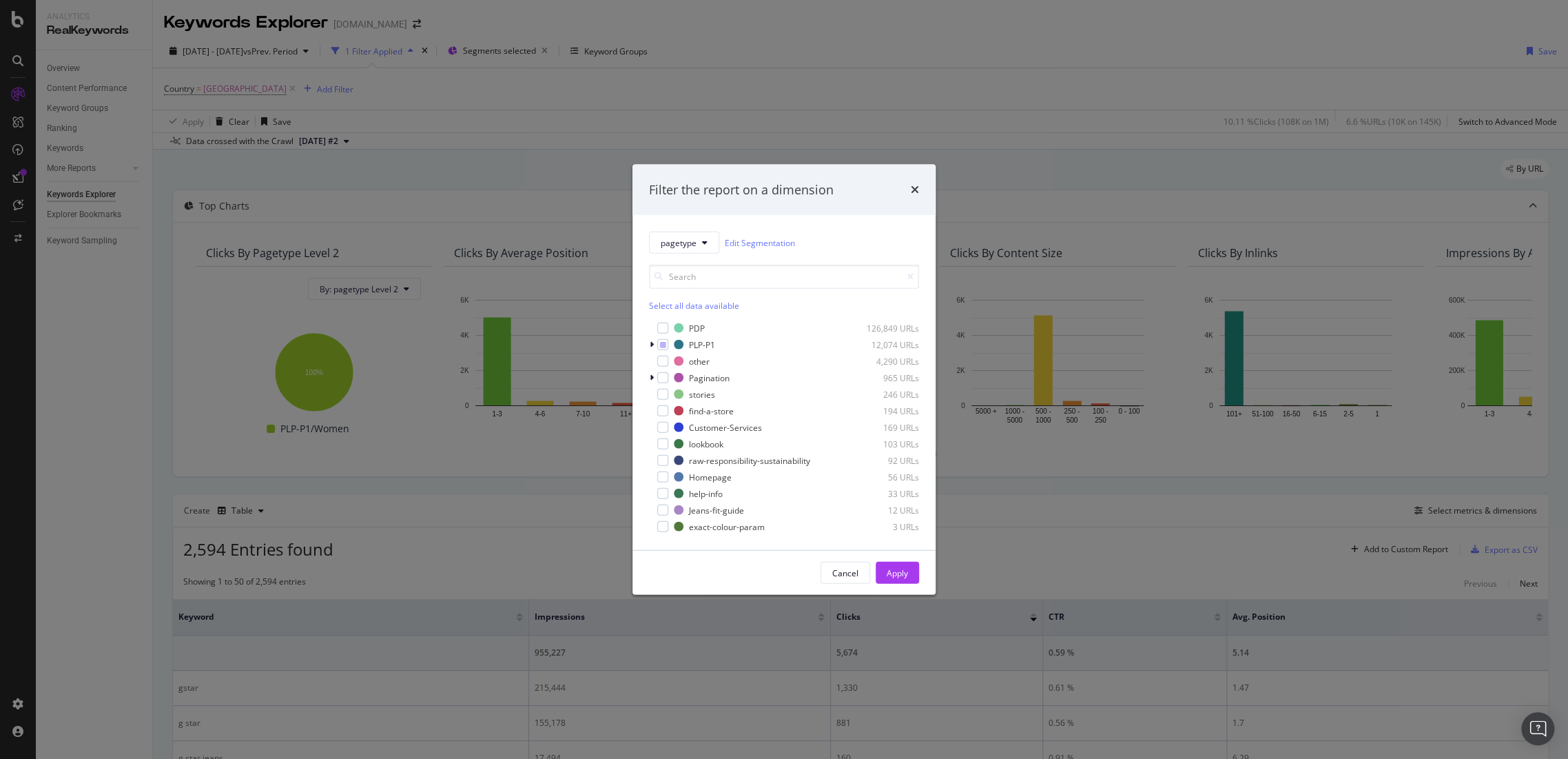
click at [647, 344] on div "pagetype Edit Segmentation Select all data available PDP 126,849 URLs PLP-P1 12…" at bounding box center [784, 382] width 303 height 335
click at [651, 342] on icon "modal" at bounding box center [651, 344] width 4 height 8
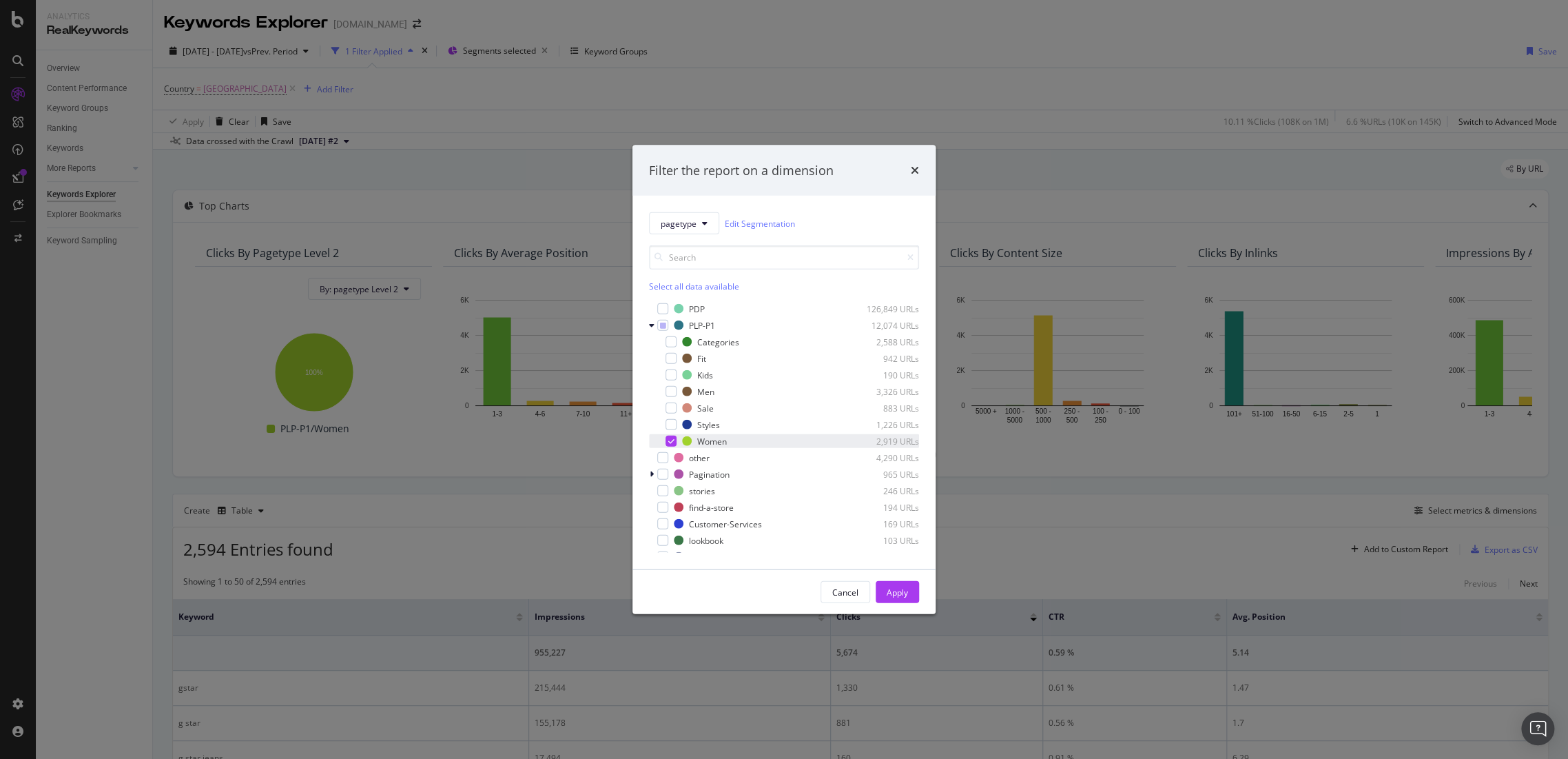
click at [670, 442] on icon "modal" at bounding box center [671, 441] width 7 height 7
click at [665, 391] on div "modal" at bounding box center [671, 391] width 11 height 11
click at [899, 595] on div "Apply" at bounding box center [897, 591] width 21 height 12
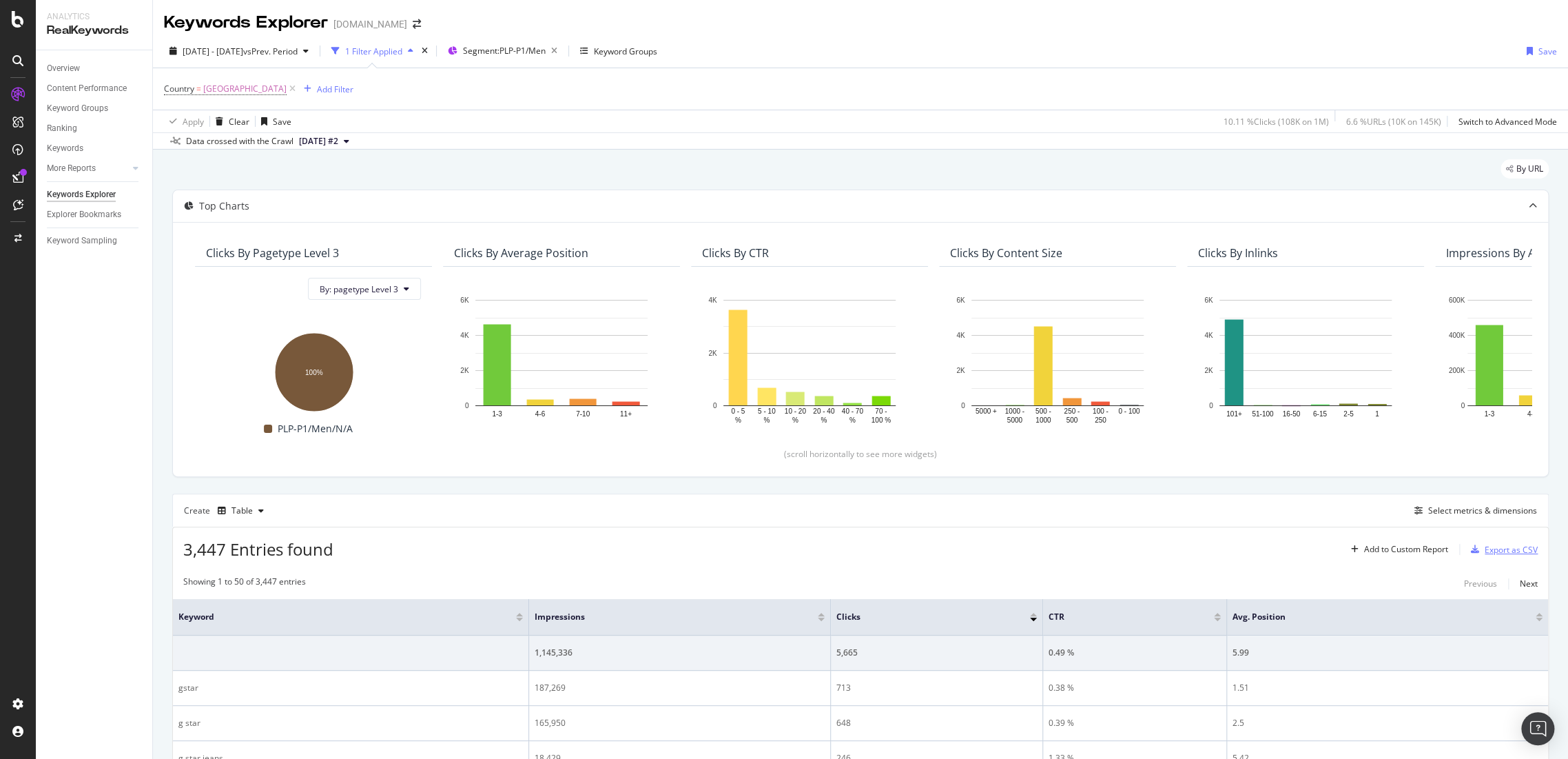
click at [1506, 556] on div "Export as CSV" at bounding box center [1502, 549] width 73 height 21
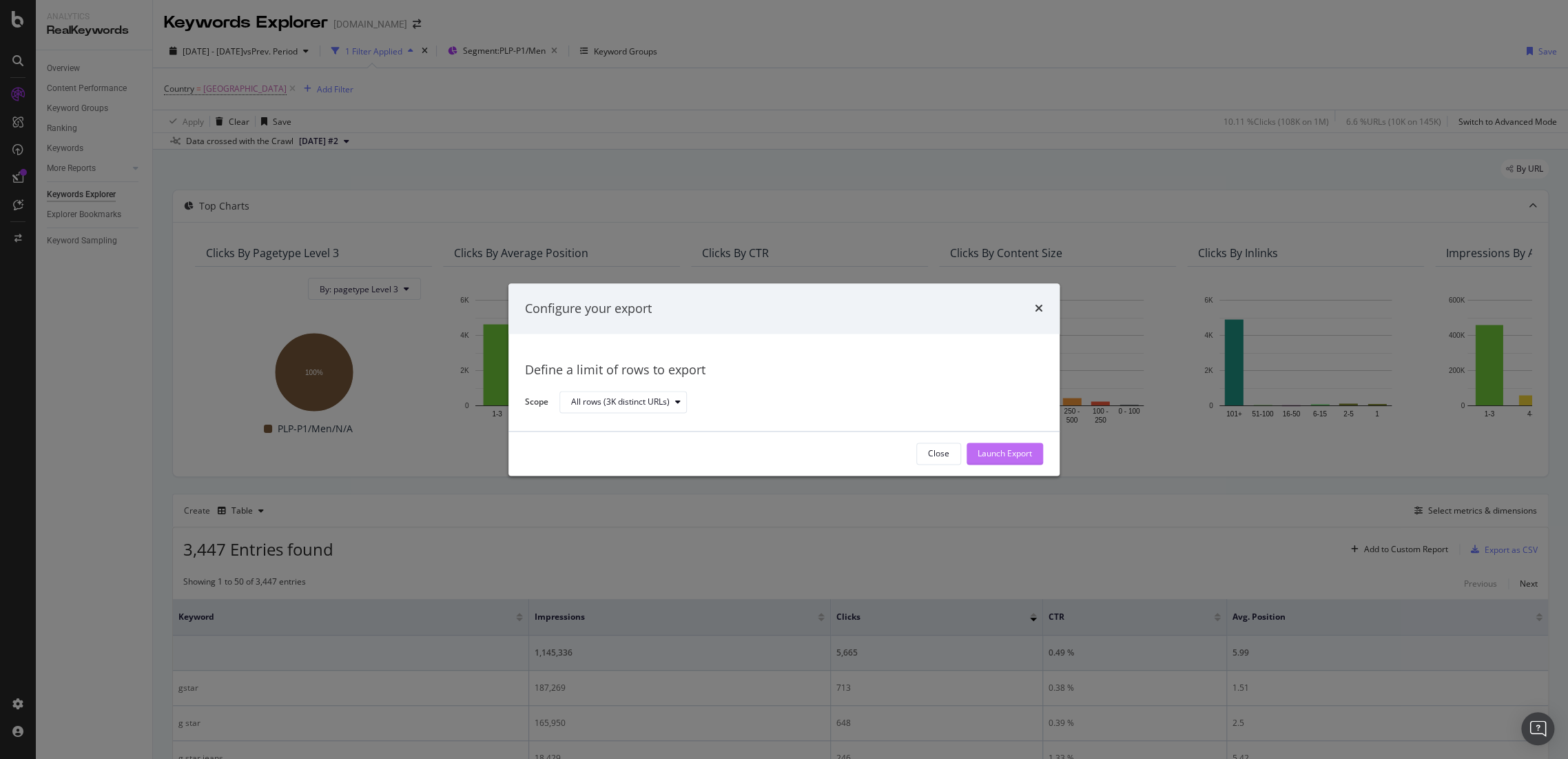
click at [1017, 456] on div "Launch Export" at bounding box center [1004, 454] width 54 height 12
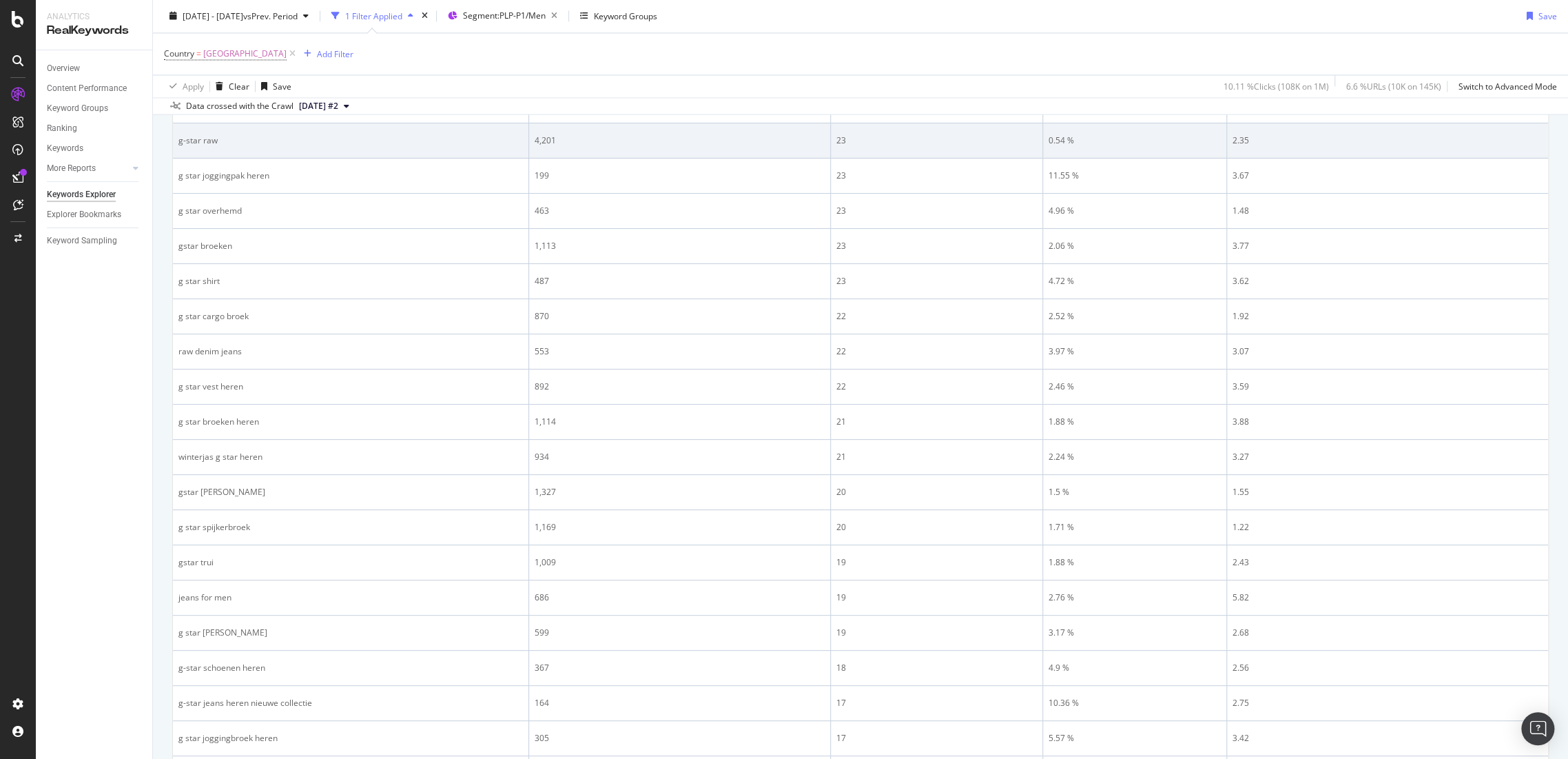
scroll to position [1743, 0]
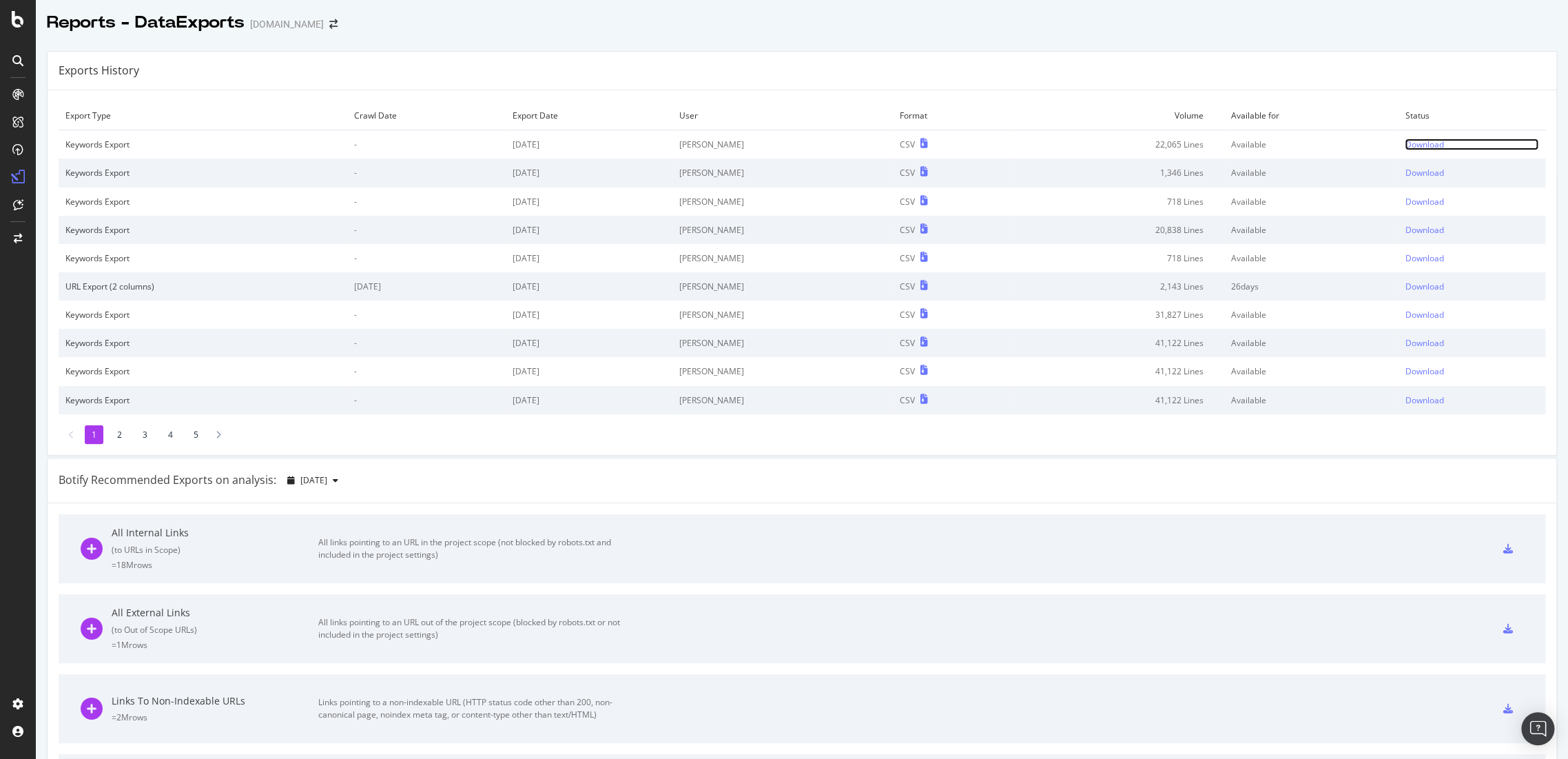
click at [1407, 144] on div "Download" at bounding box center [1423, 144] width 38 height 12
click at [1409, 144] on div "Download" at bounding box center [1423, 144] width 38 height 12
click at [1398, 137] on td "Download" at bounding box center [1472, 145] width 147 height 29
click at [1405, 141] on div "Download" at bounding box center [1423, 144] width 38 height 12
